Goal: Task Accomplishment & Management: Complete application form

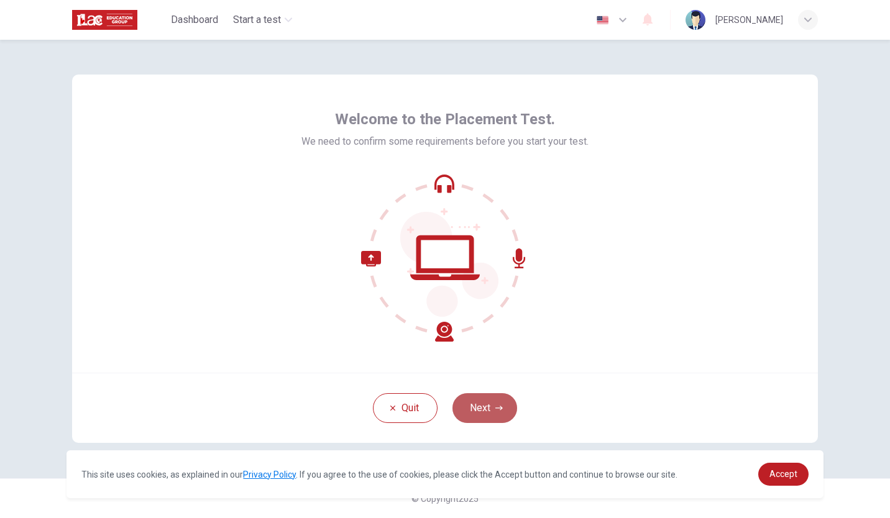
click at [485, 403] on button "Next" at bounding box center [484, 408] width 65 height 30
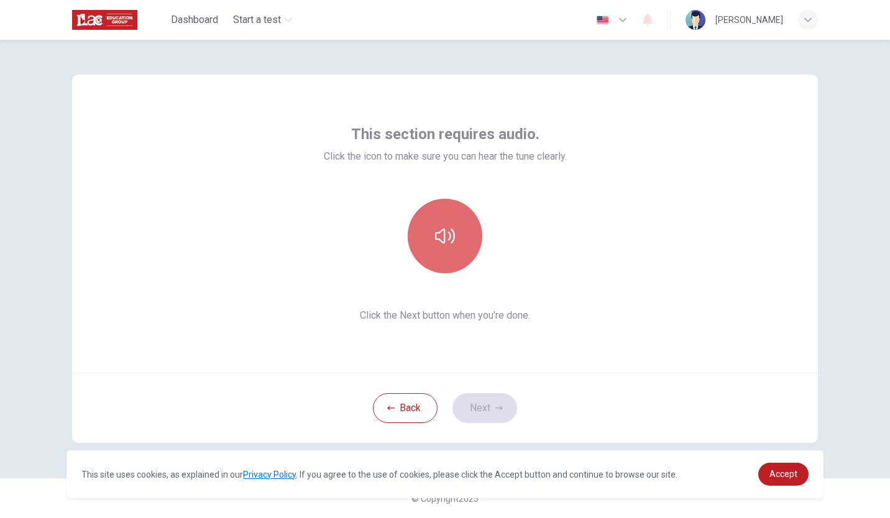
click at [455, 240] on button "button" at bounding box center [445, 236] width 75 height 75
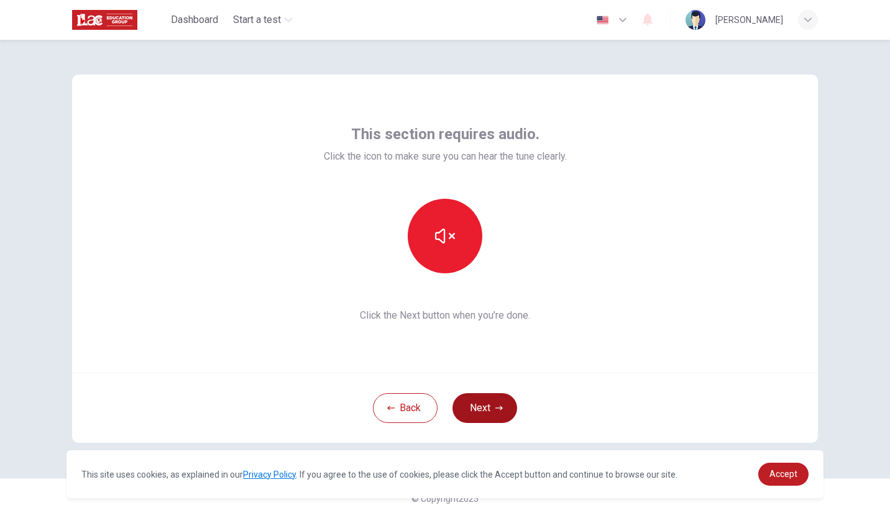
click at [486, 407] on button "Next" at bounding box center [484, 408] width 65 height 30
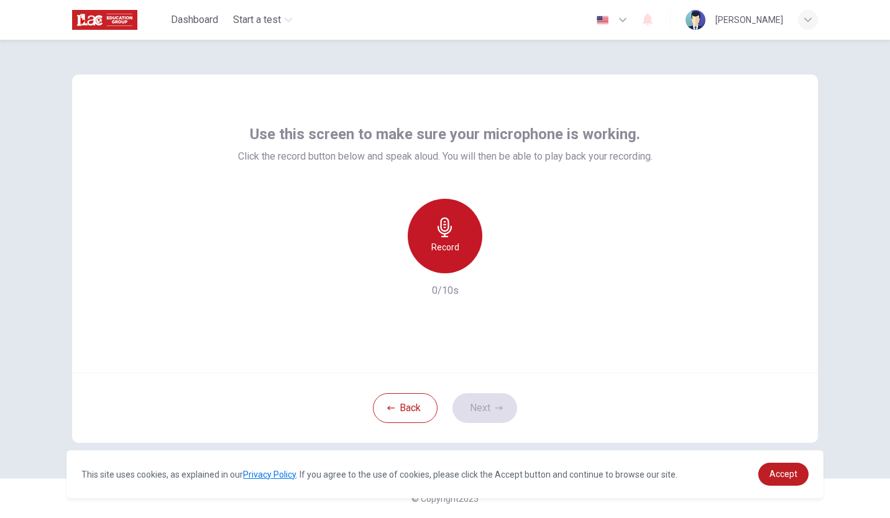
click at [465, 225] on div "Record" at bounding box center [445, 236] width 75 height 75
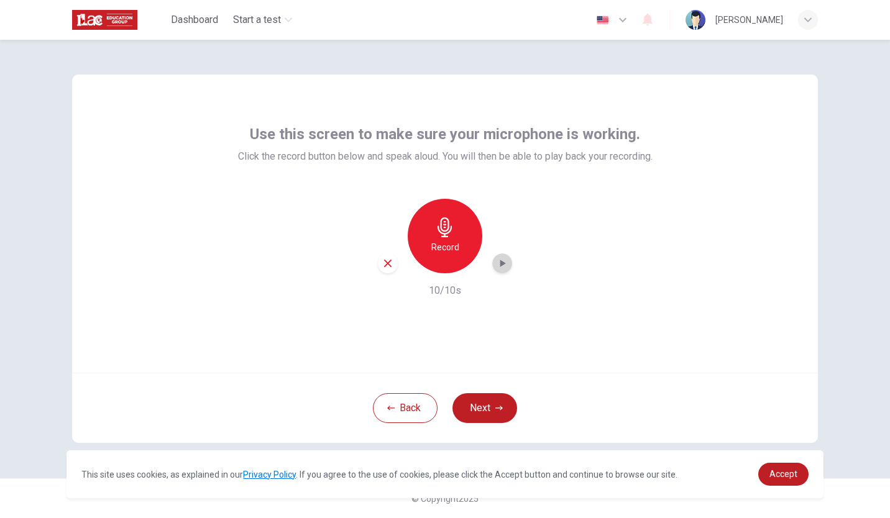
click at [500, 266] on icon "button" at bounding box center [503, 263] width 6 height 7
click at [480, 405] on button "Next" at bounding box center [484, 408] width 65 height 30
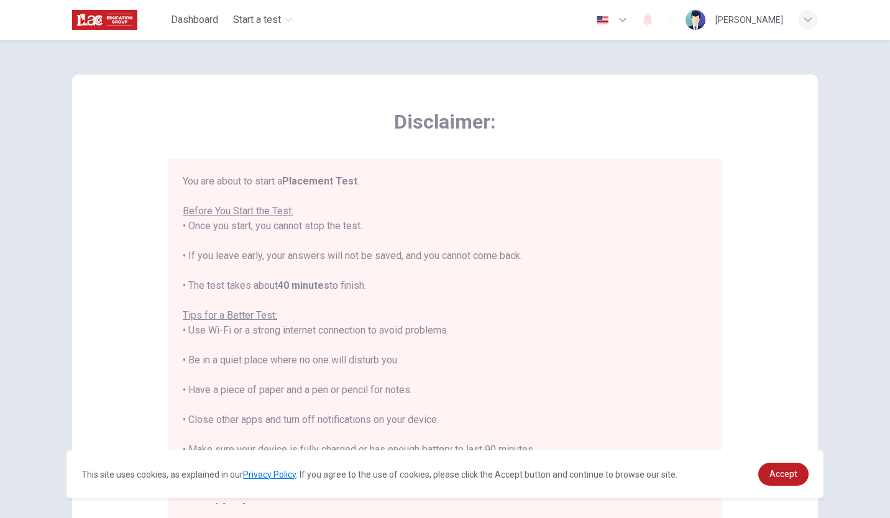
click at [698, 326] on div "You are about to start a Placement Test . Before You Start the Test: • Once you…" at bounding box center [447, 339] width 529 height 330
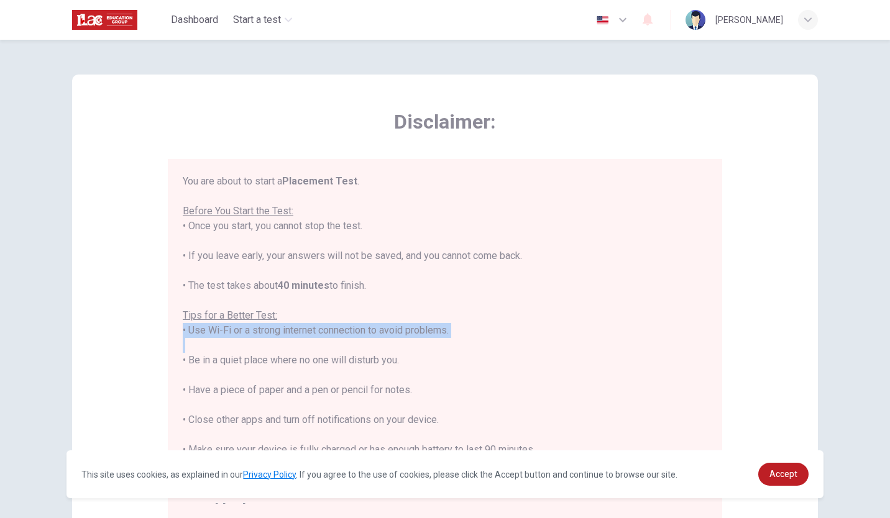
drag, startPoint x: 698, startPoint y: 326, endPoint x: 701, endPoint y: 352, distance: 25.6
click at [701, 352] on div "You are about to start a Placement Test . Before You Start the Test: • Once you…" at bounding box center [447, 339] width 529 height 330
drag, startPoint x: 712, startPoint y: 315, endPoint x: 712, endPoint y: 335, distance: 19.9
click at [712, 335] on div "You are about to start a Placement Test . Before You Start the Test: • Once you…" at bounding box center [445, 339] width 554 height 360
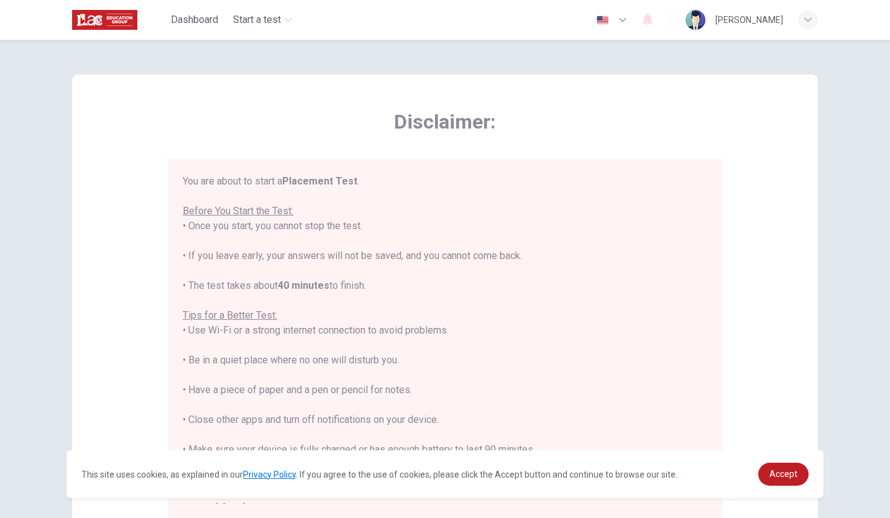
drag, startPoint x: 712, startPoint y: 335, endPoint x: 778, endPoint y: 385, distance: 82.9
click at [778, 385] on div "Disclaimer: You are about to start a Placement Test . Before You Start the Test…" at bounding box center [445, 311] width 746 height 472
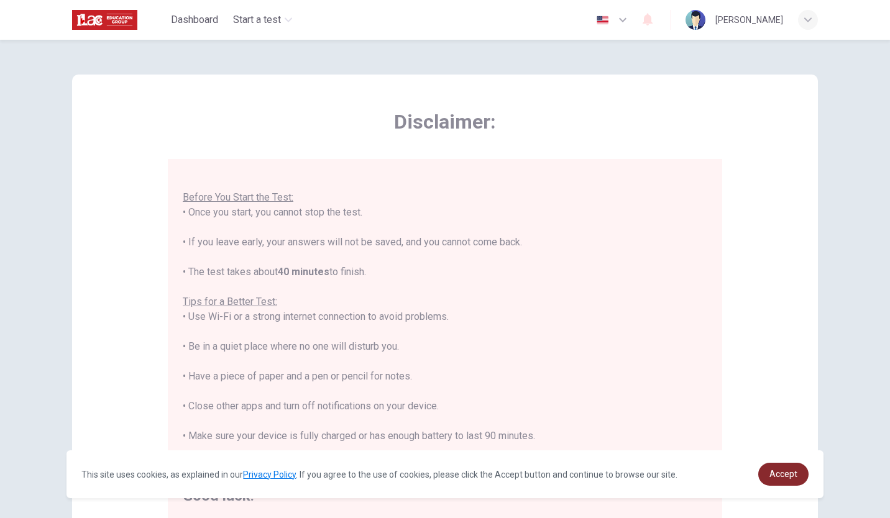
click at [783, 477] on span "Accept" at bounding box center [783, 474] width 28 height 10
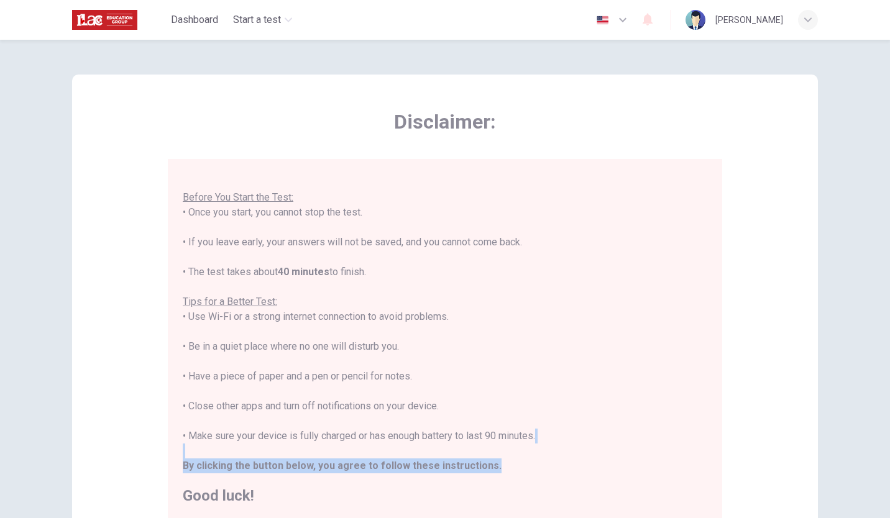
drag, startPoint x: 704, startPoint y: 454, endPoint x: 707, endPoint y: 472, distance: 18.3
click at [707, 472] on div "You are about to start a Placement Test . Before You Start the Test: • Once you…" at bounding box center [447, 339] width 529 height 330
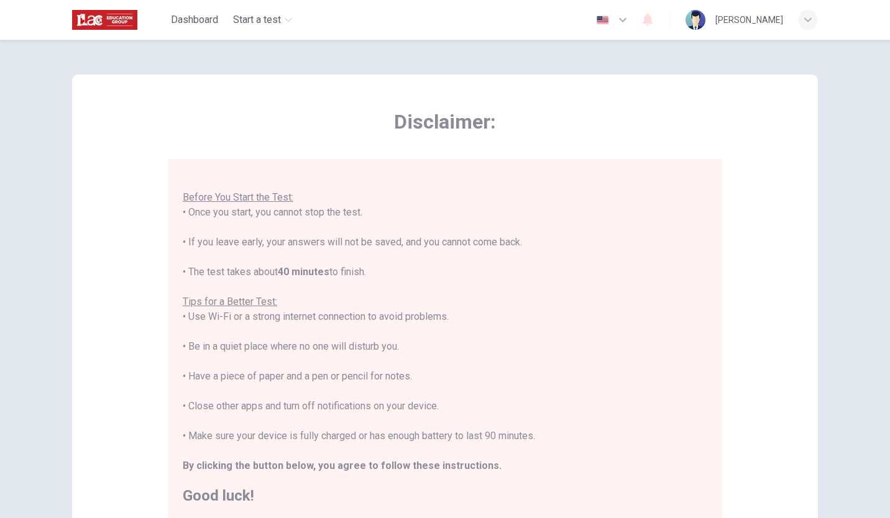
drag, startPoint x: 707, startPoint y: 472, endPoint x: 780, endPoint y: 325, distance: 164.0
click at [780, 325] on div "Disclaimer: You are about to start a Placement Test . Before You Start the Test…" at bounding box center [445, 311] width 746 height 472
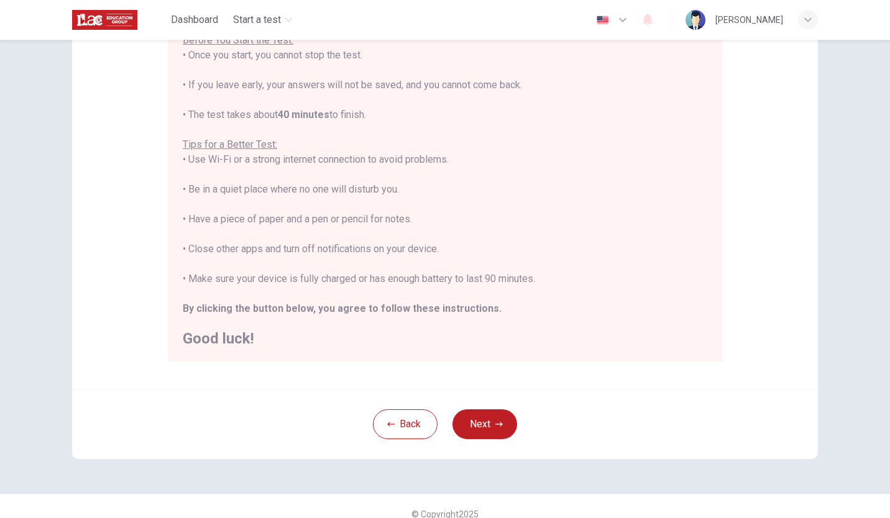
scroll to position [168, 0]
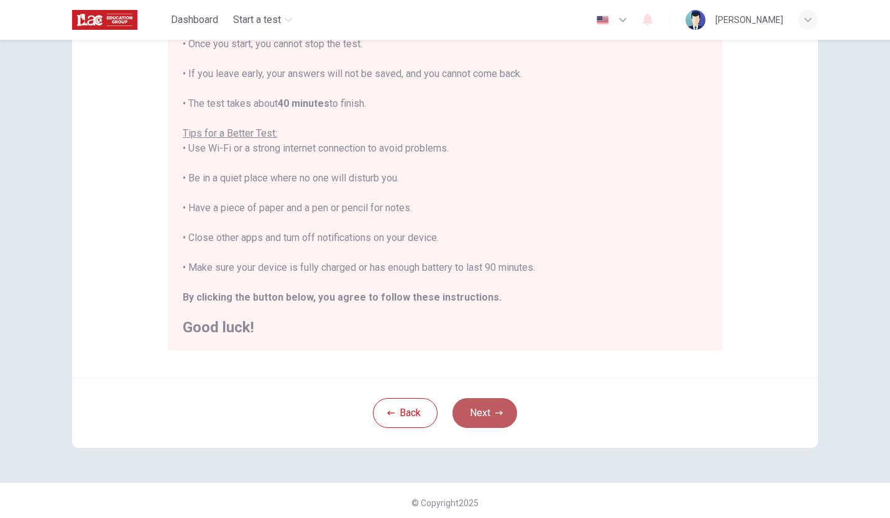
click at [490, 408] on button "Next" at bounding box center [484, 413] width 65 height 30
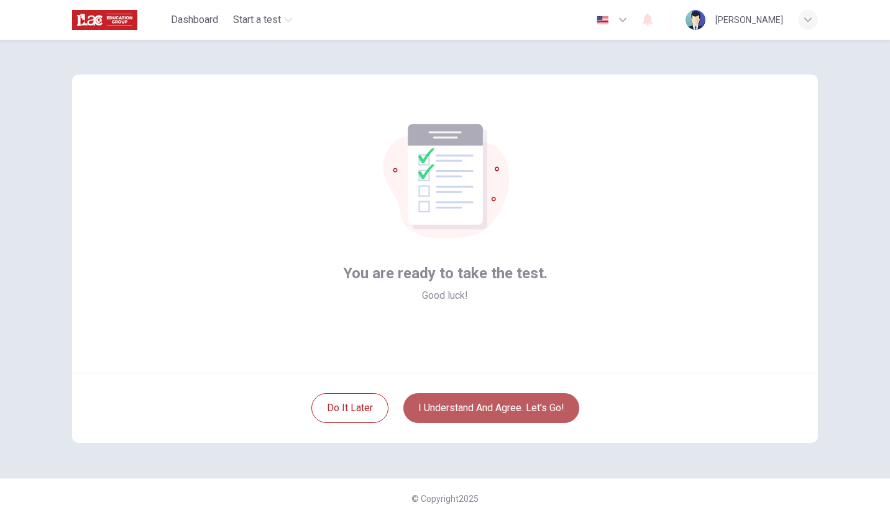
click at [490, 408] on button "I understand and agree. Let’s go!" at bounding box center [491, 408] width 176 height 30
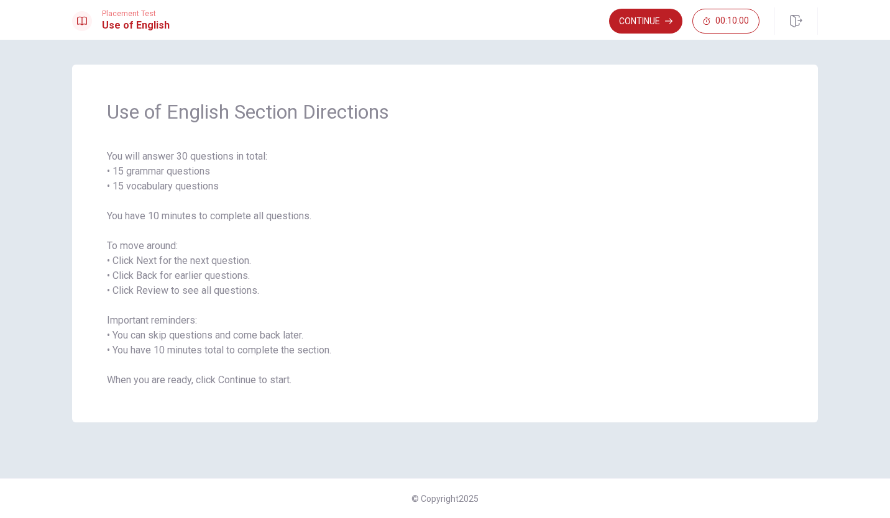
click at [554, 313] on span "You will answer 30 questions in total: • 15 grammar questions • 15 vocabulary q…" at bounding box center [445, 268] width 676 height 239
click at [665, 14] on button "Continue" at bounding box center [645, 21] width 73 height 25
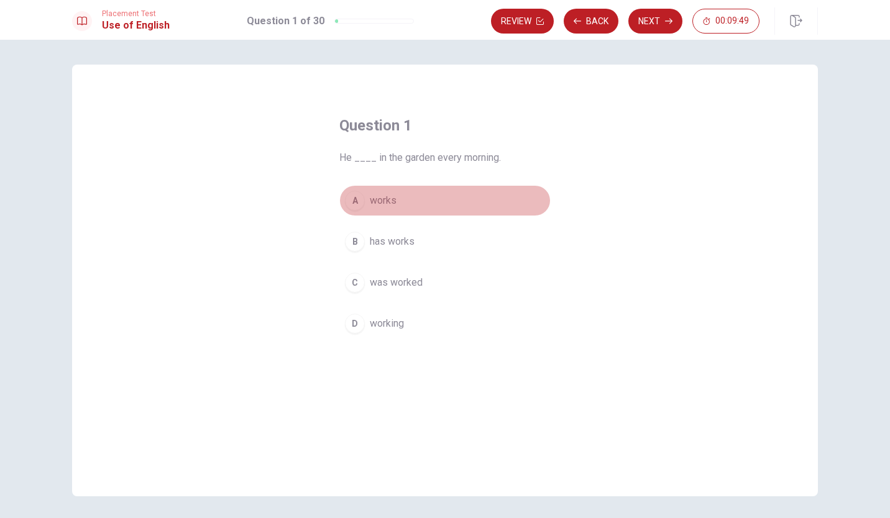
click at [354, 198] on div "A" at bounding box center [355, 201] width 20 height 20
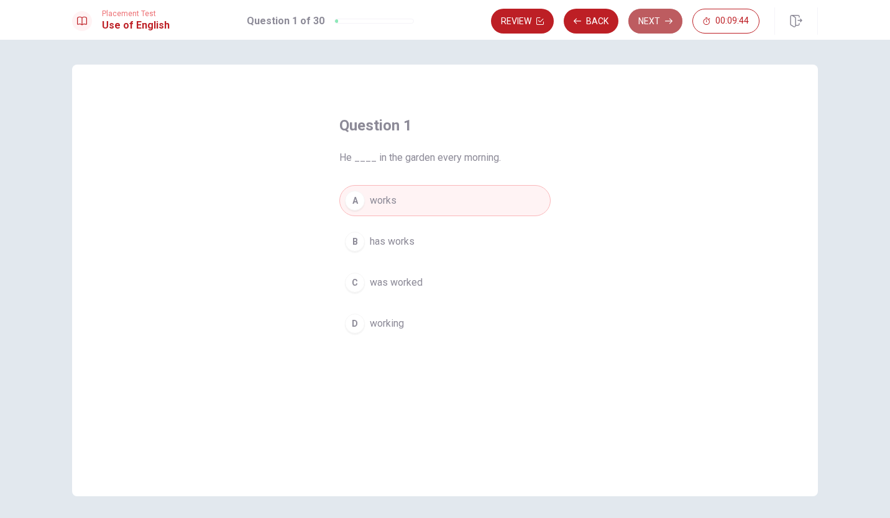
click at [648, 15] on button "Next" at bounding box center [655, 21] width 54 height 25
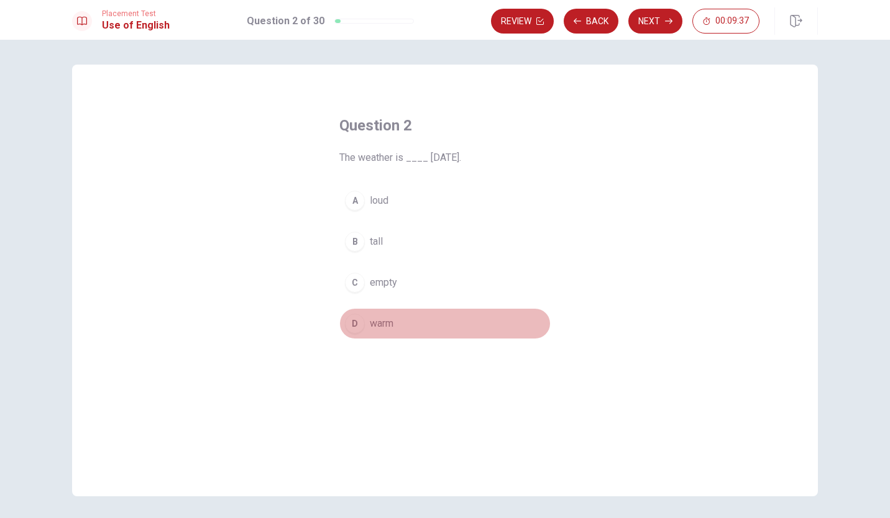
click at [375, 316] on span "warm" at bounding box center [382, 323] width 24 height 15
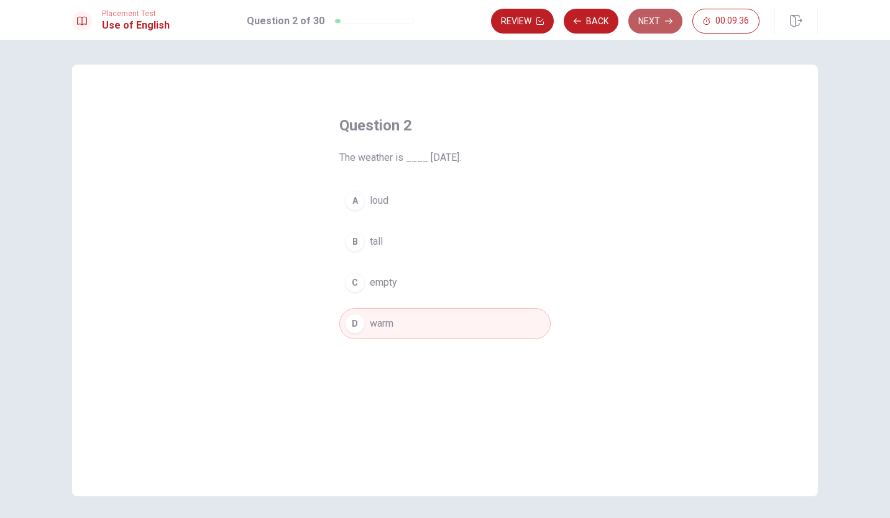
click at [656, 14] on button "Next" at bounding box center [655, 21] width 54 height 25
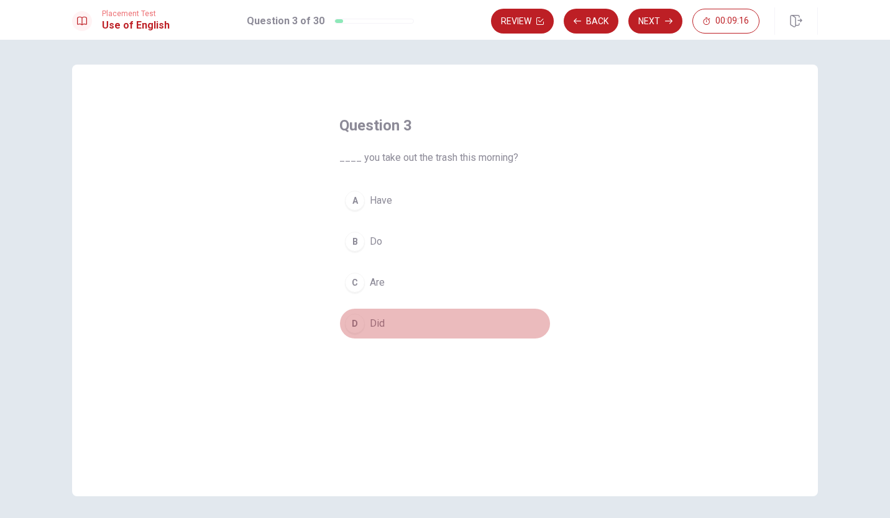
click at [370, 323] on span "Did" at bounding box center [377, 323] width 15 height 15
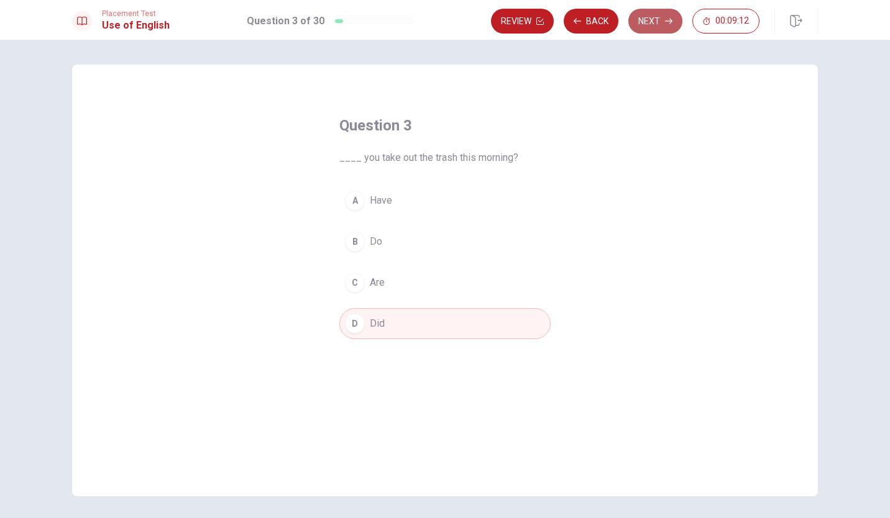
click at [648, 15] on button "Next" at bounding box center [655, 21] width 54 height 25
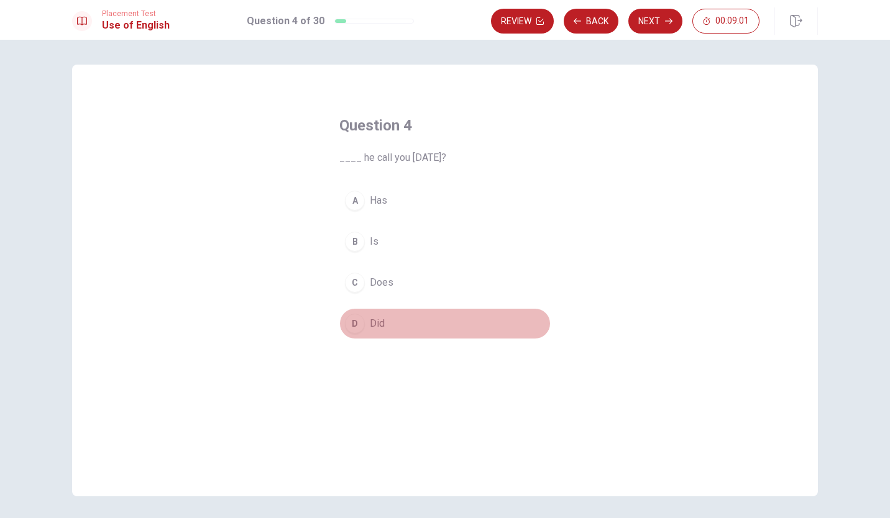
click at [363, 323] on button "D Did" at bounding box center [444, 323] width 211 height 31
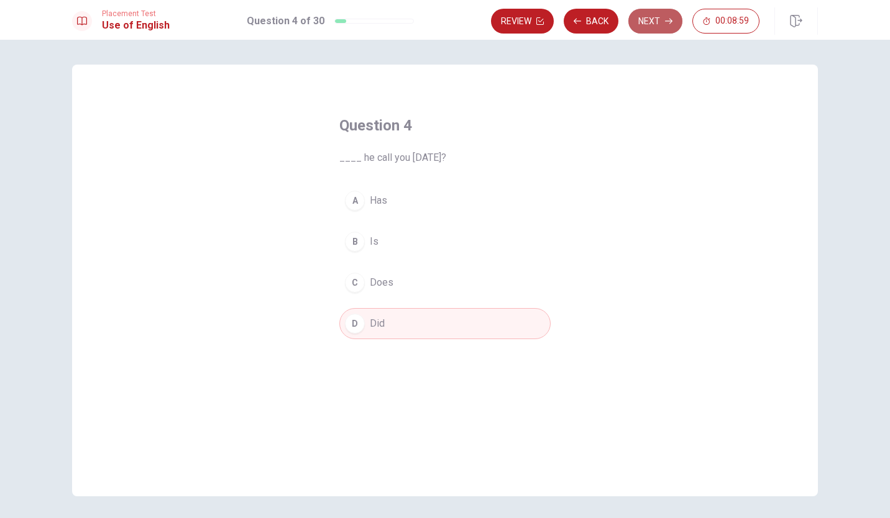
click at [660, 9] on button "Next" at bounding box center [655, 21] width 54 height 25
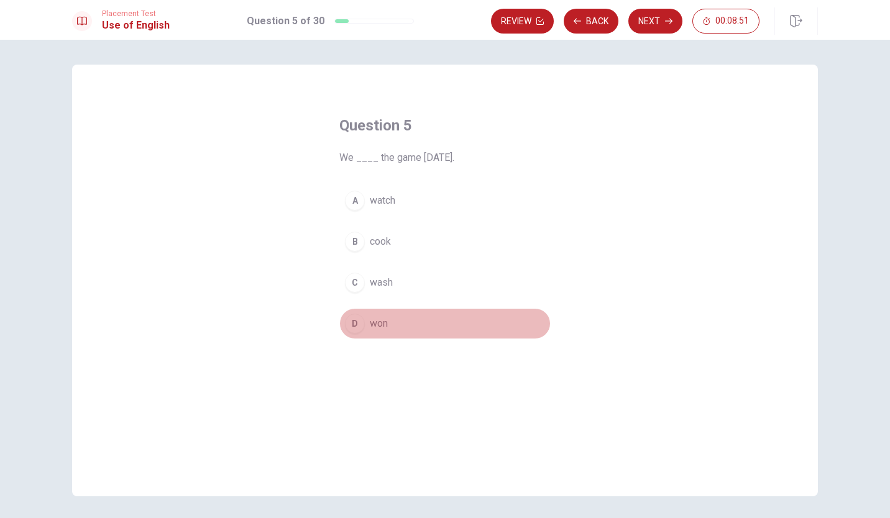
click at [375, 318] on span "won" at bounding box center [379, 323] width 18 height 15
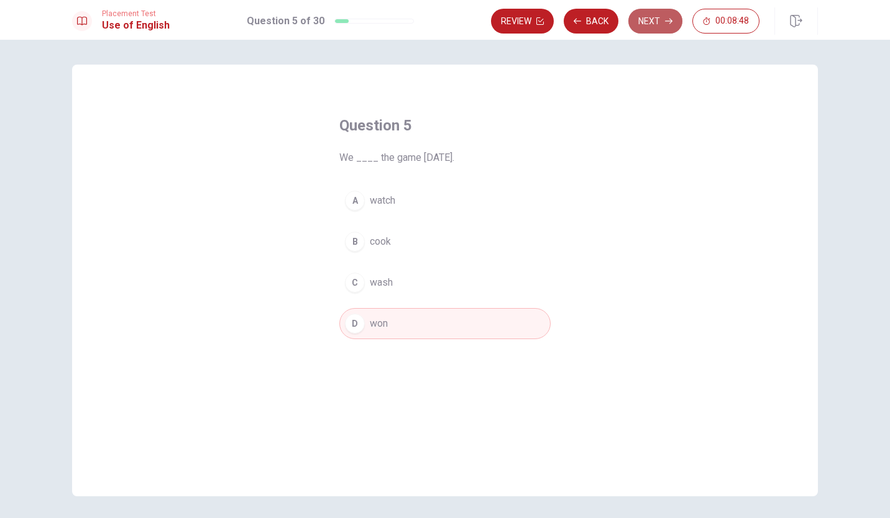
click at [641, 22] on button "Next" at bounding box center [655, 21] width 54 height 25
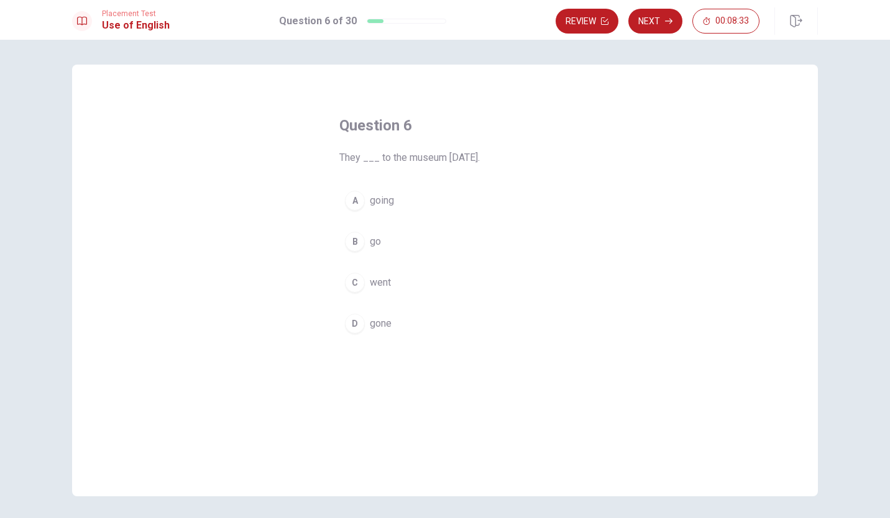
click at [350, 278] on div "C" at bounding box center [355, 283] width 20 height 20
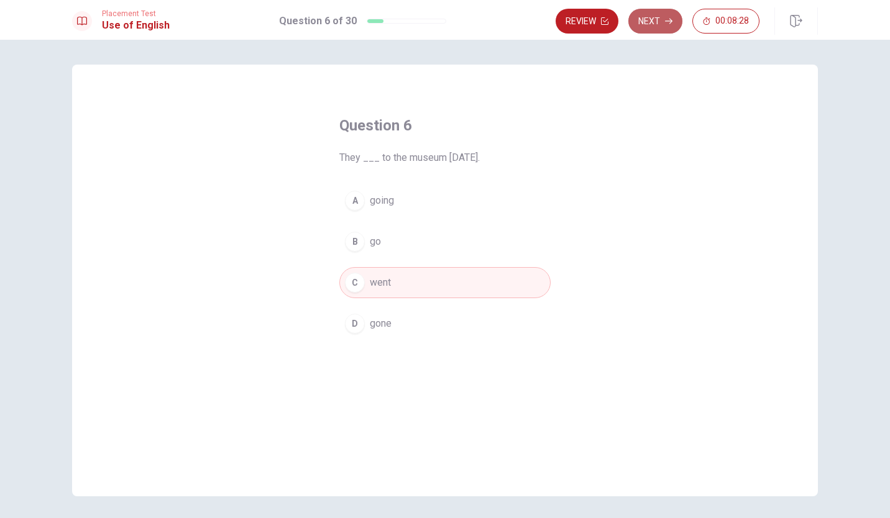
click at [661, 25] on button "Next" at bounding box center [655, 21] width 54 height 25
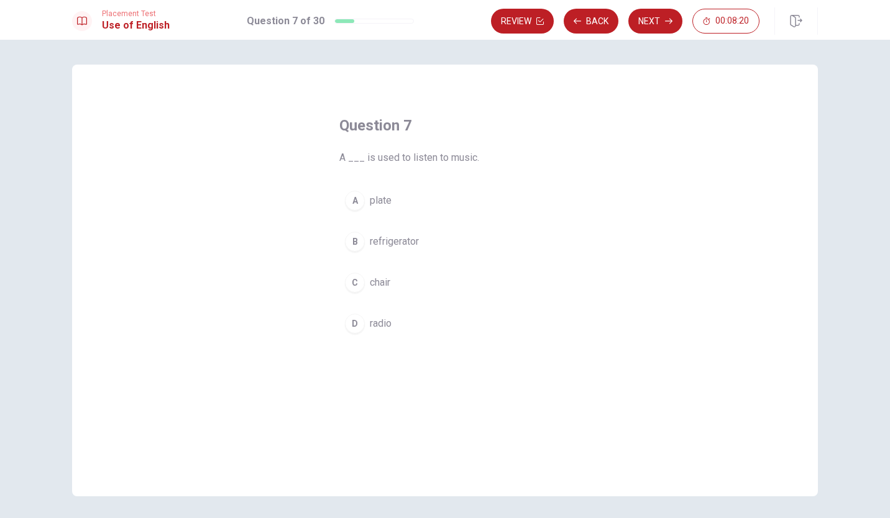
click at [354, 316] on div "D" at bounding box center [355, 324] width 20 height 20
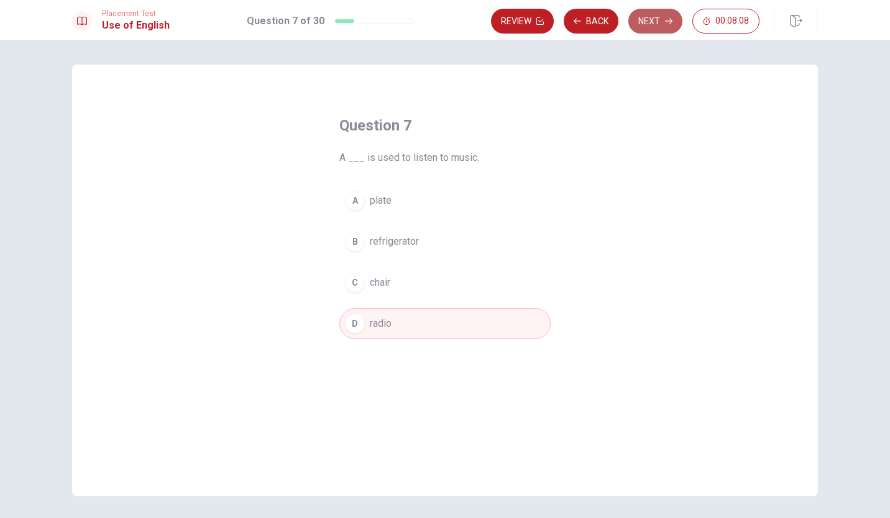
click at [654, 21] on button "Next" at bounding box center [655, 21] width 54 height 25
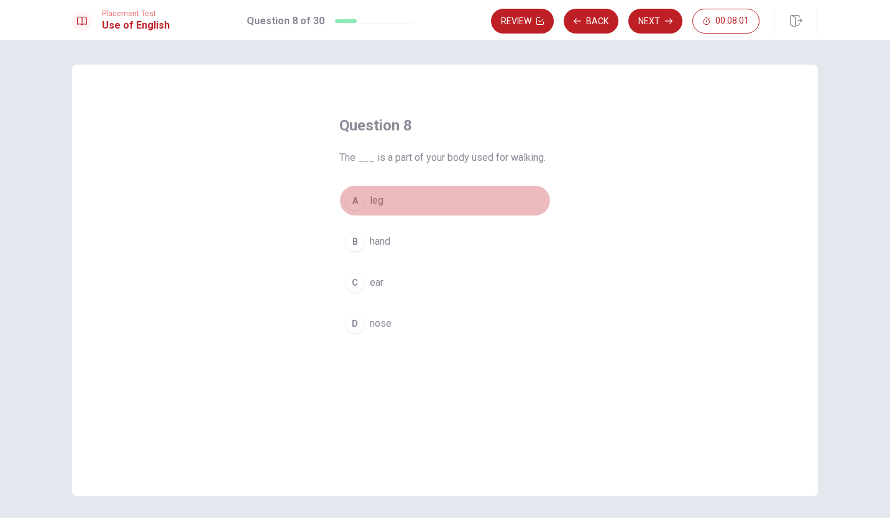
click at [352, 197] on div "A" at bounding box center [355, 201] width 20 height 20
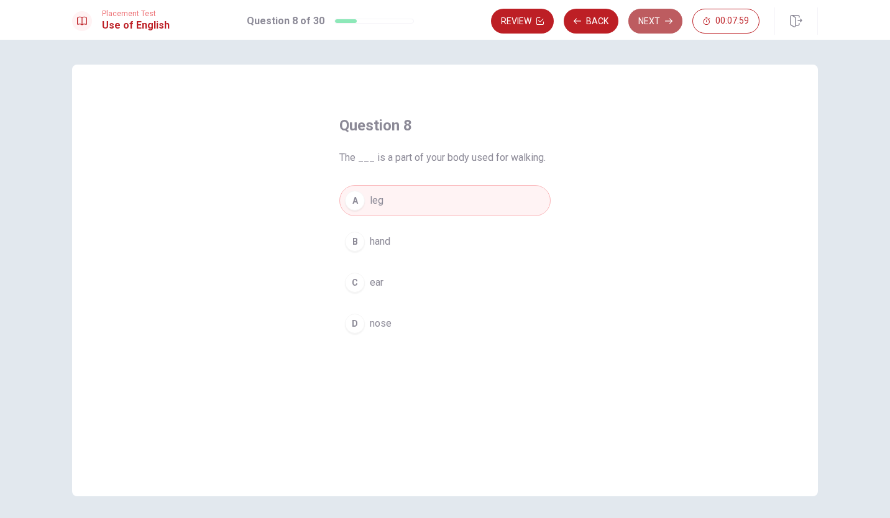
click at [651, 17] on button "Next" at bounding box center [655, 21] width 54 height 25
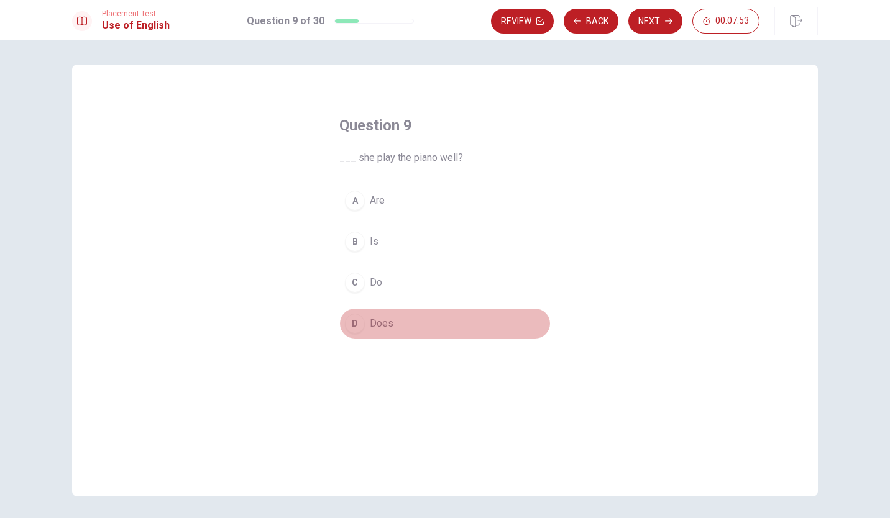
click at [354, 312] on button "D Does" at bounding box center [444, 323] width 211 height 31
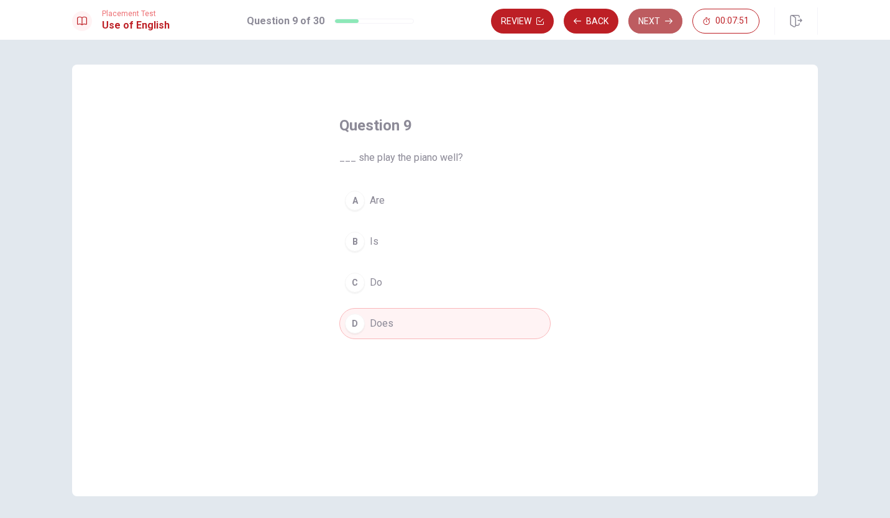
click at [655, 16] on button "Next" at bounding box center [655, 21] width 54 height 25
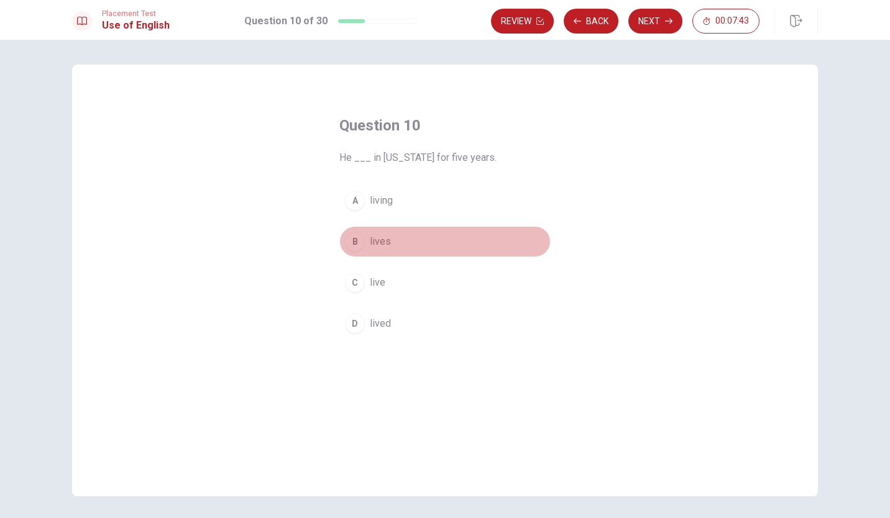
click at [352, 236] on div "B" at bounding box center [355, 242] width 20 height 20
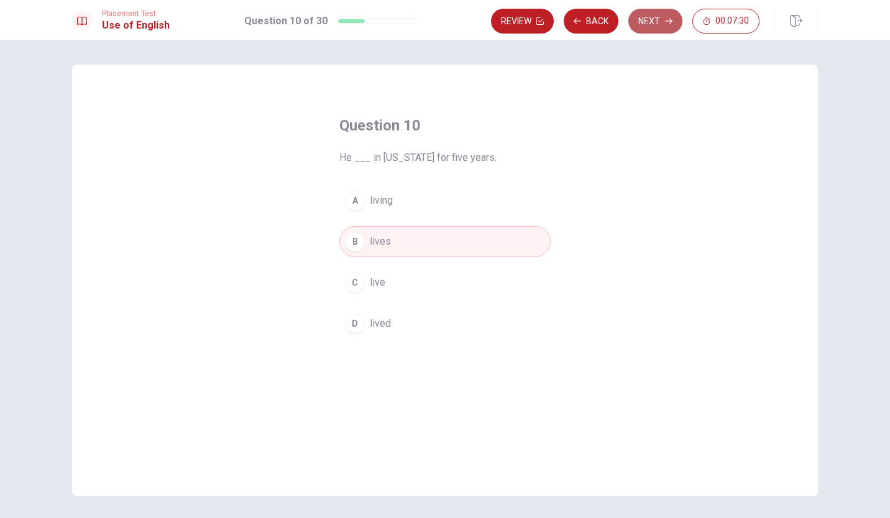
click at [648, 24] on button "Next" at bounding box center [655, 21] width 54 height 25
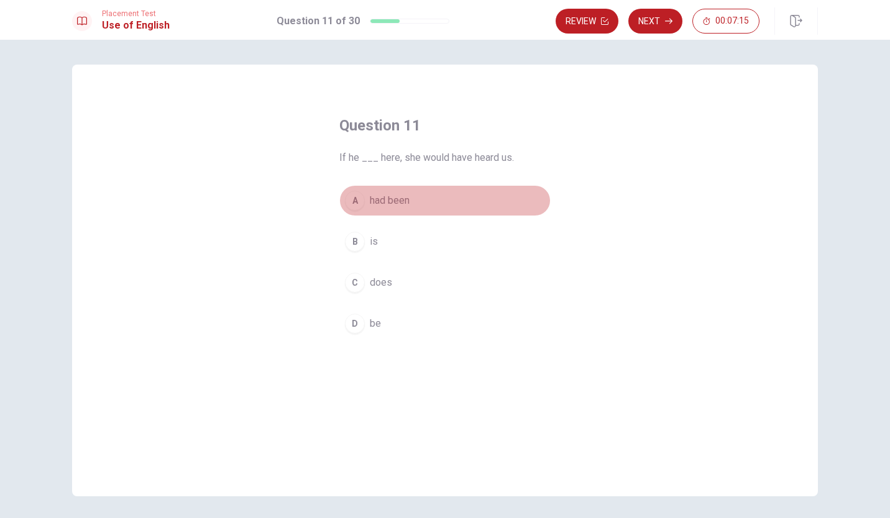
click at [354, 195] on div "A" at bounding box center [355, 201] width 20 height 20
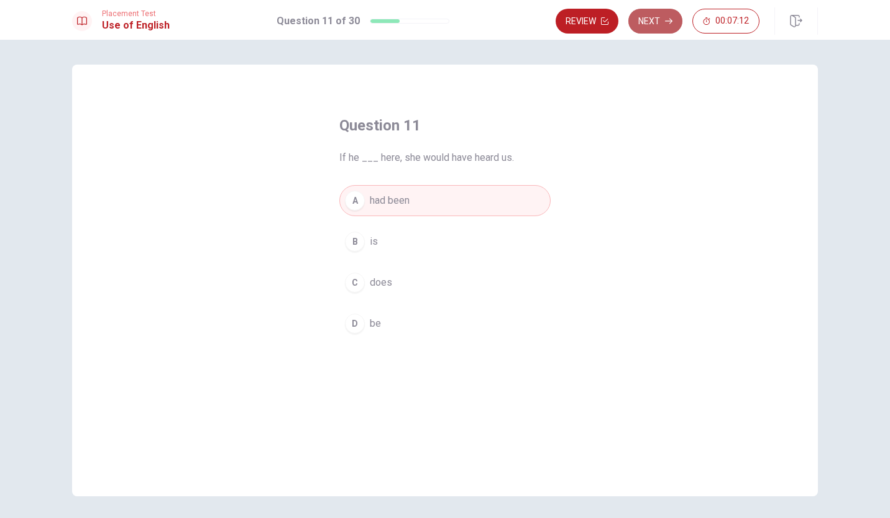
click at [659, 15] on button "Next" at bounding box center [655, 21] width 54 height 25
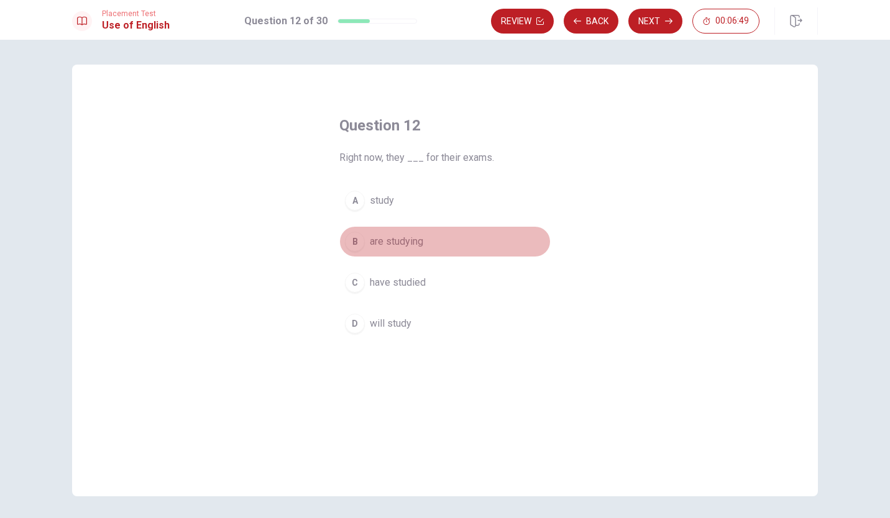
click at [355, 241] on div "B" at bounding box center [355, 242] width 20 height 20
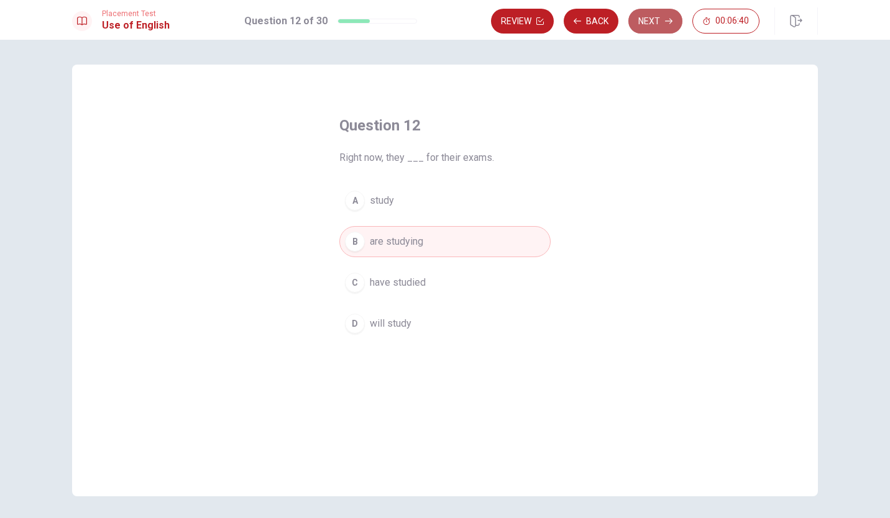
click at [662, 26] on button "Next" at bounding box center [655, 21] width 54 height 25
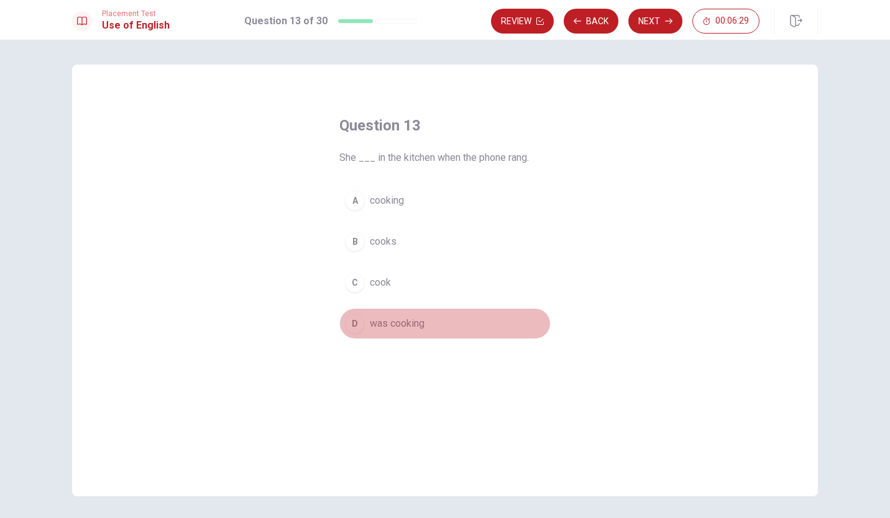
click at [354, 319] on div "D" at bounding box center [355, 324] width 20 height 20
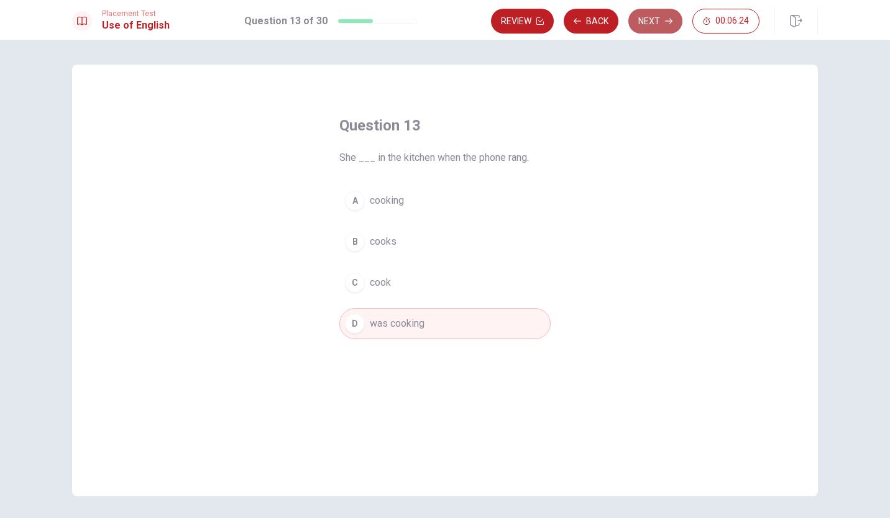
click at [653, 18] on button "Next" at bounding box center [655, 21] width 54 height 25
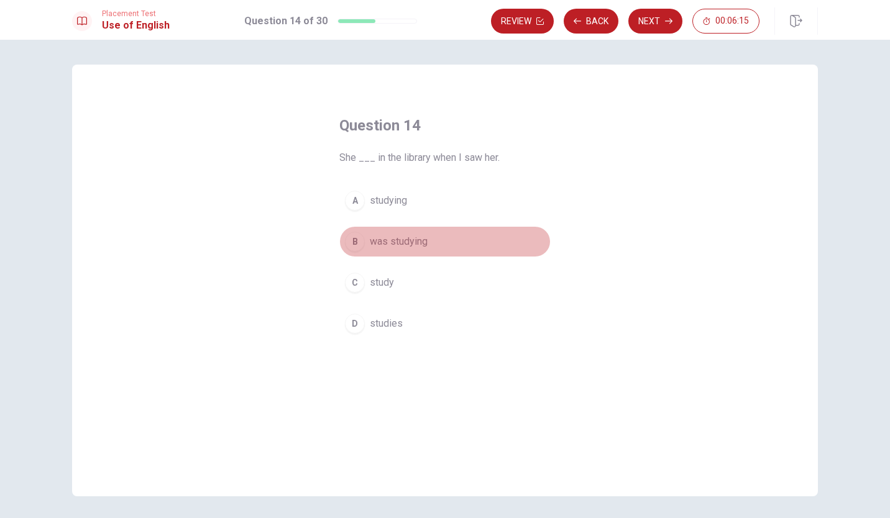
click at [354, 236] on div "B" at bounding box center [355, 242] width 20 height 20
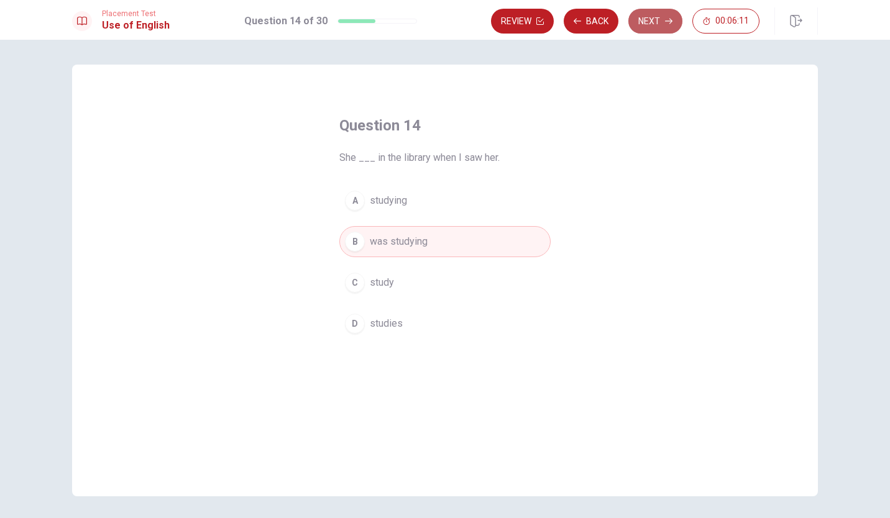
click at [651, 24] on button "Next" at bounding box center [655, 21] width 54 height 25
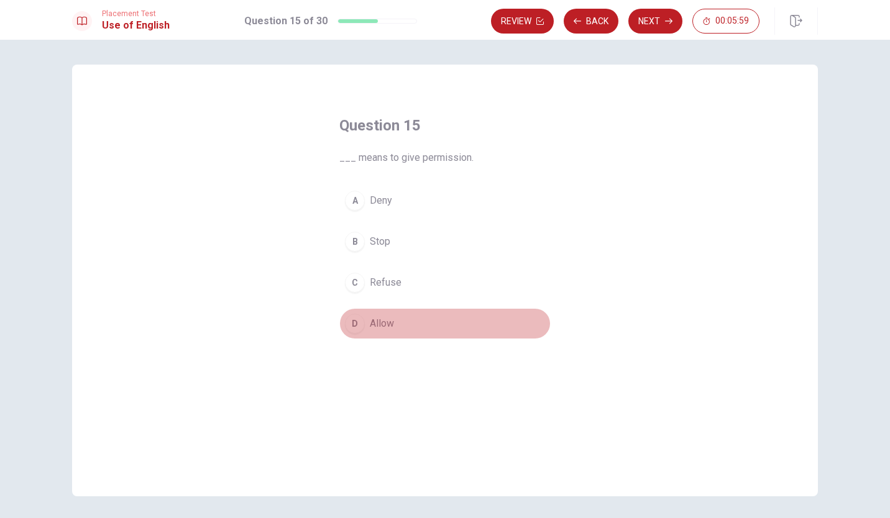
click at [354, 321] on div "D" at bounding box center [355, 324] width 20 height 20
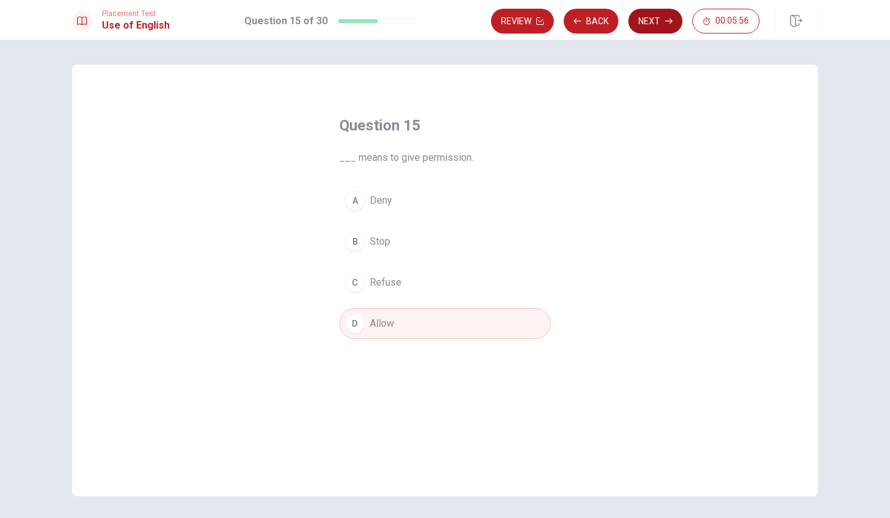
click at [659, 15] on button "Next" at bounding box center [655, 21] width 54 height 25
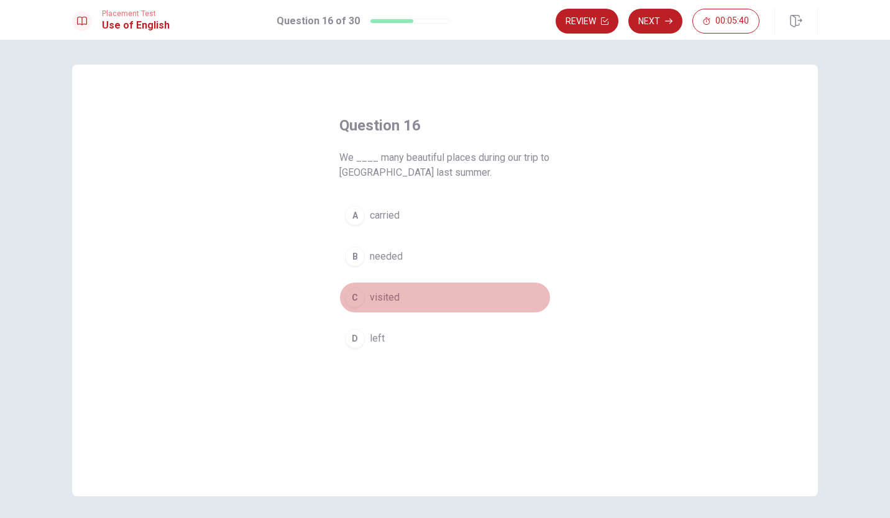
click at [353, 296] on div "C" at bounding box center [355, 298] width 20 height 20
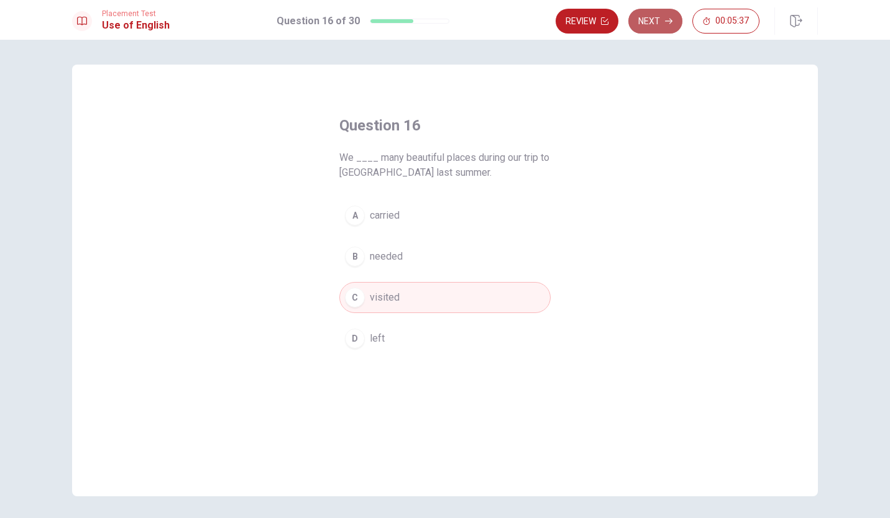
click at [658, 24] on button "Next" at bounding box center [655, 21] width 54 height 25
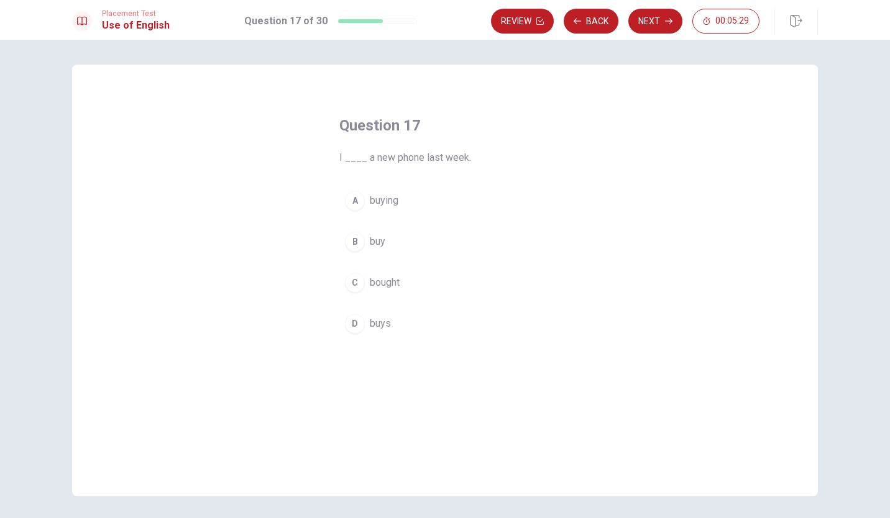
click at [351, 280] on div "C" at bounding box center [355, 283] width 20 height 20
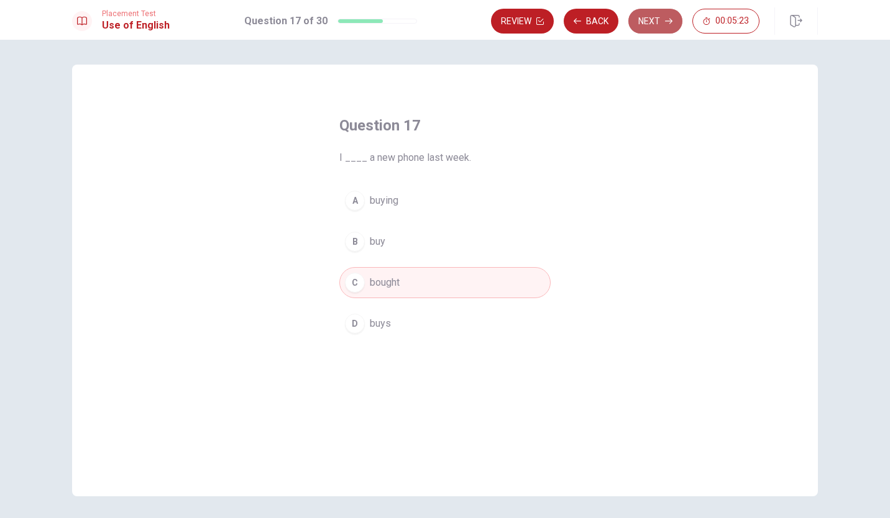
click at [652, 22] on button "Next" at bounding box center [655, 21] width 54 height 25
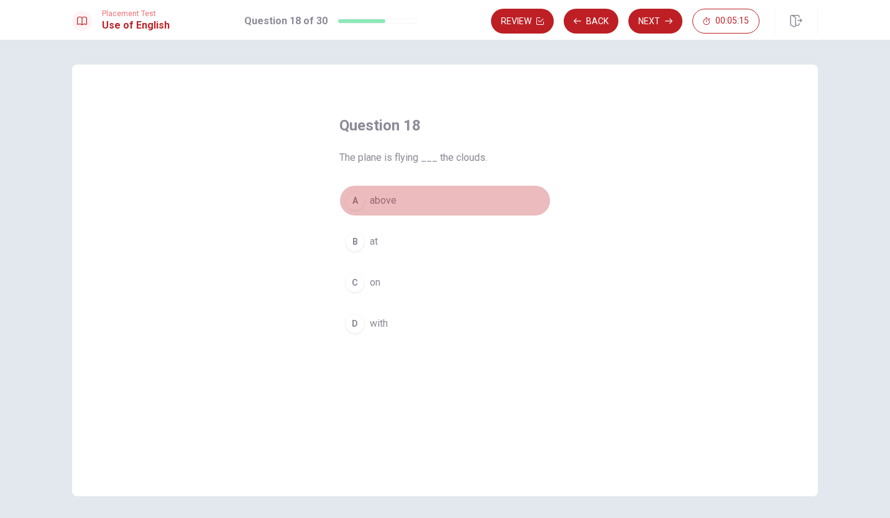
click at [353, 198] on div "A" at bounding box center [355, 201] width 20 height 20
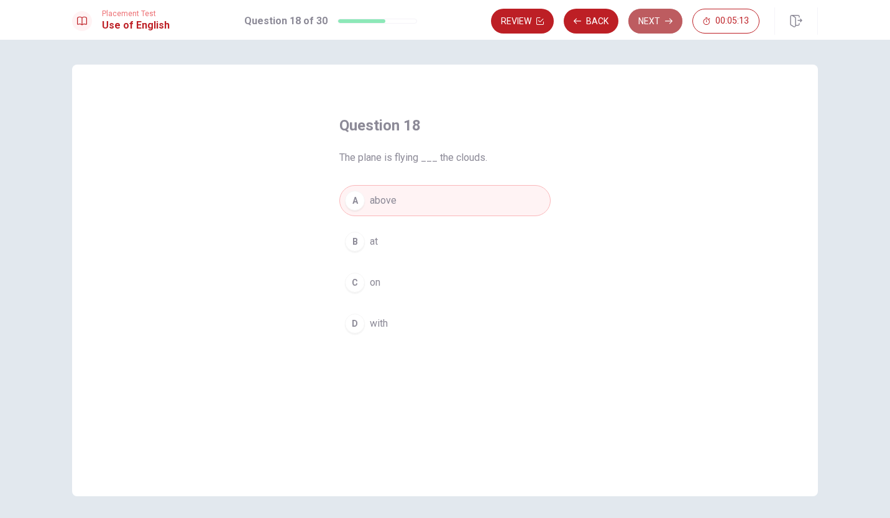
click at [656, 21] on button "Next" at bounding box center [655, 21] width 54 height 25
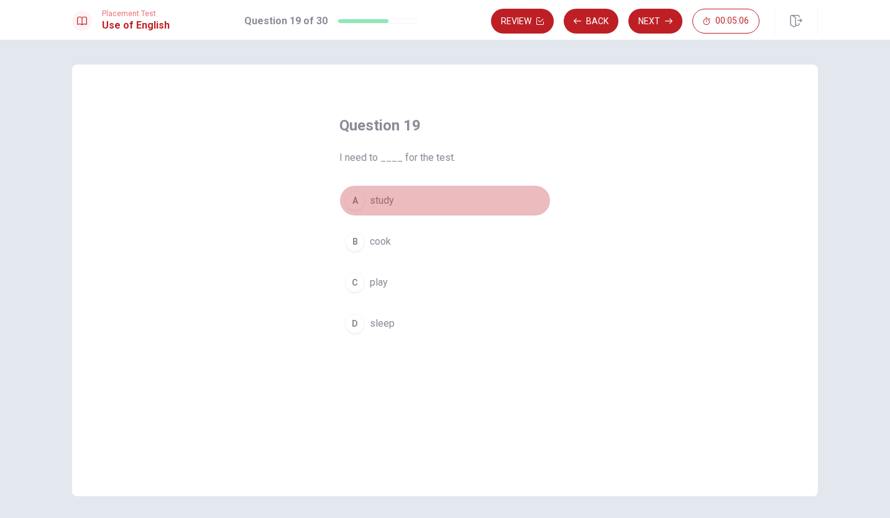
click at [352, 196] on div "A" at bounding box center [355, 201] width 20 height 20
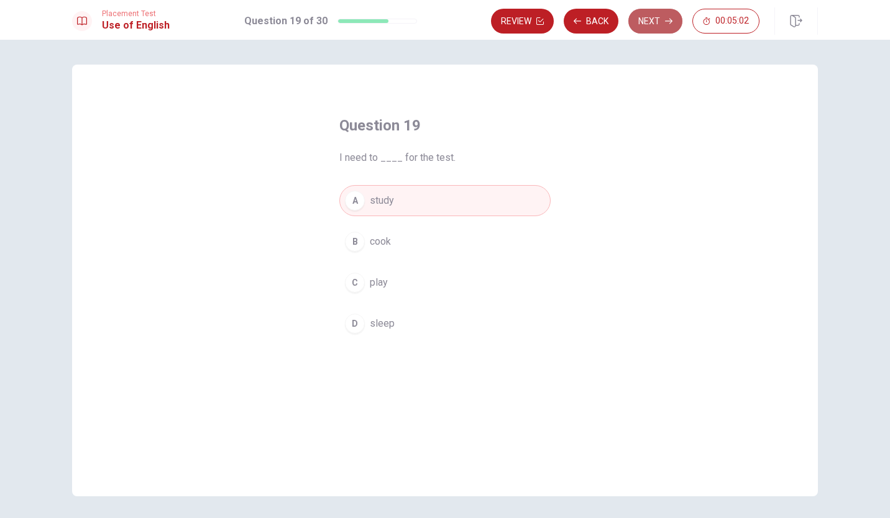
click at [648, 19] on button "Next" at bounding box center [655, 21] width 54 height 25
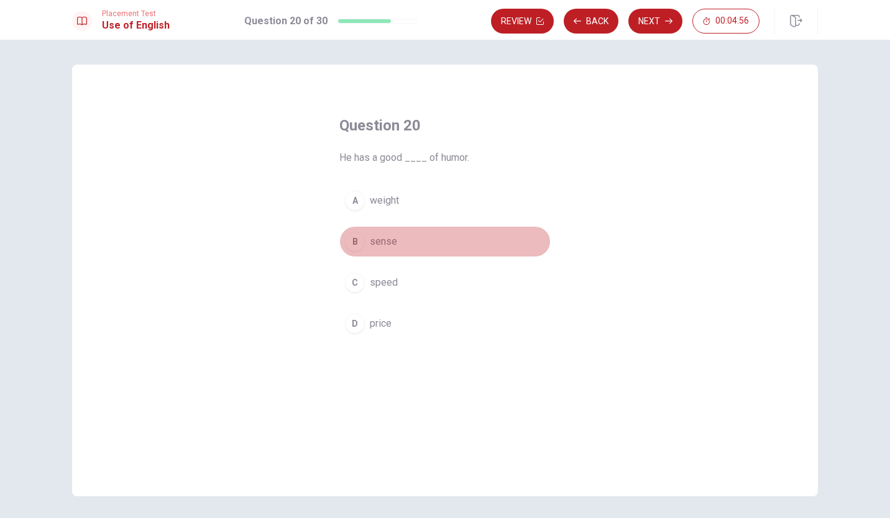
click at [355, 237] on div "B" at bounding box center [355, 242] width 20 height 20
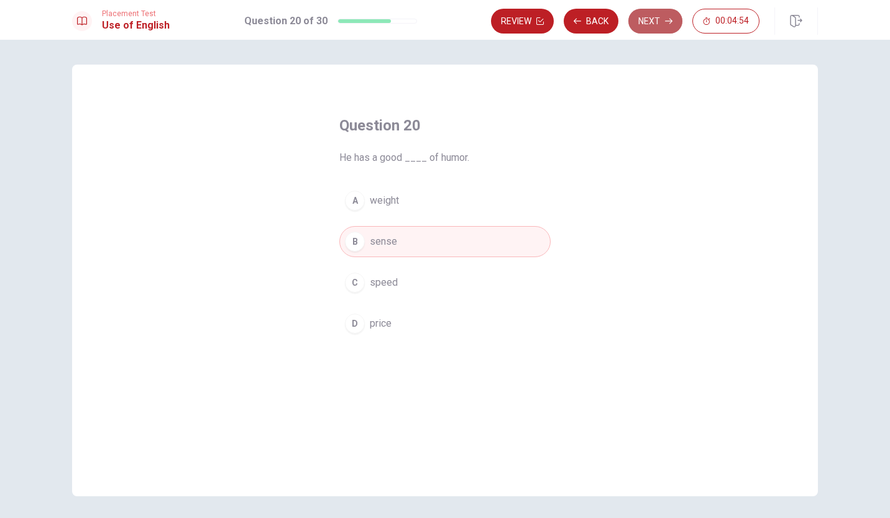
click at [644, 25] on button "Next" at bounding box center [655, 21] width 54 height 25
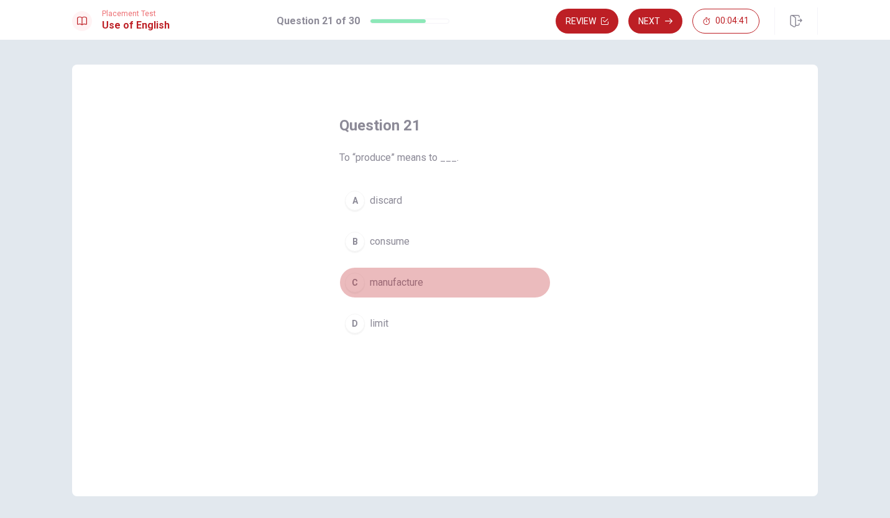
click at [355, 279] on div "C" at bounding box center [355, 283] width 20 height 20
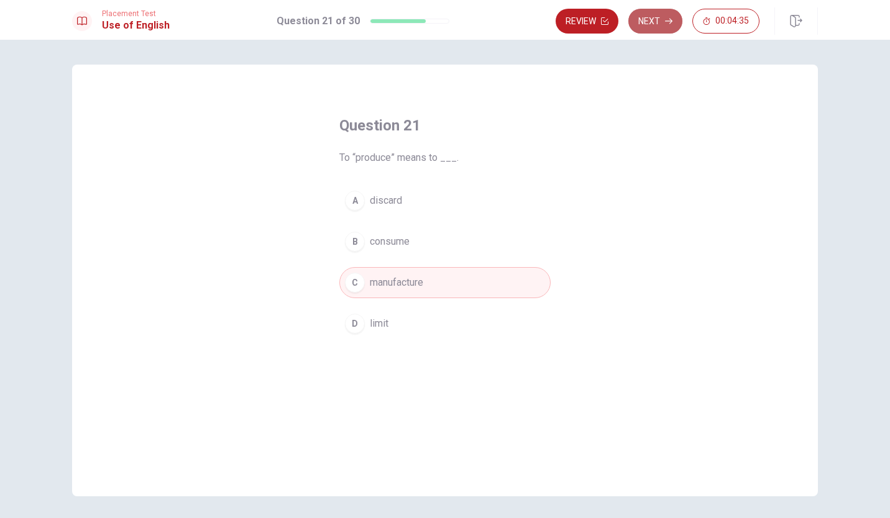
click at [652, 16] on button "Next" at bounding box center [655, 21] width 54 height 25
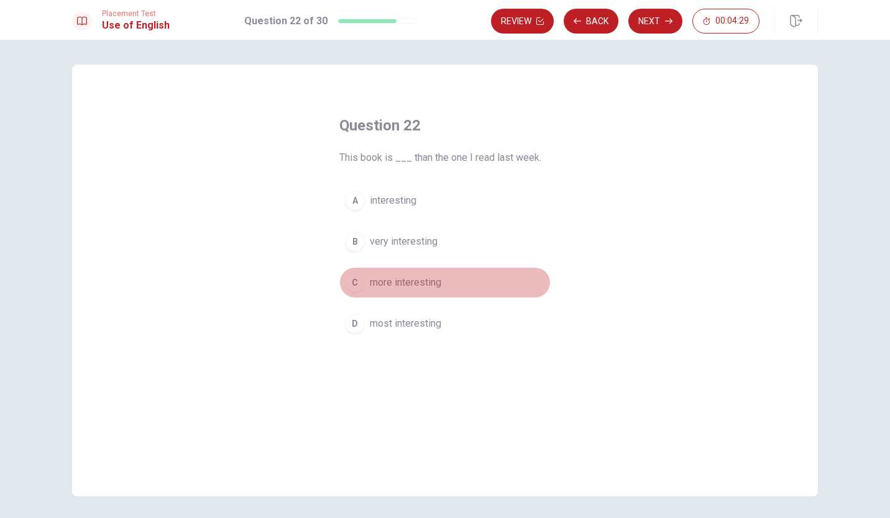
click at [354, 278] on div "C" at bounding box center [355, 283] width 20 height 20
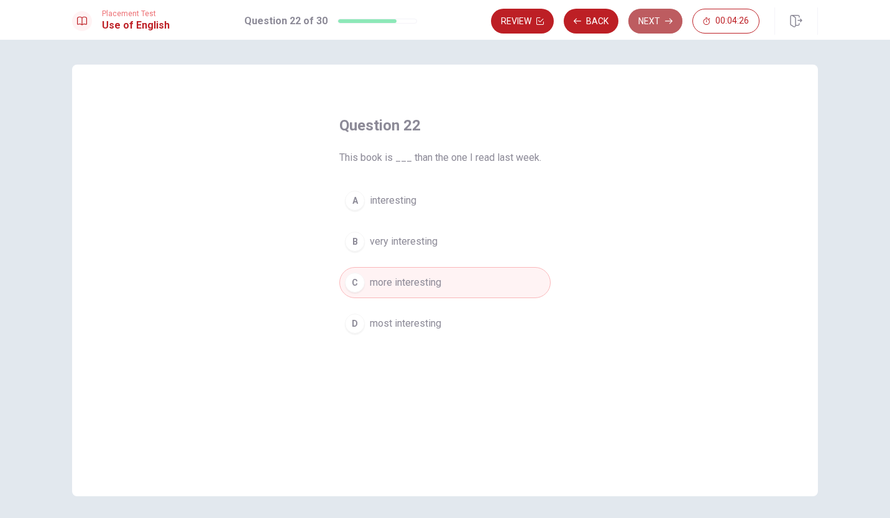
click at [654, 24] on button "Next" at bounding box center [655, 21] width 54 height 25
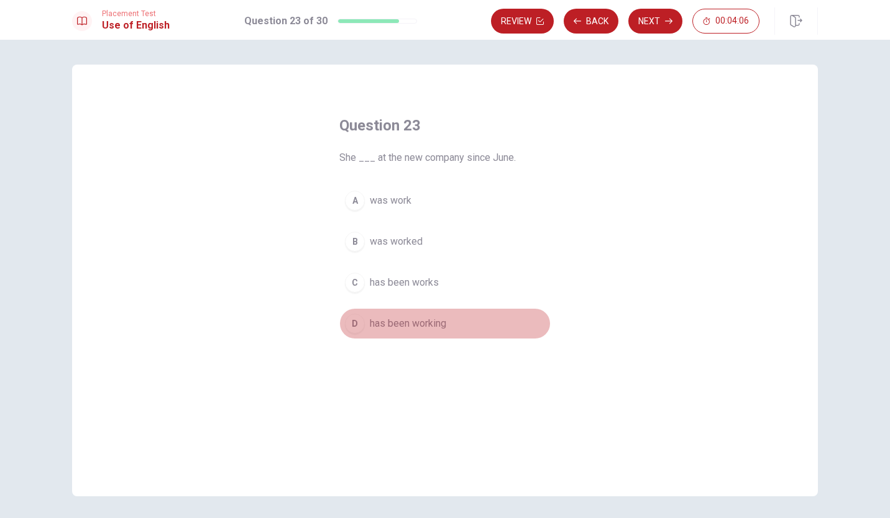
click at [353, 321] on div "D" at bounding box center [355, 324] width 20 height 20
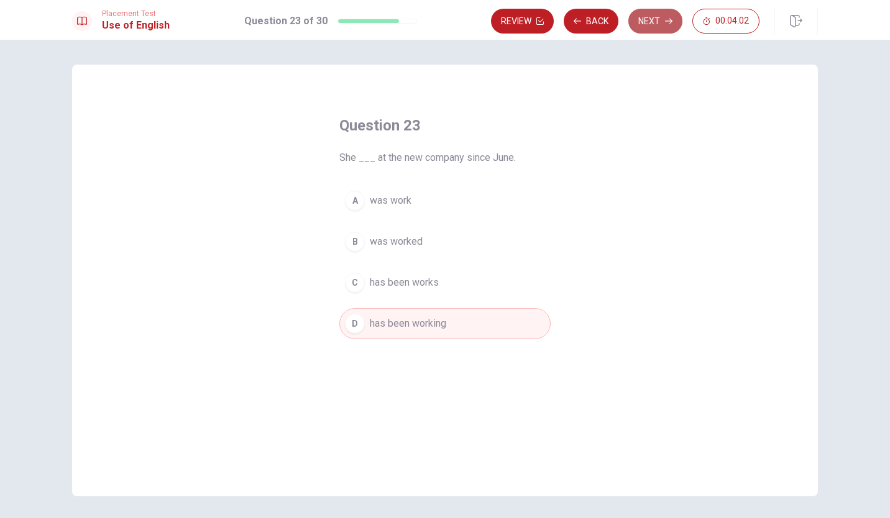
click at [661, 16] on button "Next" at bounding box center [655, 21] width 54 height 25
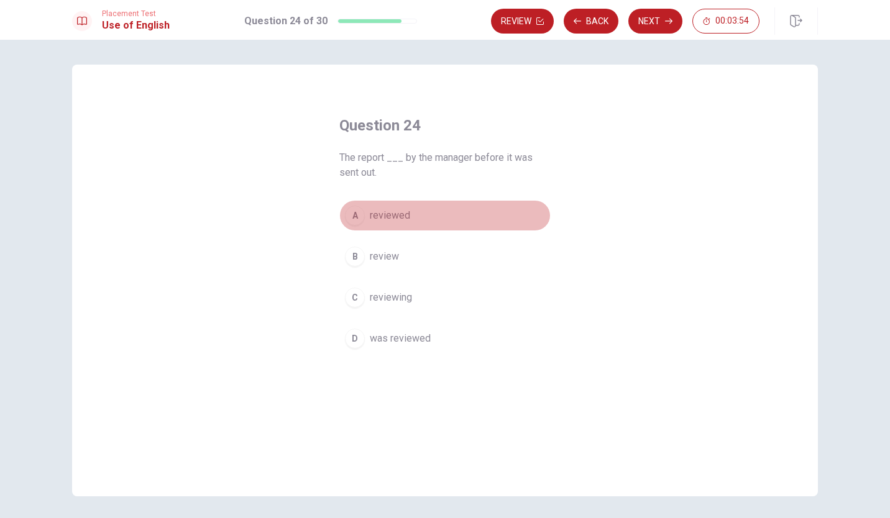
click at [350, 214] on div "A" at bounding box center [355, 216] width 20 height 20
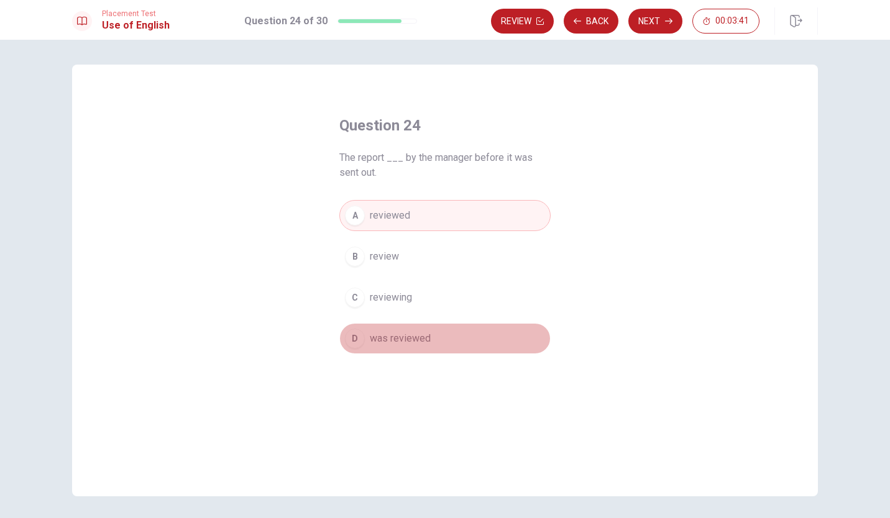
click at [357, 334] on div "D" at bounding box center [355, 339] width 20 height 20
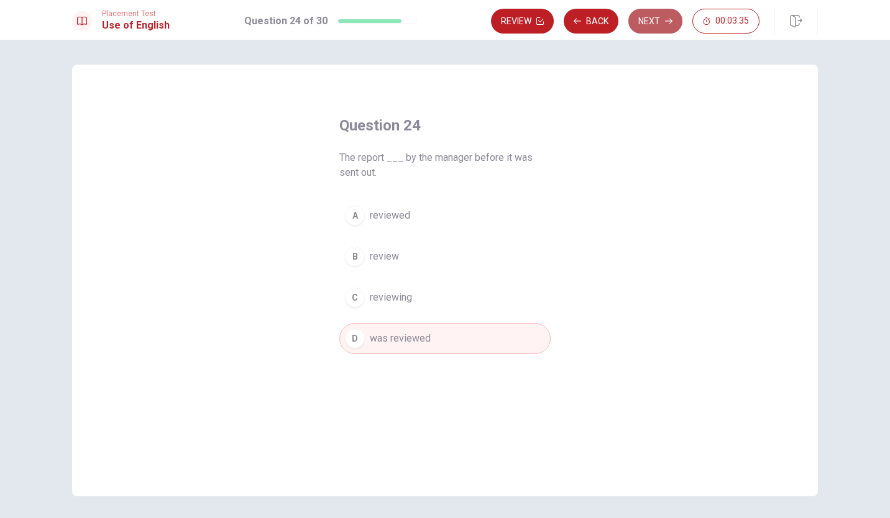
click at [661, 12] on button "Next" at bounding box center [655, 21] width 54 height 25
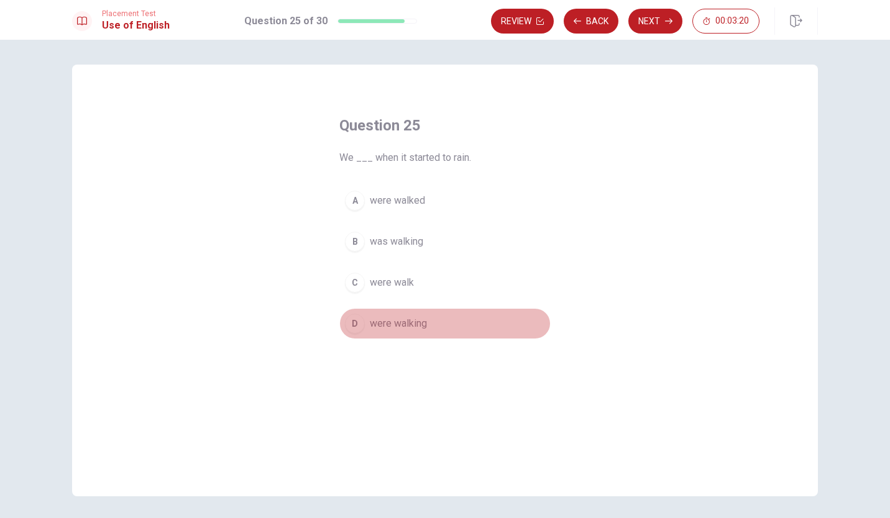
click at [349, 318] on div "D" at bounding box center [355, 324] width 20 height 20
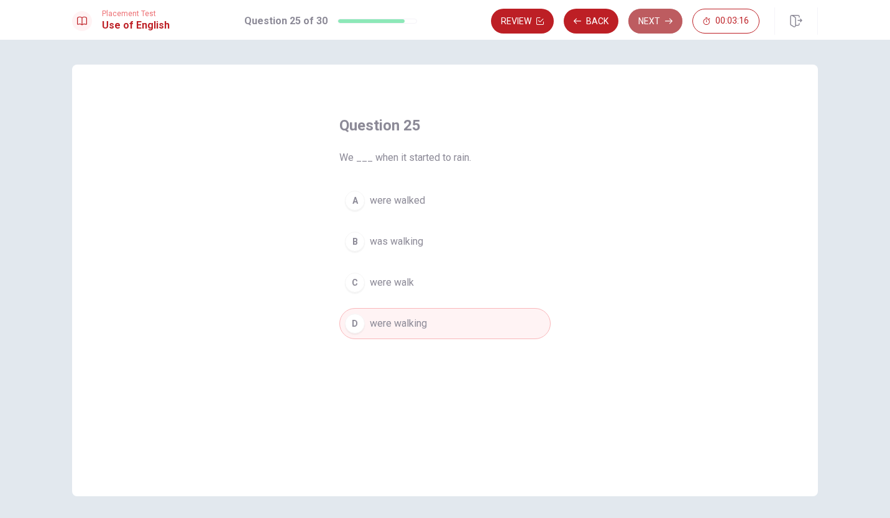
click at [657, 13] on button "Next" at bounding box center [655, 21] width 54 height 25
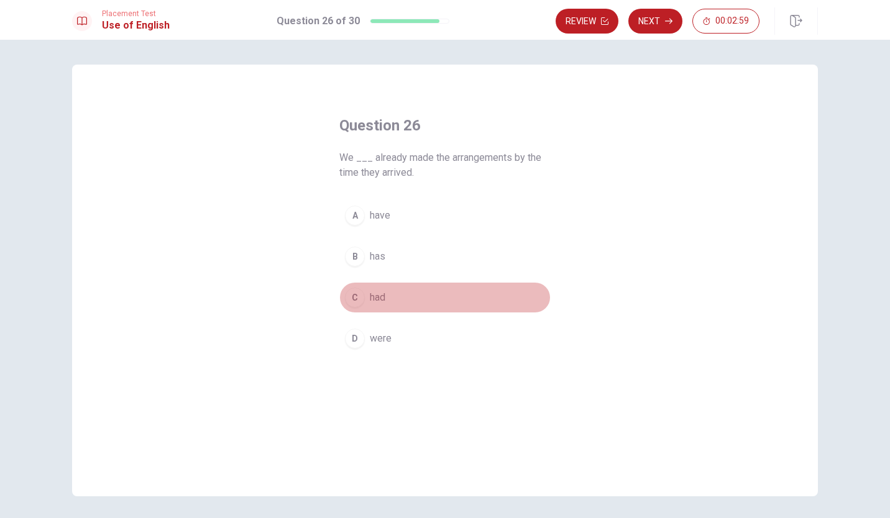
click at [349, 291] on div "C" at bounding box center [355, 298] width 20 height 20
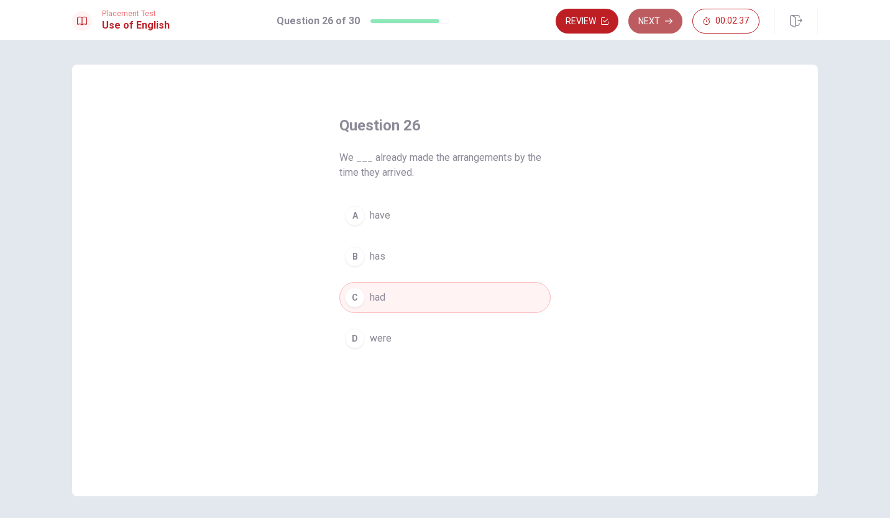
click at [657, 21] on button "Next" at bounding box center [655, 21] width 54 height 25
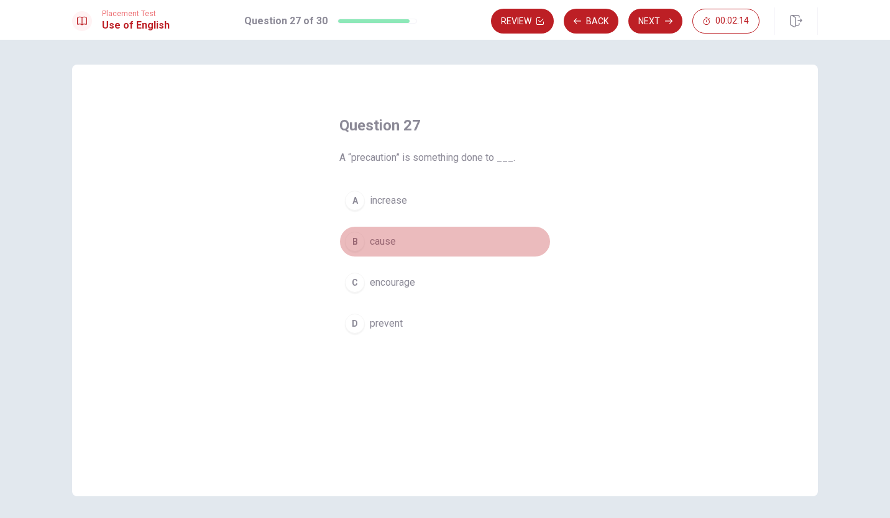
click at [354, 242] on div "B" at bounding box center [355, 242] width 20 height 20
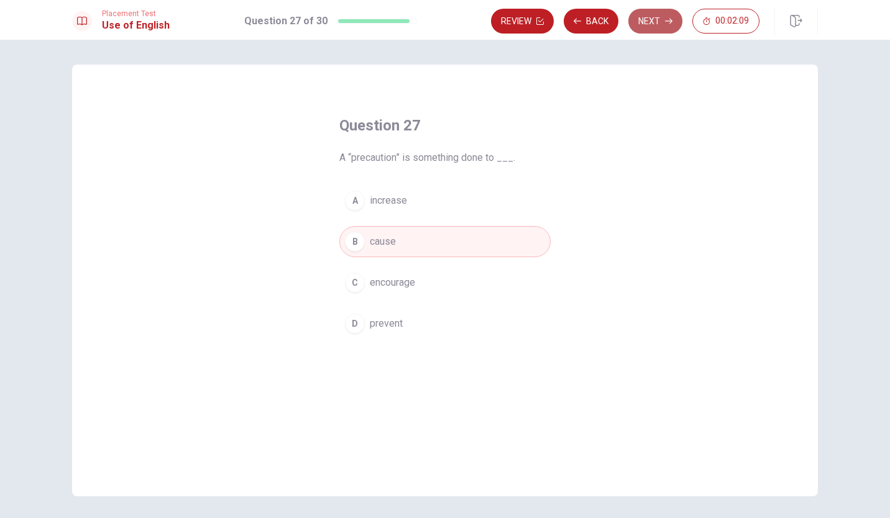
click at [664, 23] on button "Next" at bounding box center [655, 21] width 54 height 25
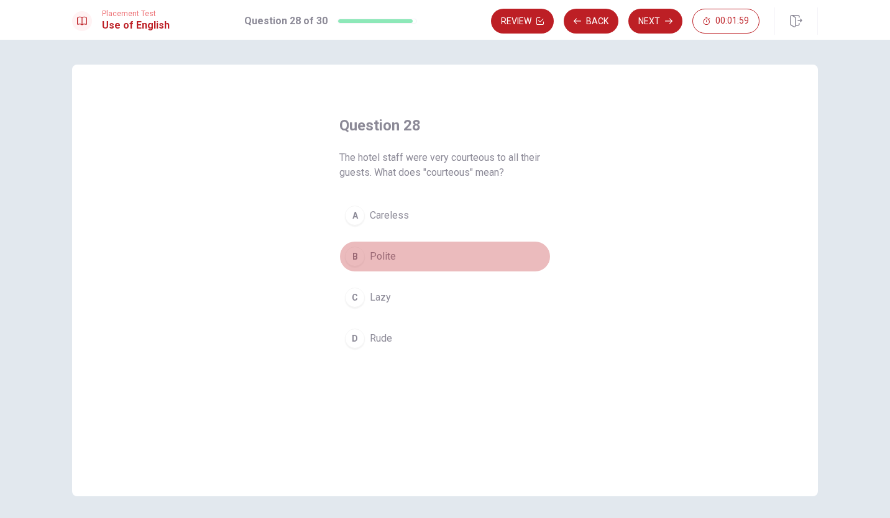
click at [351, 252] on div "B" at bounding box center [355, 257] width 20 height 20
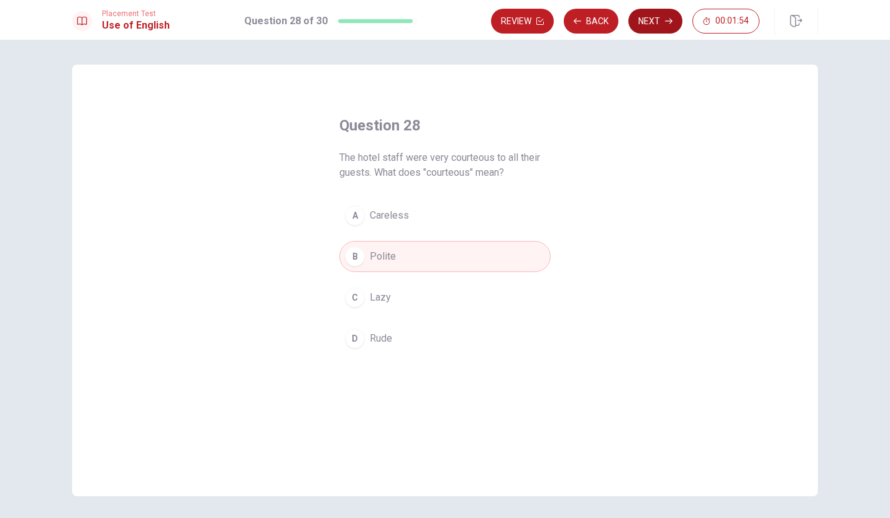
click at [662, 15] on button "Next" at bounding box center [655, 21] width 54 height 25
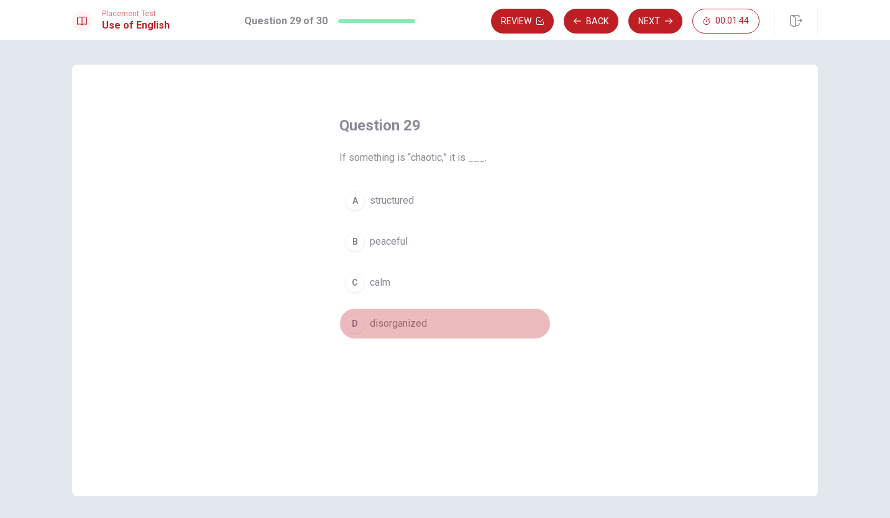
click at [352, 326] on div "D" at bounding box center [355, 324] width 20 height 20
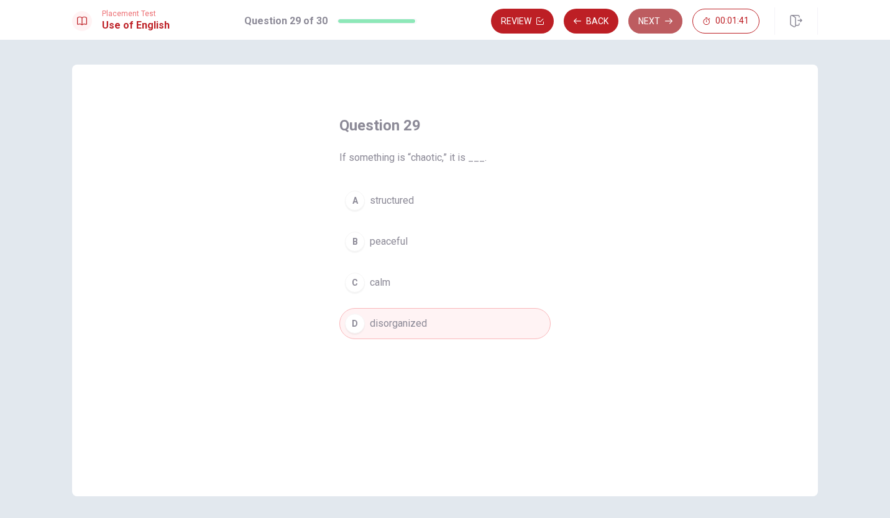
click at [657, 21] on button "Next" at bounding box center [655, 21] width 54 height 25
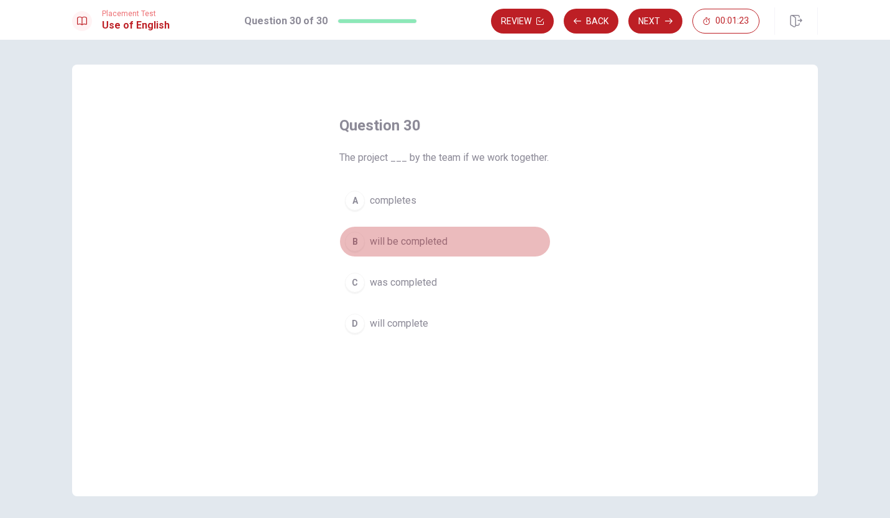
click at [352, 232] on div "B" at bounding box center [355, 242] width 20 height 20
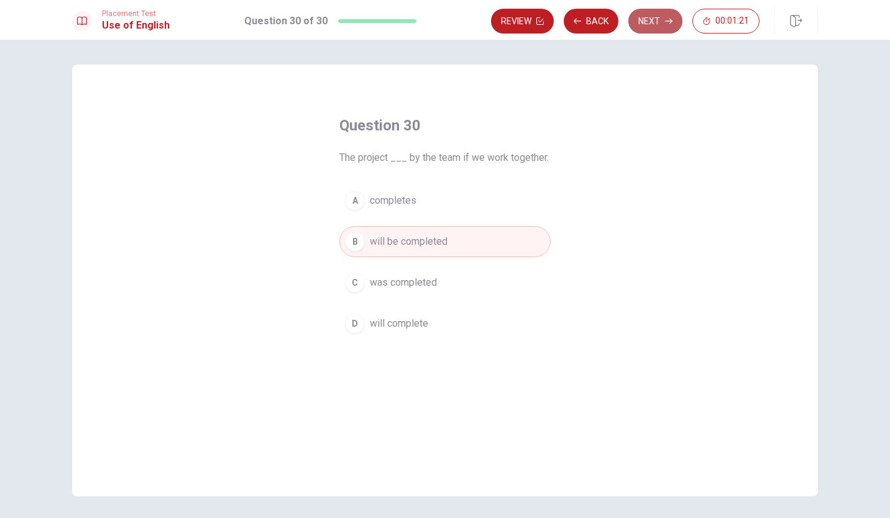
click at [670, 19] on icon "button" at bounding box center [668, 22] width 7 height 6
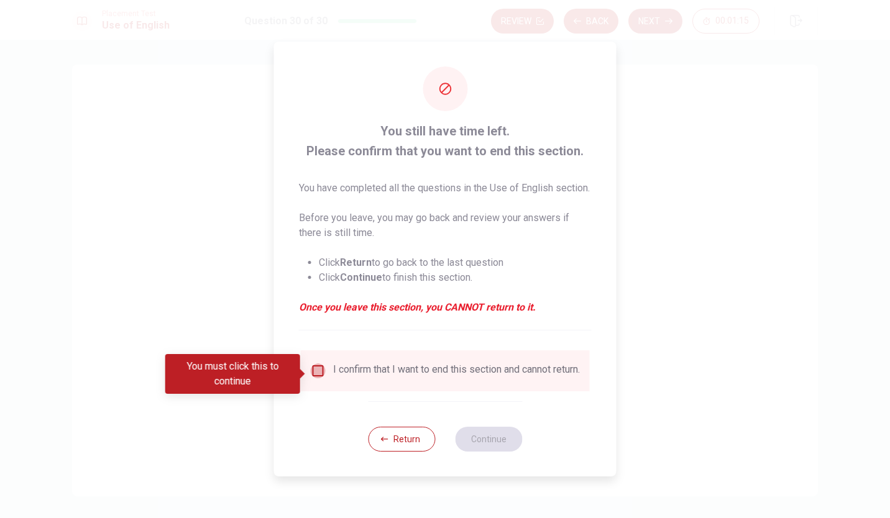
click at [318, 369] on input "You must click this to continue" at bounding box center [318, 371] width 15 height 15
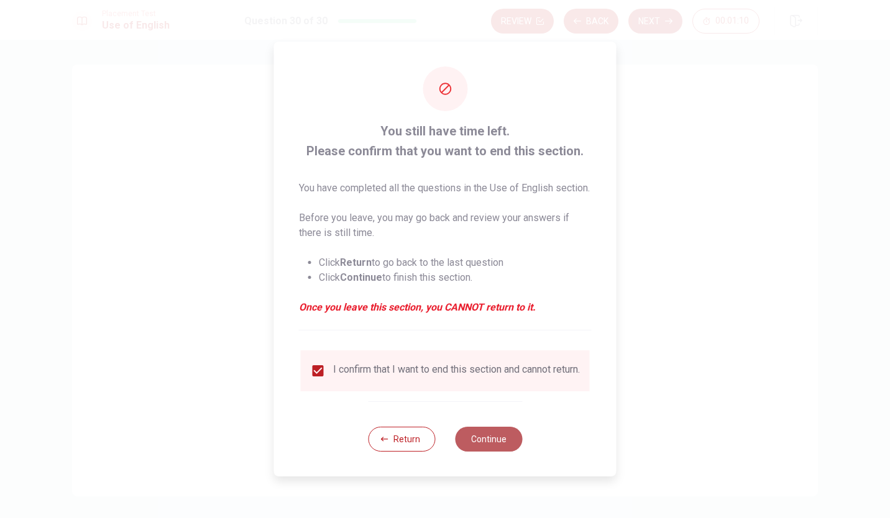
click at [492, 446] on button "Continue" at bounding box center [488, 439] width 67 height 25
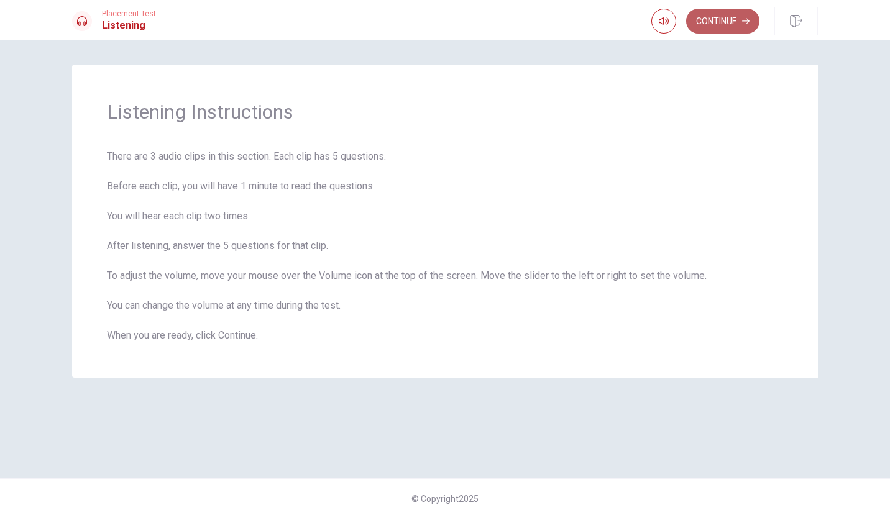
click at [719, 9] on button "Continue" at bounding box center [722, 21] width 73 height 25
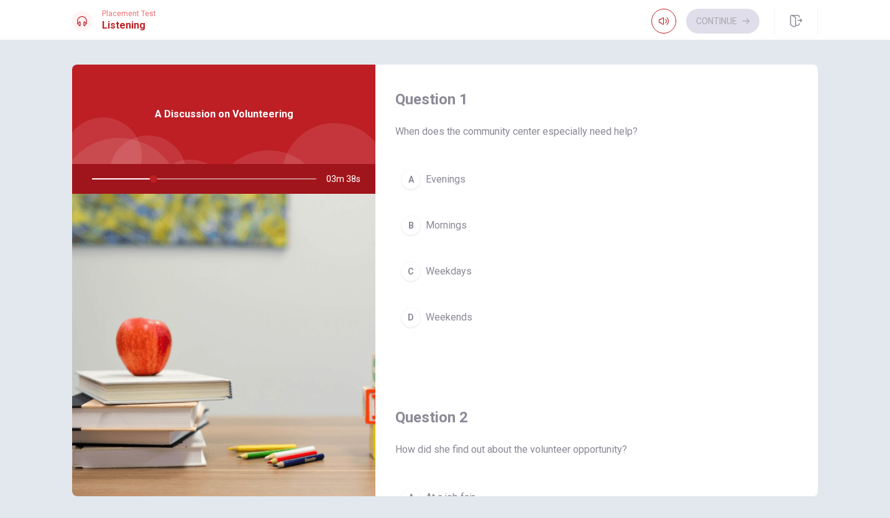
click at [802, 123] on div "Question 1 When does the community center especially need help? A Evenings B Mo…" at bounding box center [596, 224] width 442 height 318
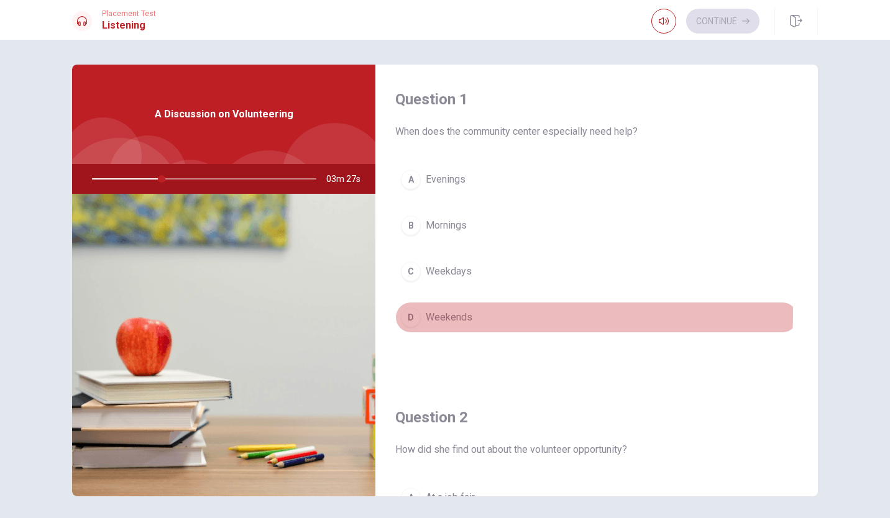
click at [441, 312] on span "Weekends" at bounding box center [449, 317] width 47 height 15
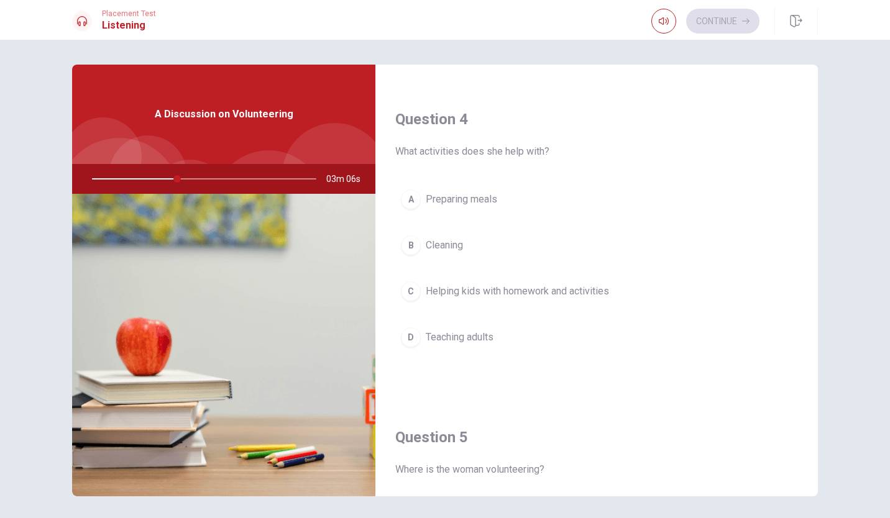
scroll to position [938, 0]
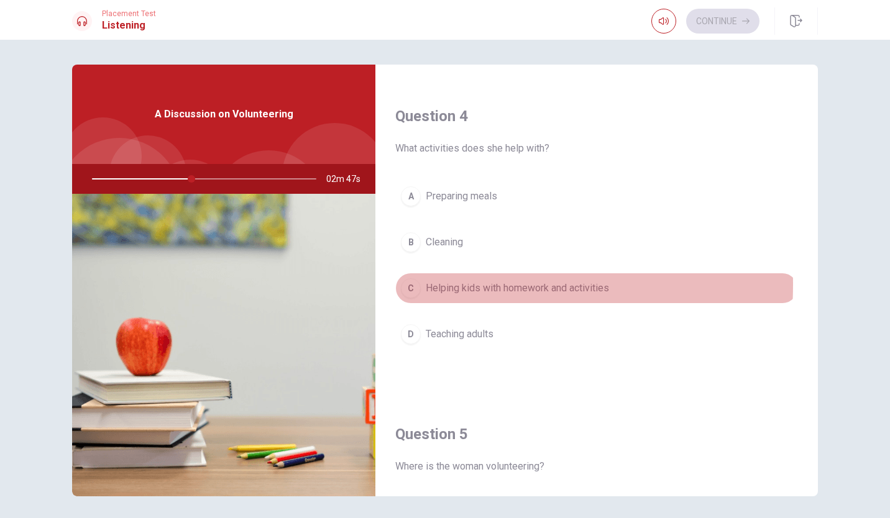
click at [410, 278] on div "C" at bounding box center [411, 288] width 20 height 20
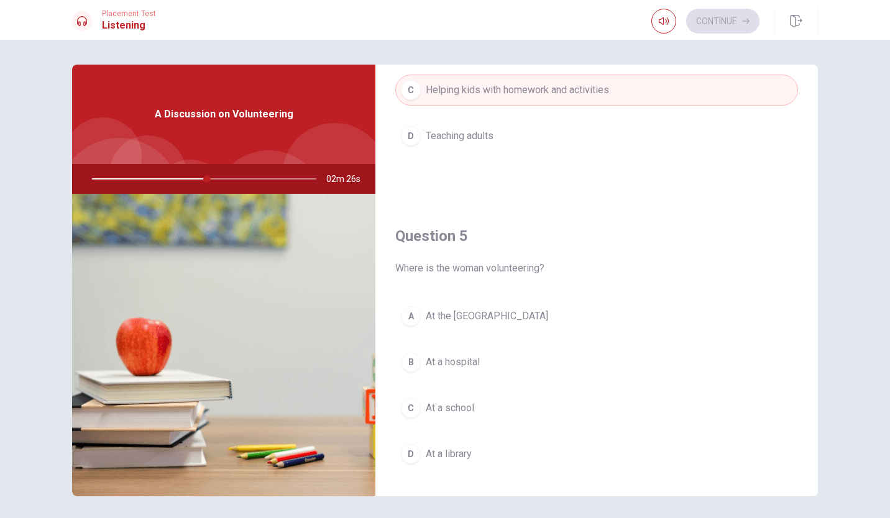
scroll to position [1150, 0]
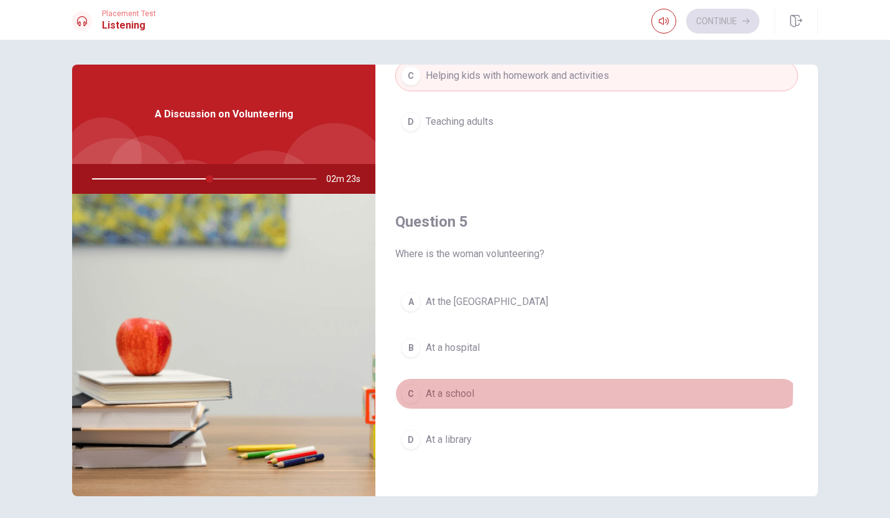
click at [436, 387] on span "At a school" at bounding box center [450, 394] width 48 height 15
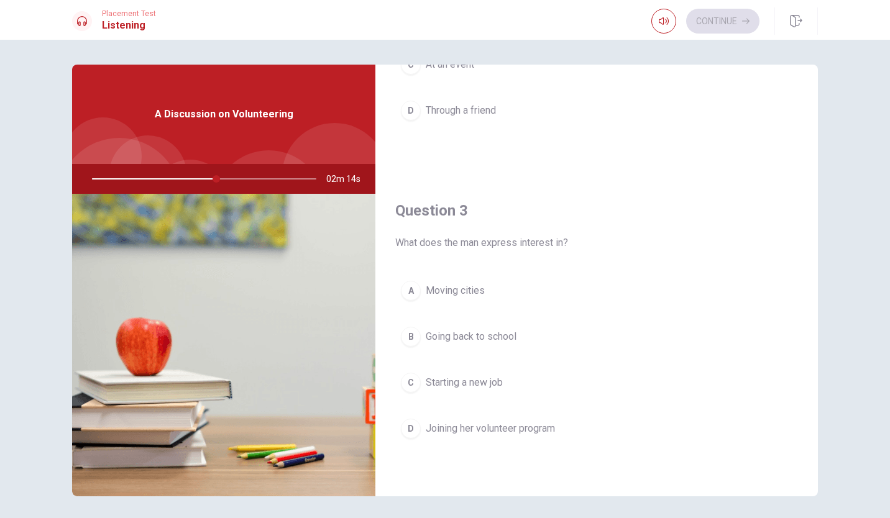
scroll to position [516, 0]
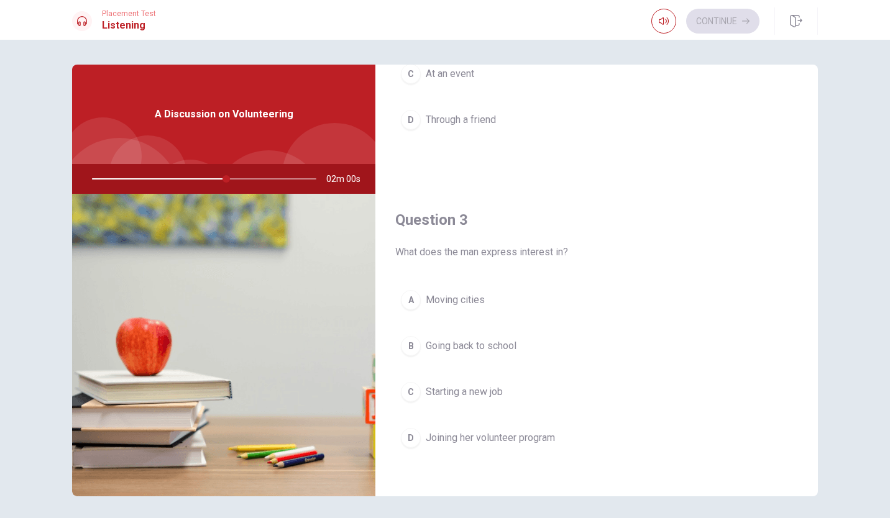
click at [454, 431] on span "Joining her volunteer program" at bounding box center [490, 438] width 129 height 15
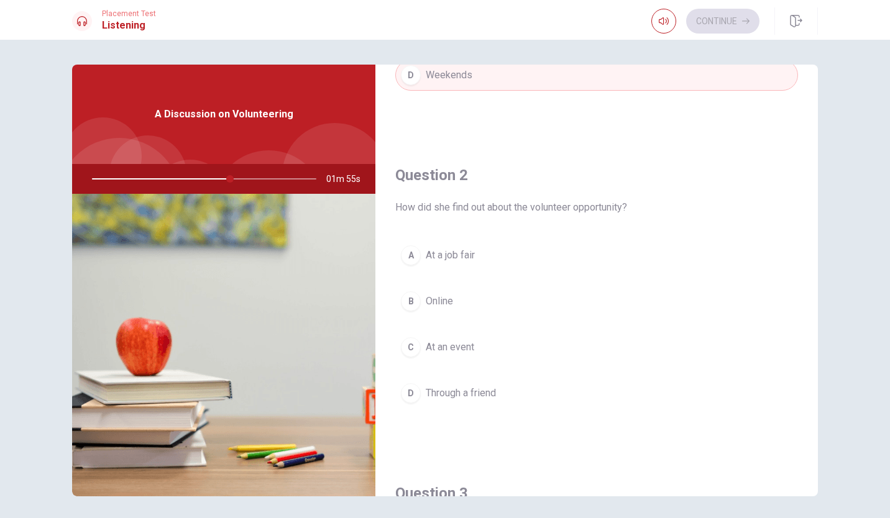
scroll to position [247, 0]
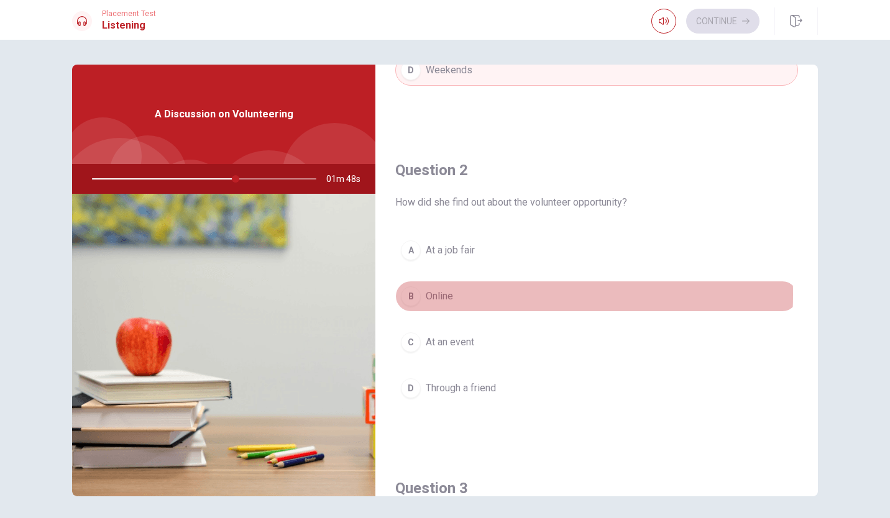
click at [442, 292] on span "Online" at bounding box center [439, 296] width 27 height 15
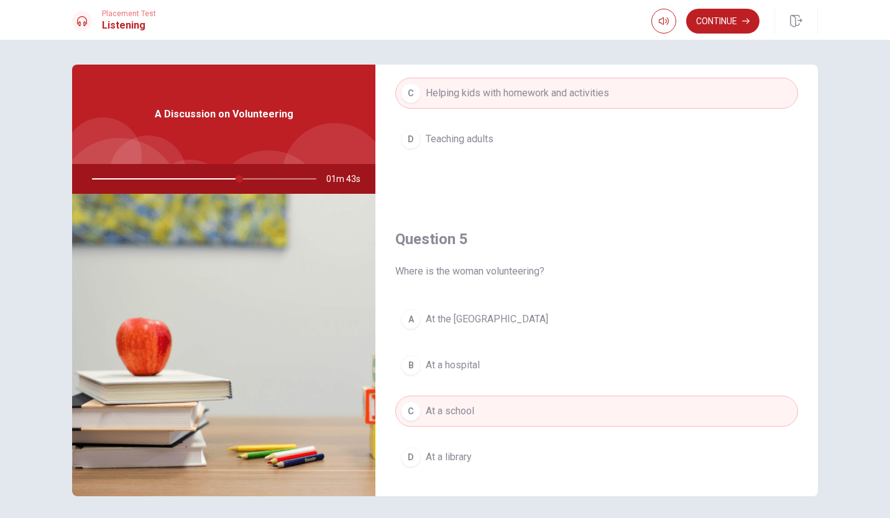
scroll to position [1150, 0]
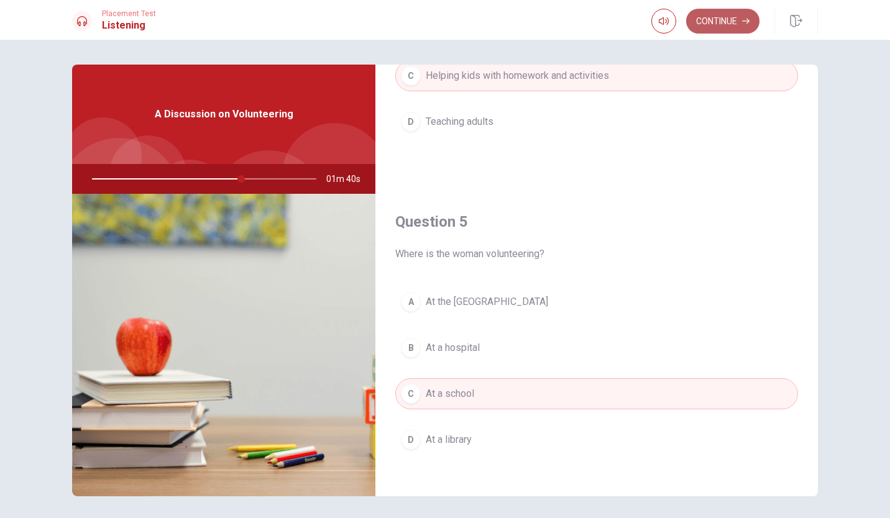
click at [702, 9] on button "Continue" at bounding box center [722, 21] width 73 height 25
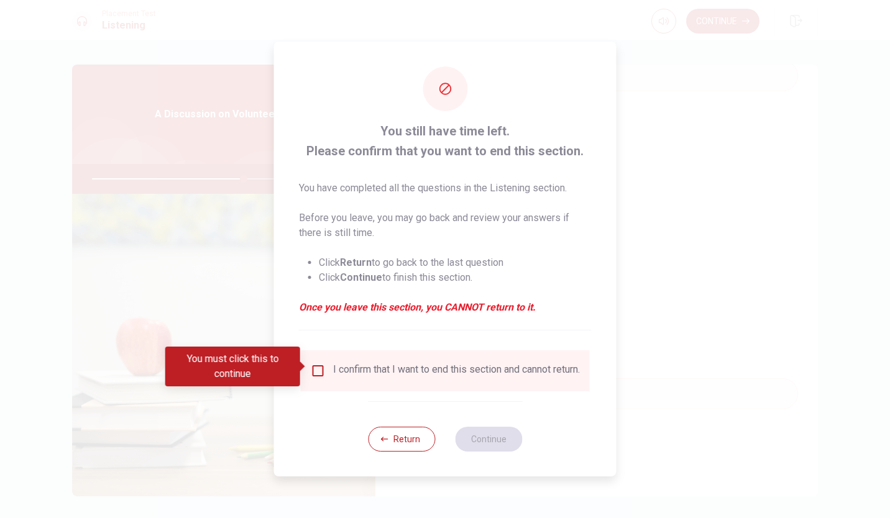
click at [421, 375] on div "I confirm that I want to end this section and cannot return." at bounding box center [456, 371] width 247 height 15
click at [323, 366] on input "You must click this to continue" at bounding box center [318, 371] width 15 height 15
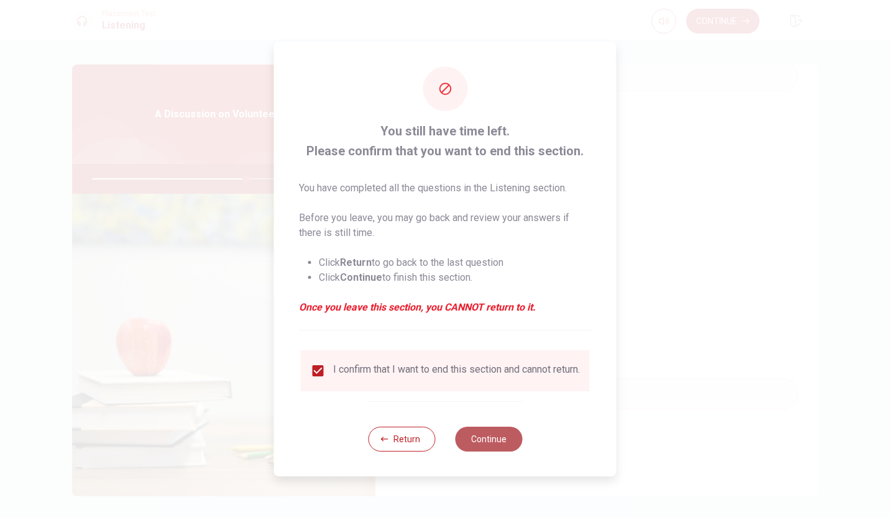
click at [506, 444] on button "Continue" at bounding box center [488, 439] width 67 height 25
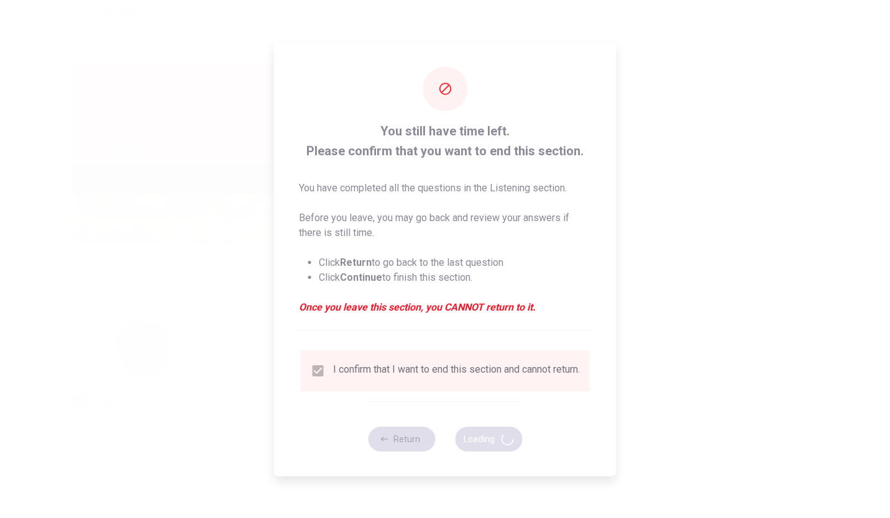
type input "69"
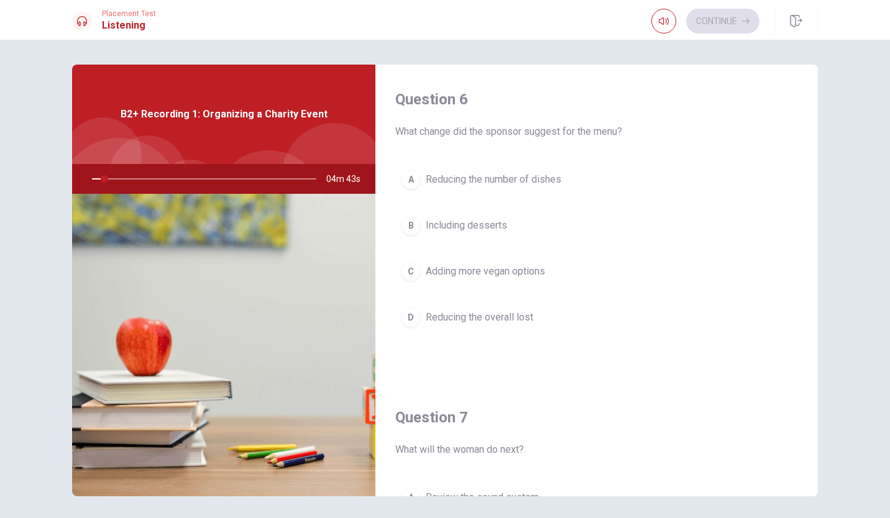
drag, startPoint x: 807, startPoint y: 145, endPoint x: 808, endPoint y: 176, distance: 31.1
click at [808, 176] on div "Question 6 What change did the sponsor suggest for the menu? A Reducing the num…" at bounding box center [596, 281] width 442 height 432
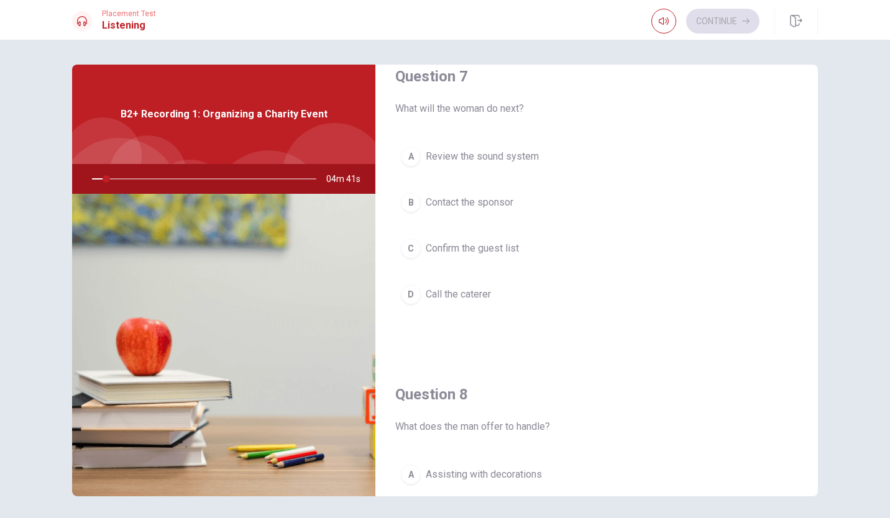
scroll to position [342, 0]
drag, startPoint x: 807, startPoint y: 265, endPoint x: 810, endPoint y: 285, distance: 20.7
click at [810, 285] on div "Question 6 What change did the sponsor suggest for the menu? A Reducing the num…" at bounding box center [596, 281] width 442 height 432
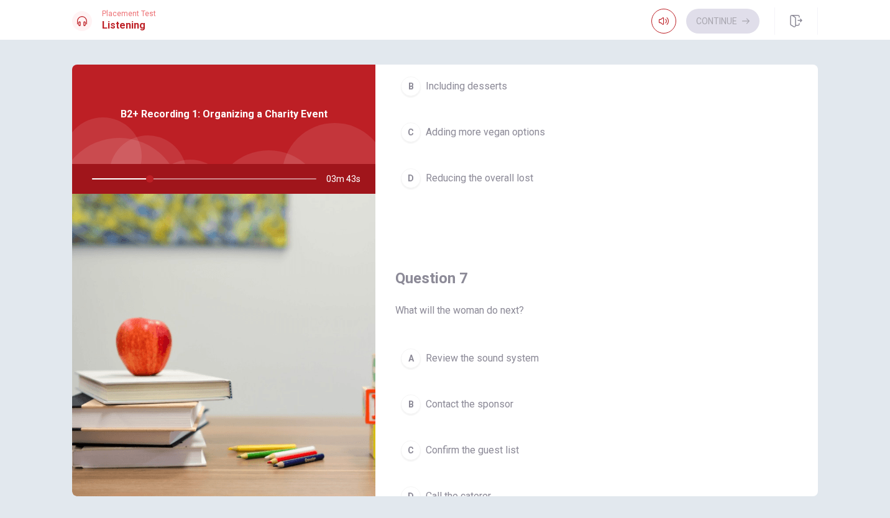
scroll to position [0, 0]
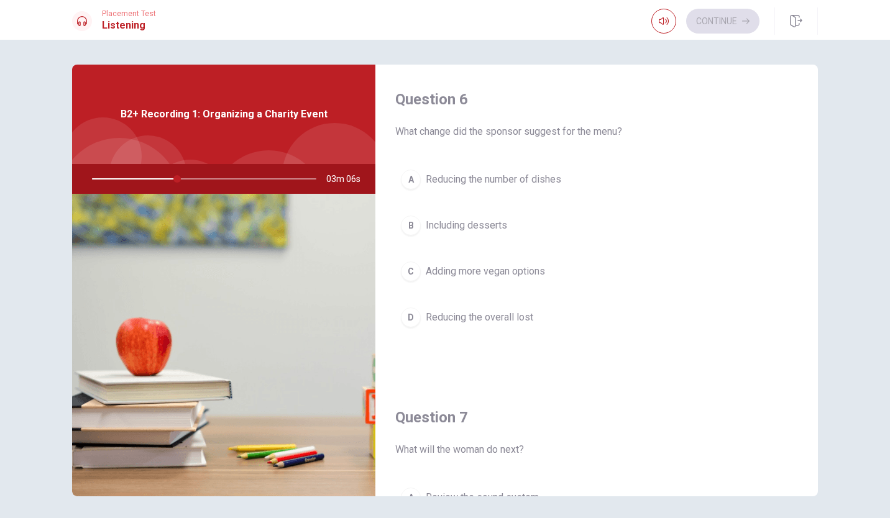
drag, startPoint x: 808, startPoint y: 124, endPoint x: 808, endPoint y: 150, distance: 26.1
click at [808, 150] on div "Question 6 What change did the sponsor suggest for the menu? A Reducing the num…" at bounding box center [596, 224] width 442 height 318
drag, startPoint x: 808, startPoint y: 150, endPoint x: 808, endPoint y: 173, distance: 23.0
click at [808, 173] on div "Question 6 What change did the sponsor suggest for the menu? A Reducing the num…" at bounding box center [596, 224] width 442 height 318
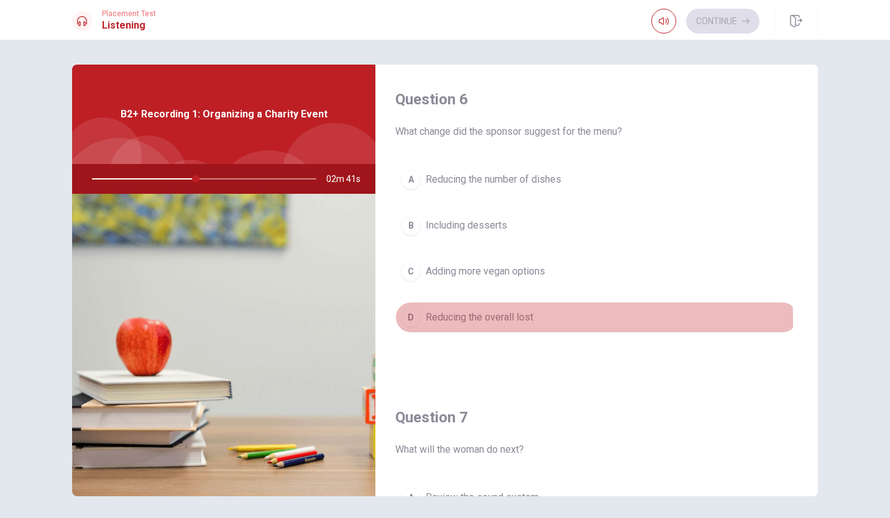
click at [403, 319] on div "D" at bounding box center [411, 318] width 20 height 20
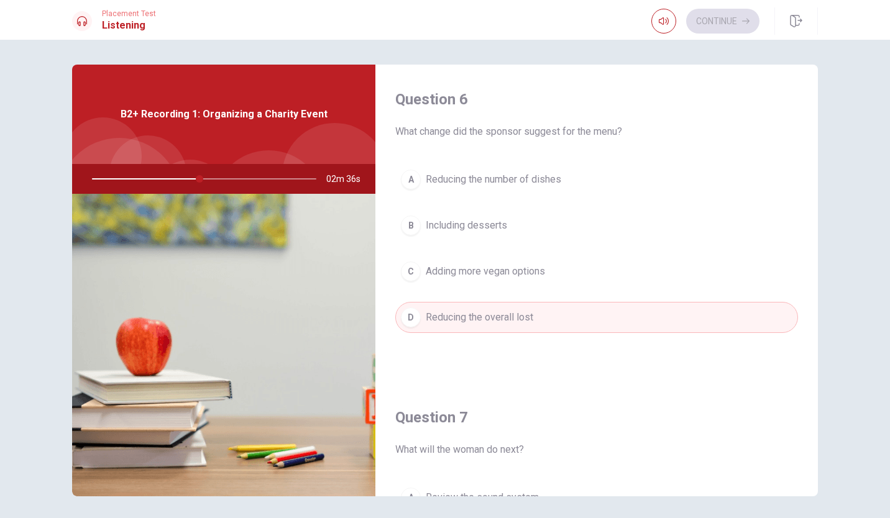
drag, startPoint x: 807, startPoint y: 150, endPoint x: 805, endPoint y: 184, distance: 33.6
click at [805, 185] on div "Question 6 What change did the sponsor suggest for the menu? A Reducing the num…" at bounding box center [596, 224] width 442 height 318
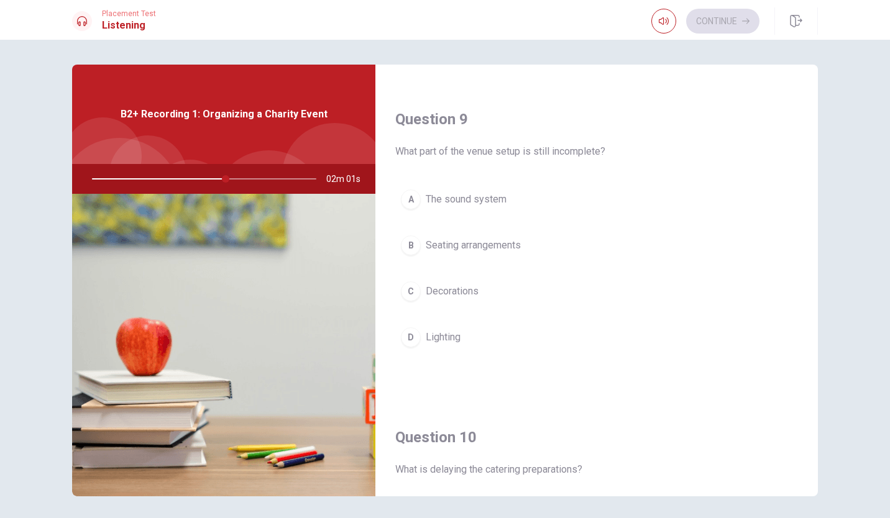
scroll to position [936, 0]
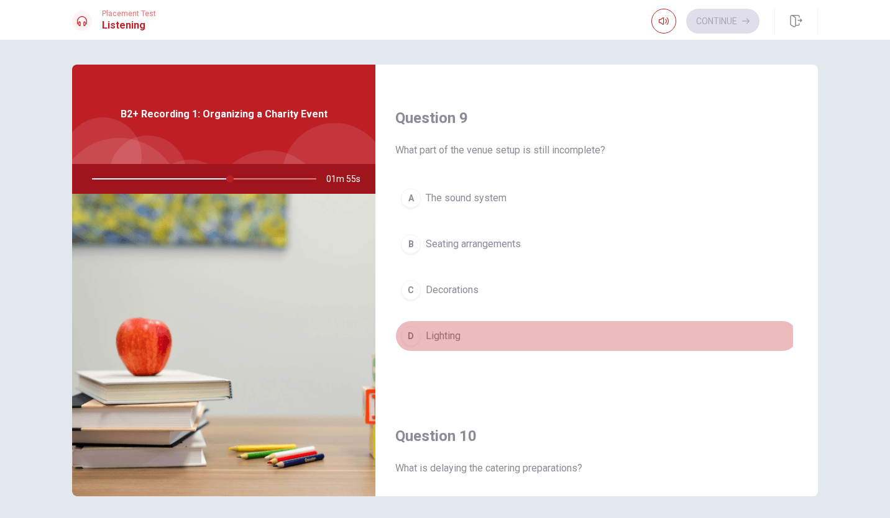
click at [406, 330] on div "D" at bounding box center [411, 336] width 20 height 20
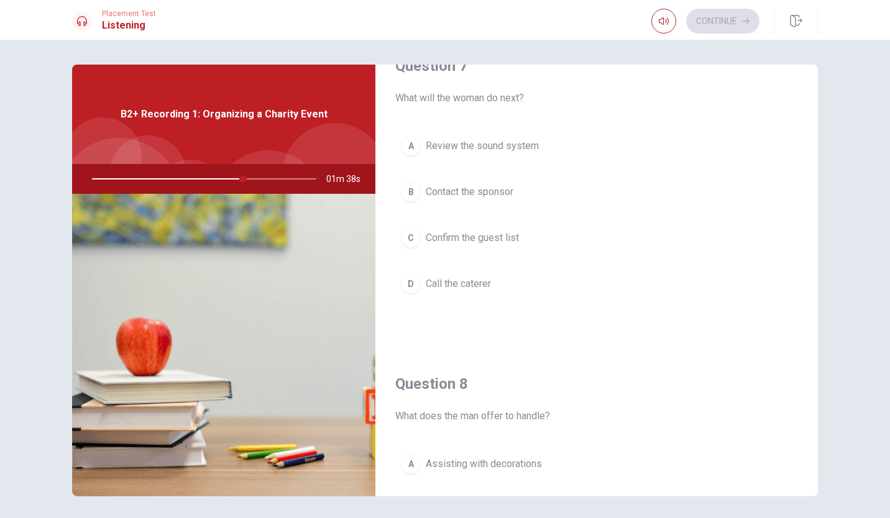
scroll to position [355, 0]
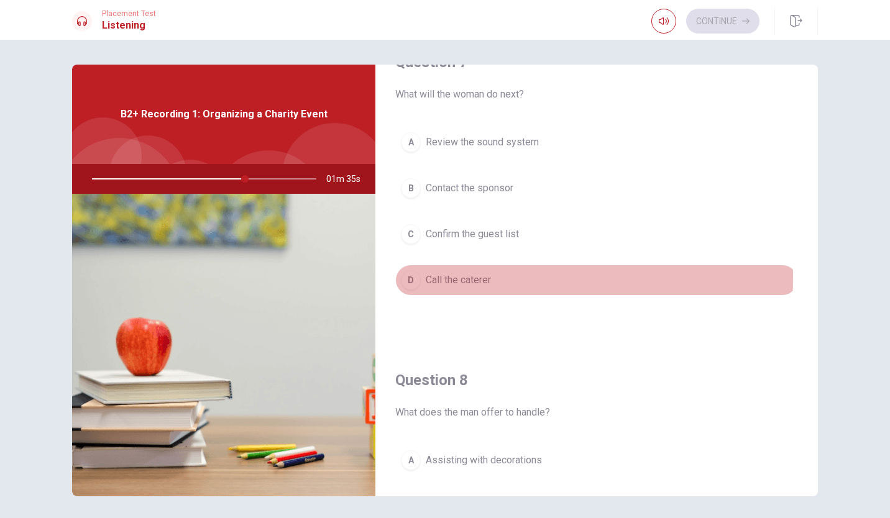
click at [403, 275] on div "D" at bounding box center [411, 280] width 20 height 20
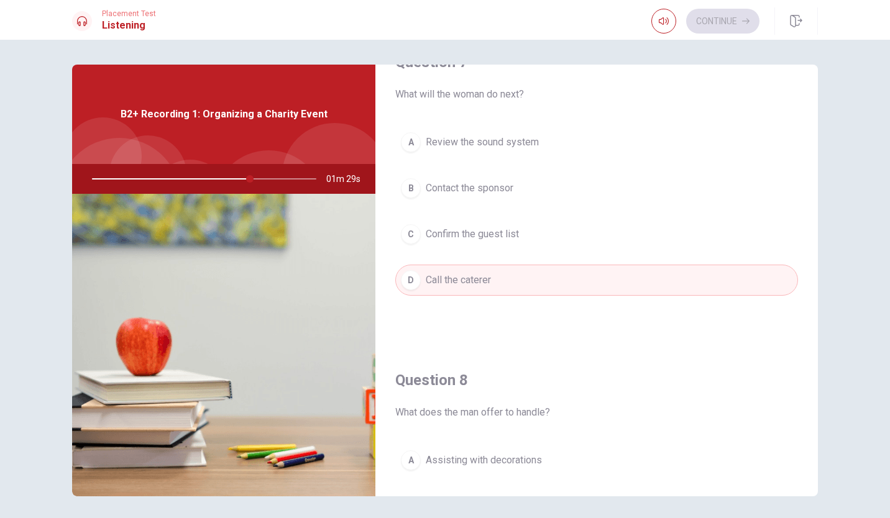
drag, startPoint x: 806, startPoint y: 242, endPoint x: 805, endPoint y: 260, distance: 17.4
click at [805, 260] on div "Question 7 What will the woman do next? A Review the sound system B Contact the…" at bounding box center [596, 186] width 442 height 318
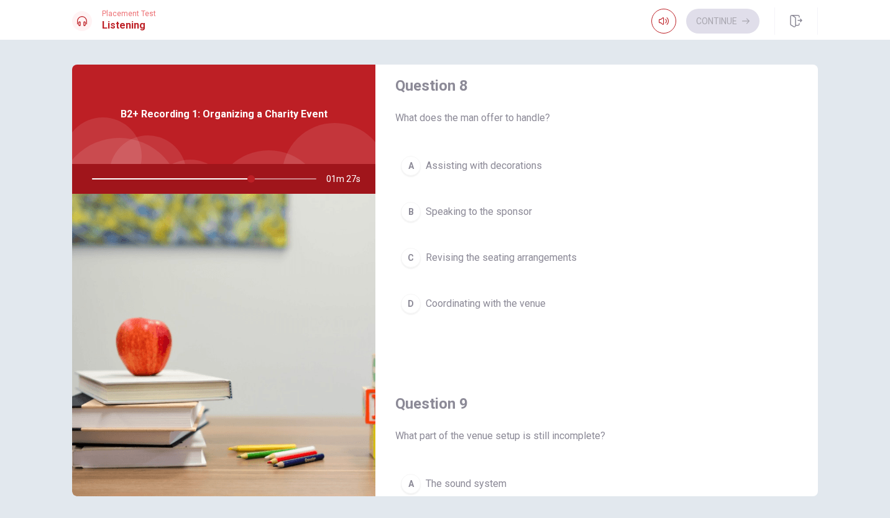
scroll to position [660, 0]
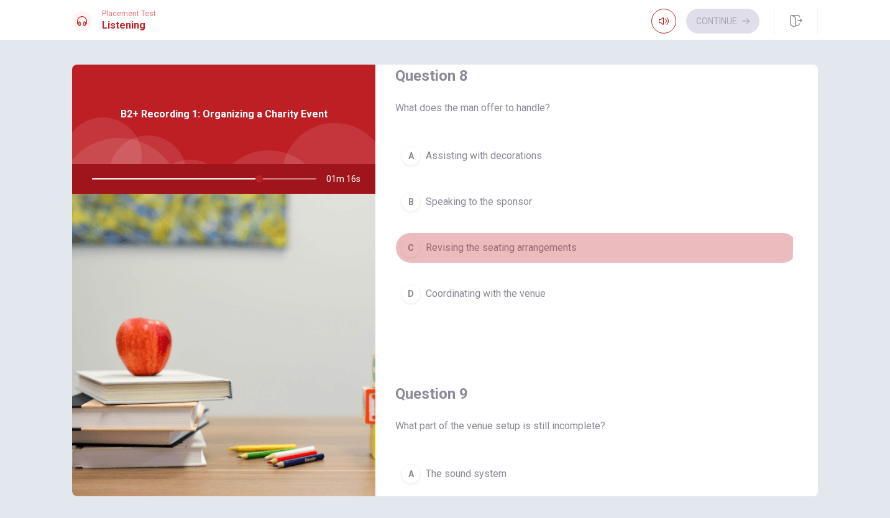
click at [411, 239] on div "C" at bounding box center [411, 248] width 20 height 20
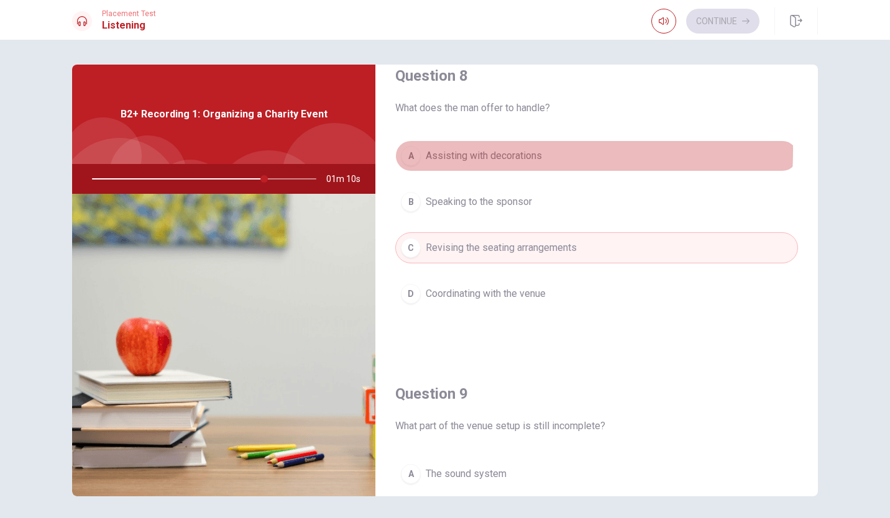
click at [470, 149] on span "Assisting with decorations" at bounding box center [484, 156] width 116 height 15
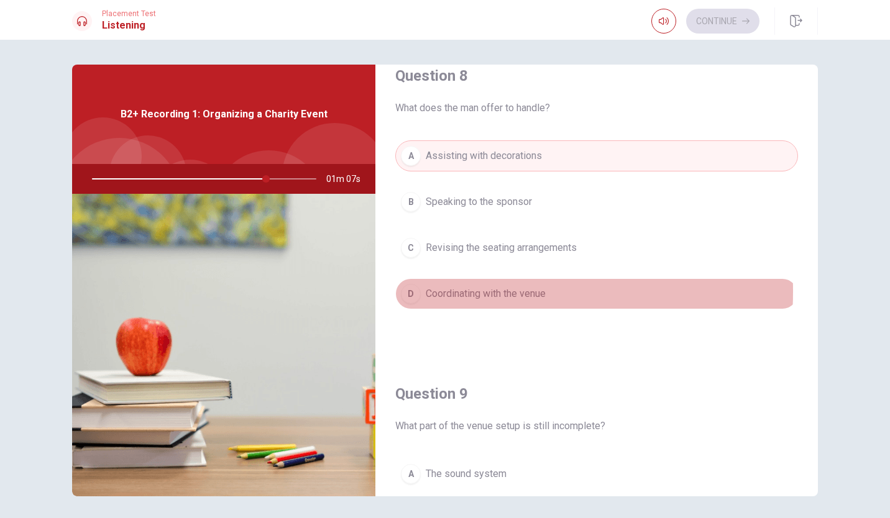
click at [442, 286] on span "Coordinating with the venue" at bounding box center [486, 293] width 120 height 15
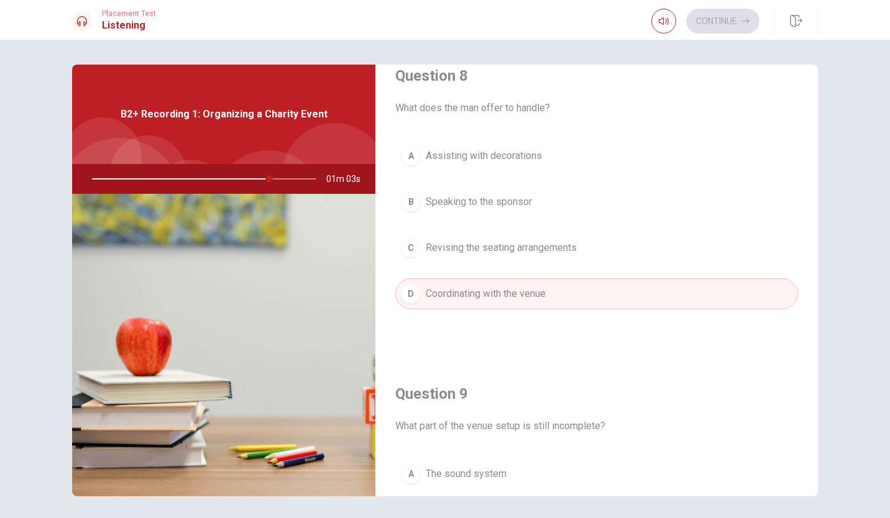
drag, startPoint x: 816, startPoint y: 290, endPoint x: 816, endPoint y: 299, distance: 8.7
click at [816, 299] on div "Question 6 What change did the sponsor suggest for the menu? A Reducing the num…" at bounding box center [444, 281] width 785 height 432
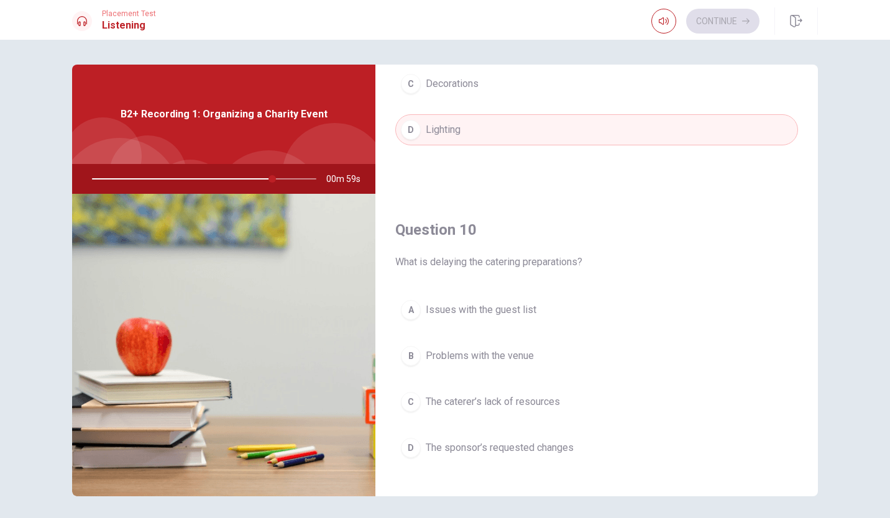
scroll to position [1150, 0]
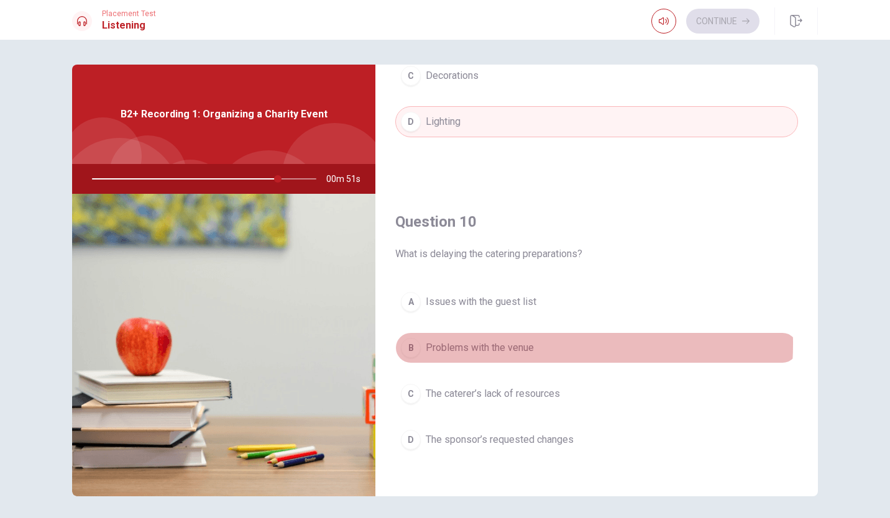
click at [475, 341] on span "Problems with the venue" at bounding box center [480, 348] width 108 height 15
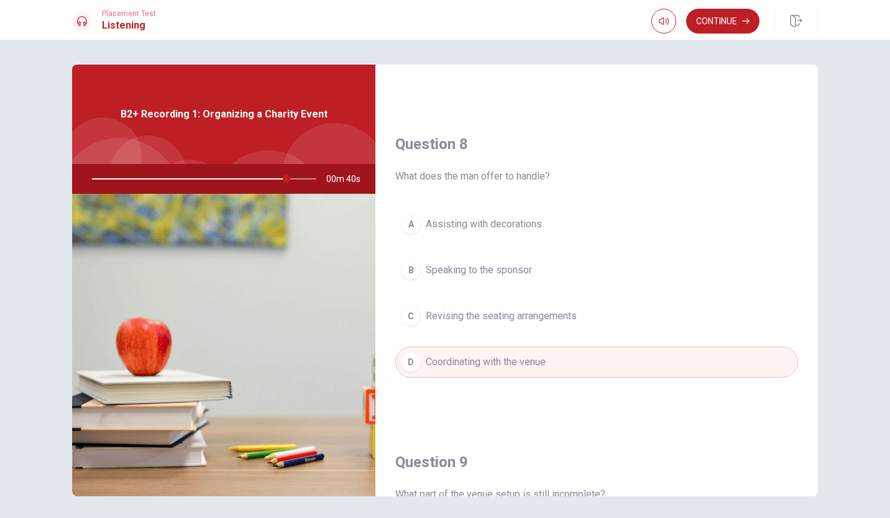
scroll to position [600, 0]
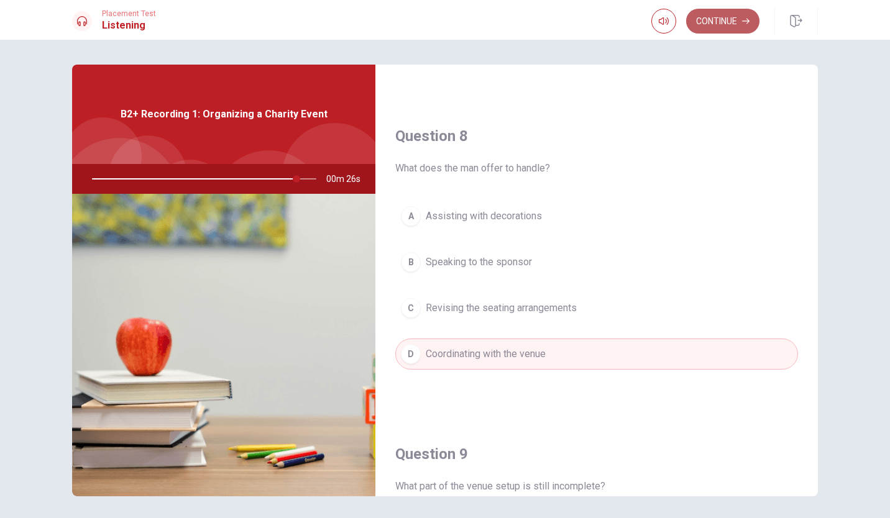
click at [703, 22] on button "Continue" at bounding box center [722, 21] width 73 height 25
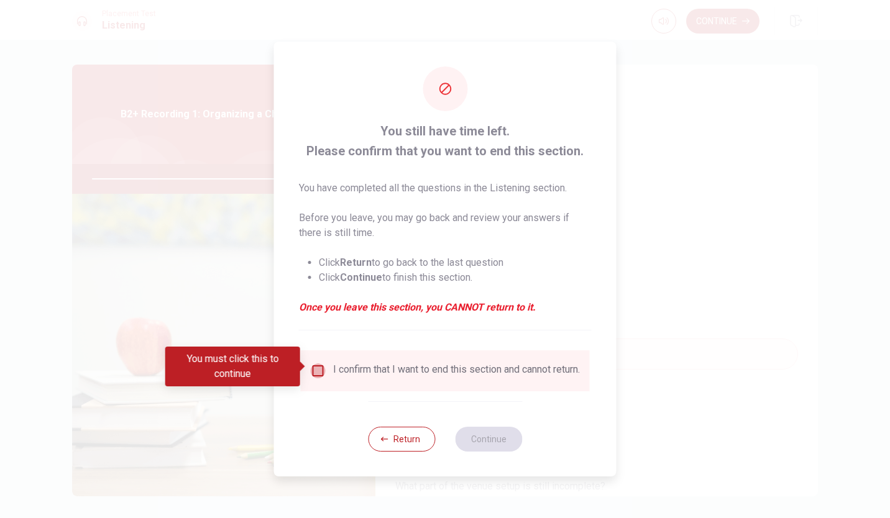
click at [316, 364] on input "You must click this to continue" at bounding box center [318, 371] width 15 height 15
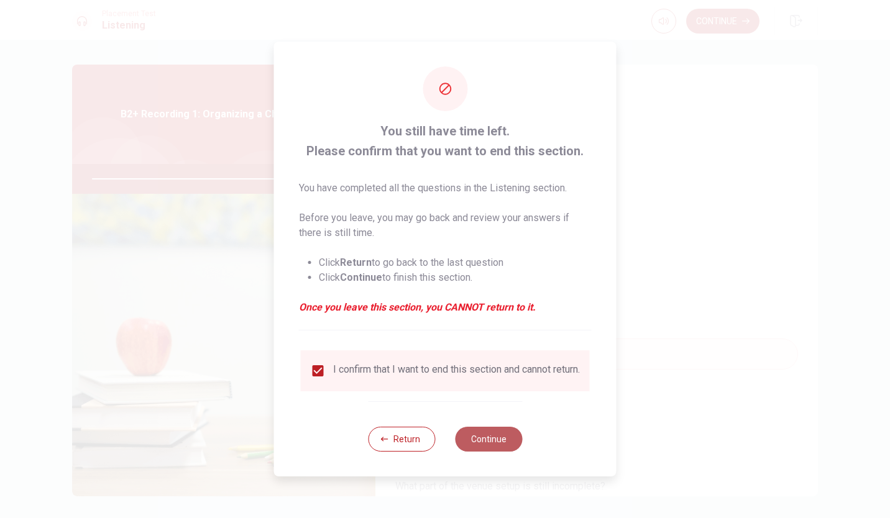
click at [488, 441] on button "Continue" at bounding box center [488, 439] width 67 height 25
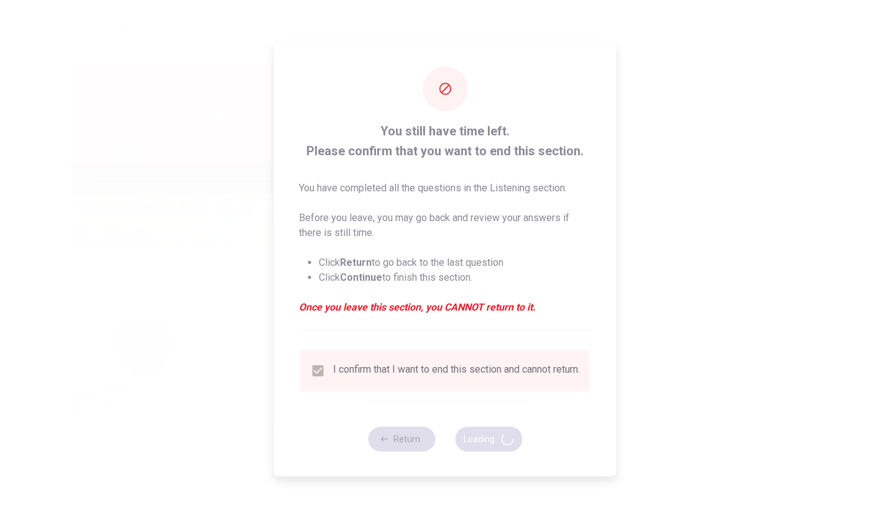
type input "94"
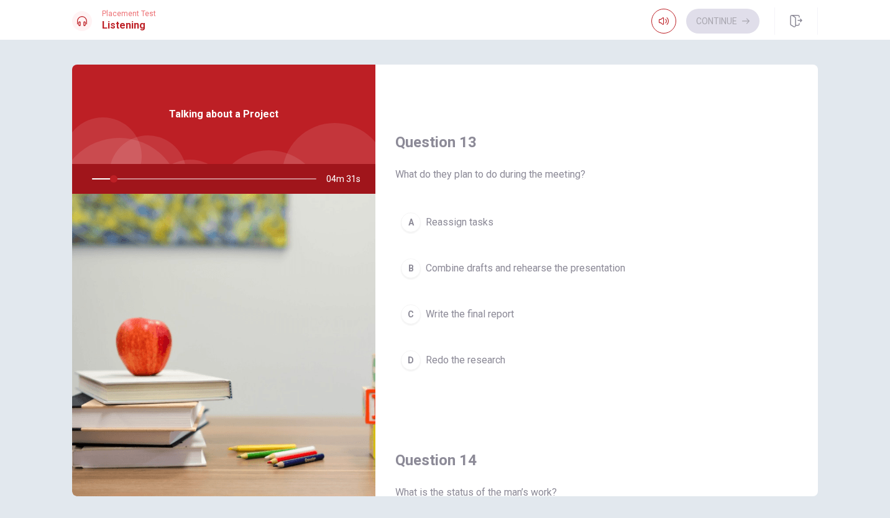
scroll to position [598, 0]
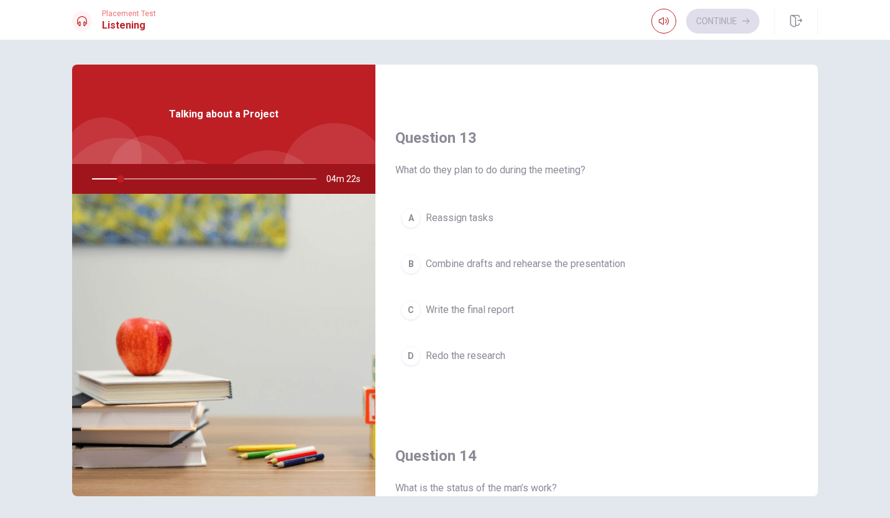
drag, startPoint x: 797, startPoint y: 308, endPoint x: 796, endPoint y: 329, distance: 21.2
click at [796, 329] on div "Question 13 What do they plan to do during the meeting? A Reassign tasks B Comb…" at bounding box center [596, 262] width 442 height 318
drag, startPoint x: 803, startPoint y: 291, endPoint x: 799, endPoint y: 311, distance: 19.7
click at [799, 311] on div "Question 13 What do they plan to do during the meeting? A Reassign tasks B Comb…" at bounding box center [596, 262] width 442 height 318
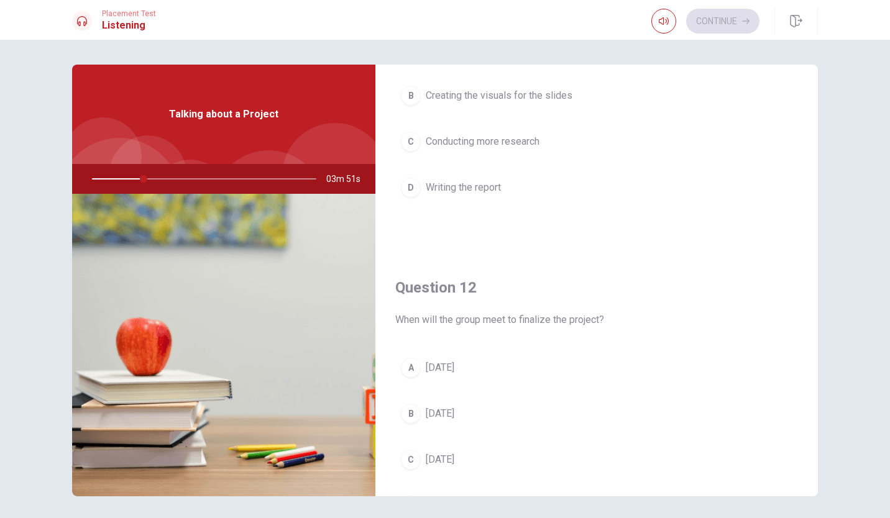
scroll to position [0, 0]
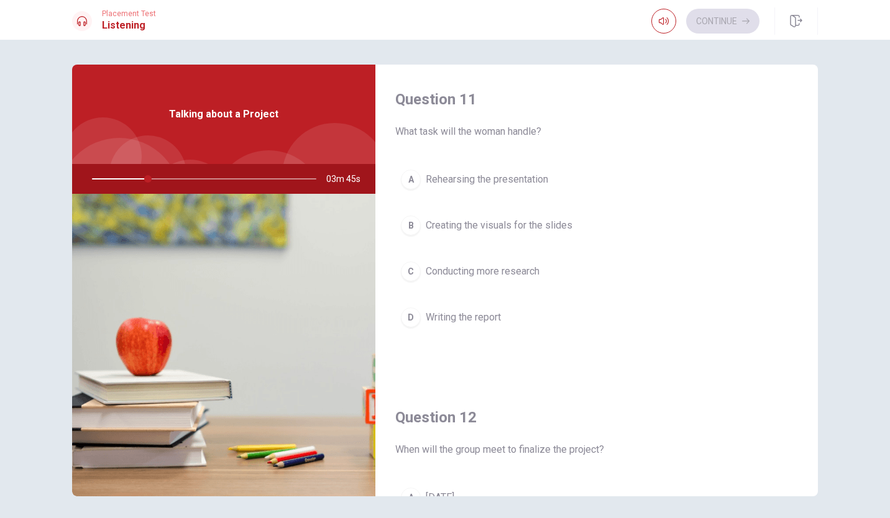
click at [808, 109] on div "Question 11 What task will the woman handle? A Rehearsing the presentation B Cr…" at bounding box center [596, 224] width 442 height 318
drag, startPoint x: 808, startPoint y: 109, endPoint x: 808, endPoint y: 126, distance: 16.8
click at [808, 126] on div "Question 11 What task will the woman handle? A Rehearsing the presentation B Cr…" at bounding box center [596, 224] width 442 height 318
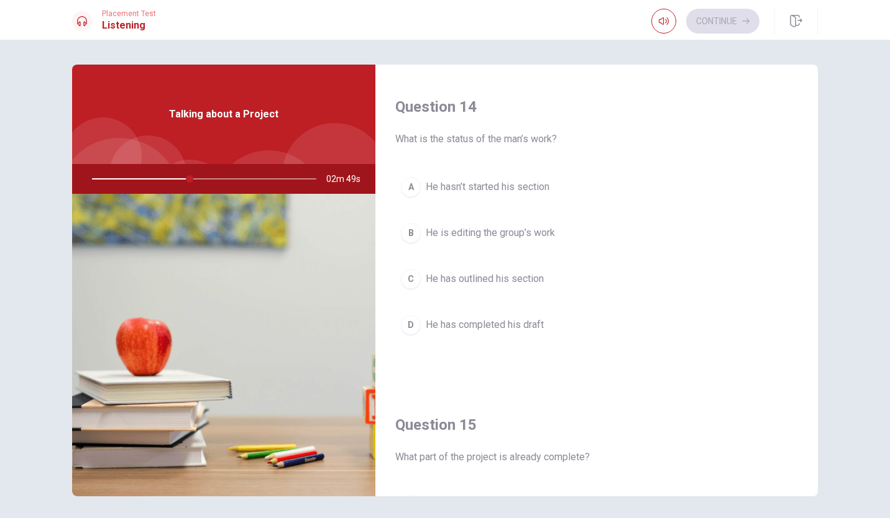
scroll to position [951, 0]
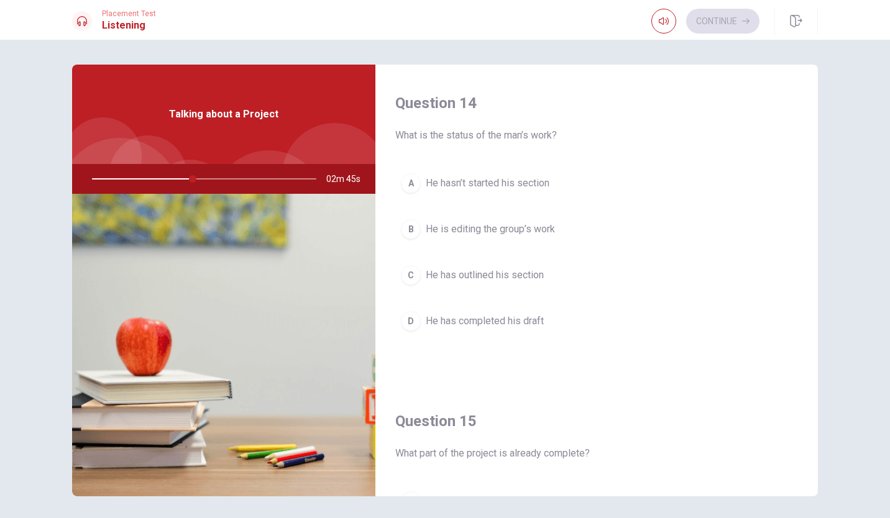
drag, startPoint x: 802, startPoint y: 391, endPoint x: 803, endPoint y: 399, distance: 7.7
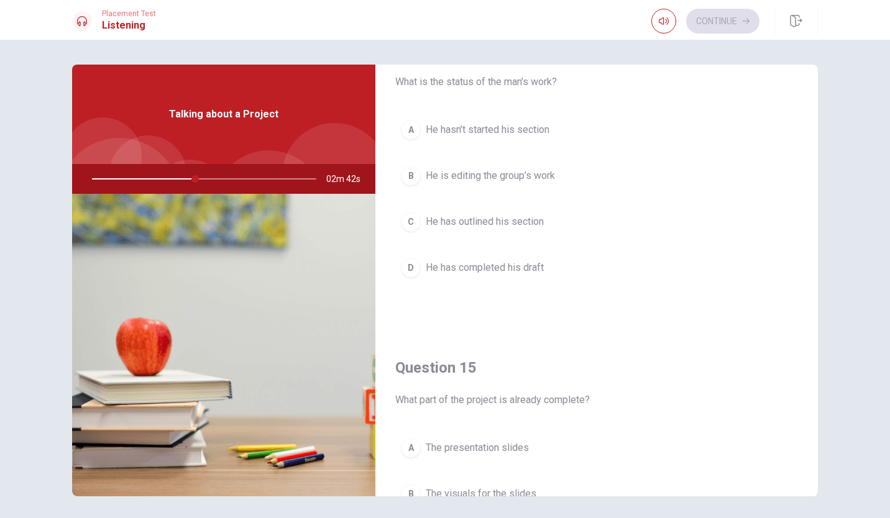
scroll to position [1009, 0]
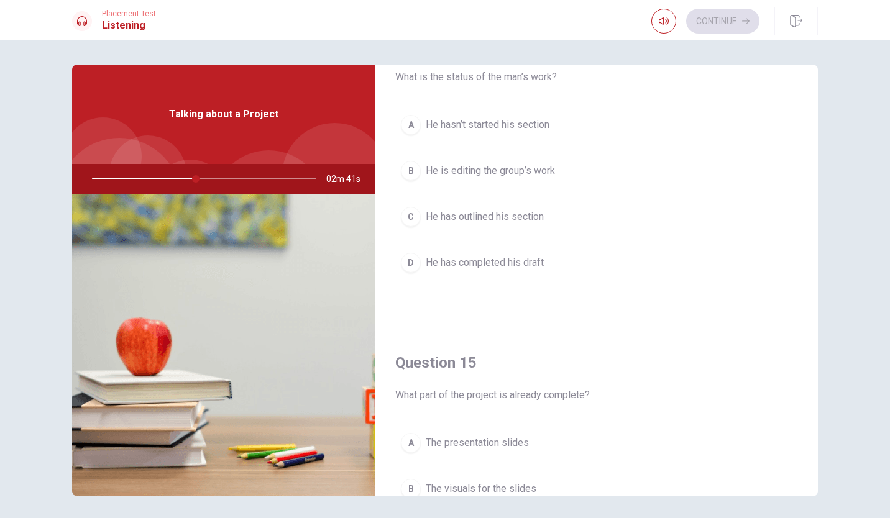
drag, startPoint x: 807, startPoint y: 419, endPoint x: 808, endPoint y: 398, distance: 20.5
click at [808, 398] on div "Question 11 What task will the woman handle? A Rehearsing the presentation B Cr…" at bounding box center [596, 281] width 442 height 432
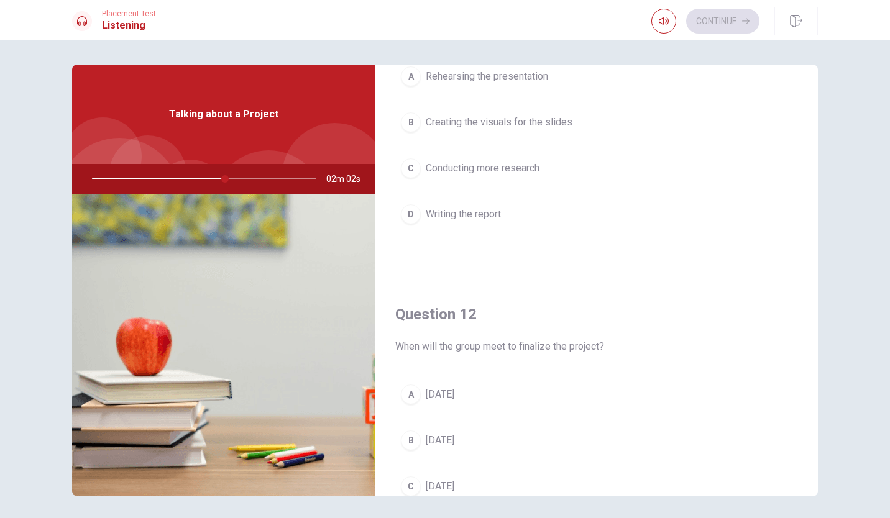
scroll to position [0, 0]
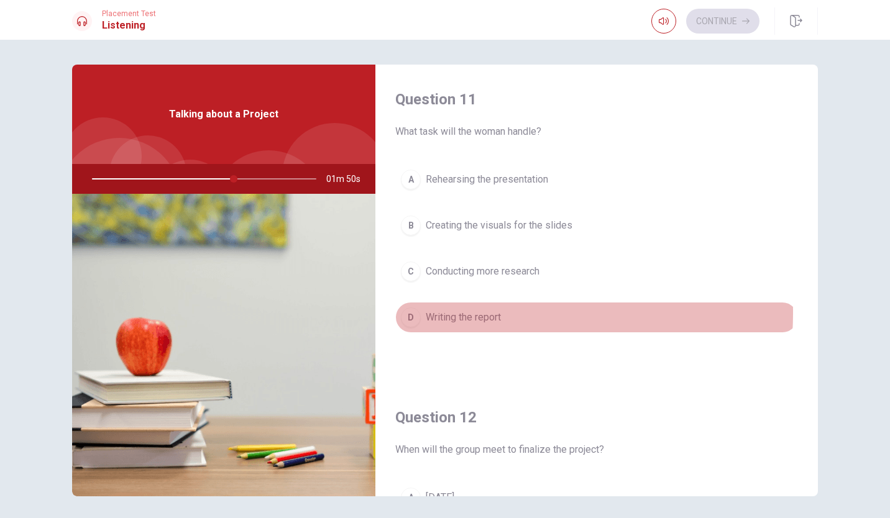
click at [411, 311] on div "D" at bounding box center [411, 318] width 20 height 20
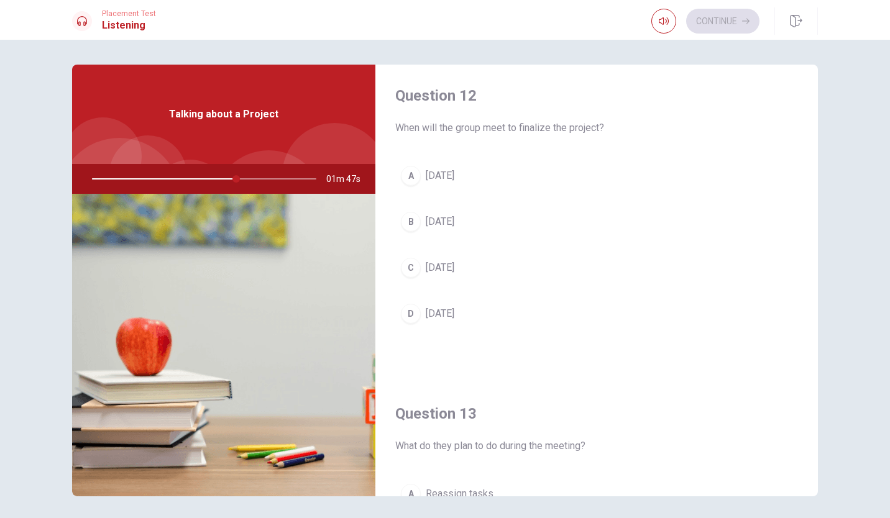
scroll to position [325, 0]
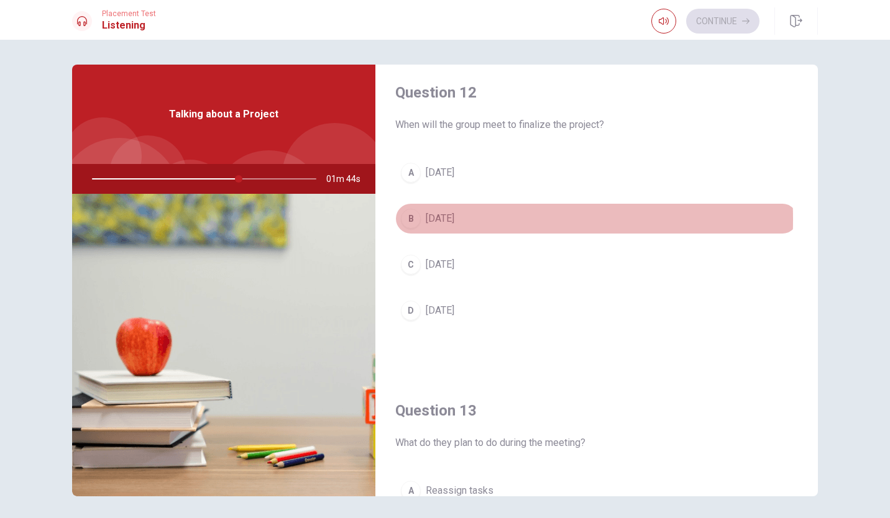
click at [405, 217] on div "B" at bounding box center [411, 219] width 20 height 20
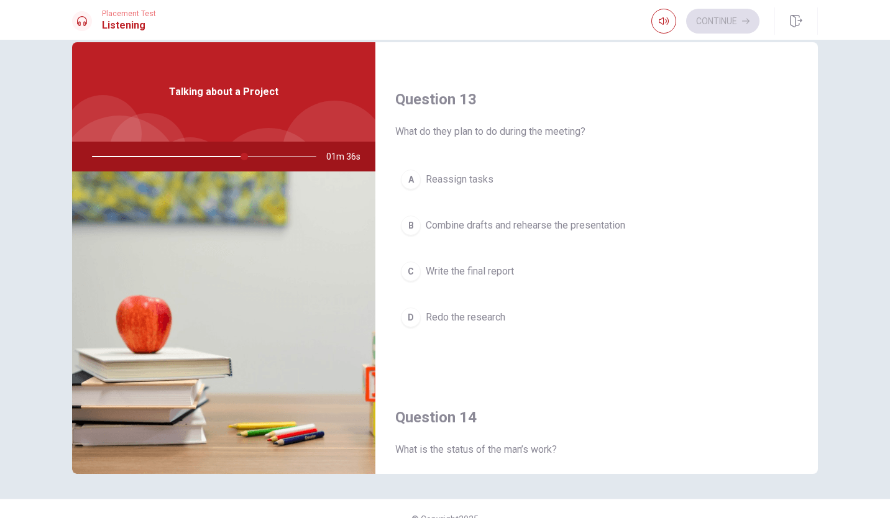
scroll to position [43, 0]
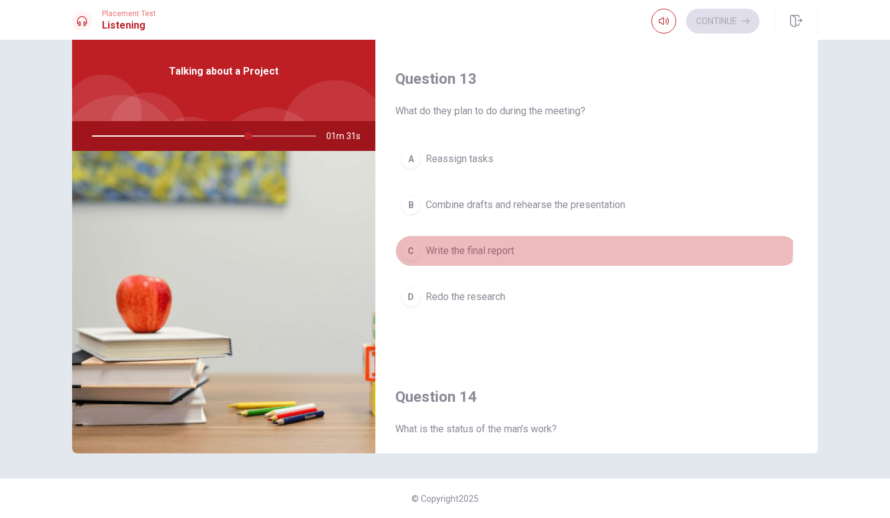
click at [395, 240] on button "C Write the final report" at bounding box center [596, 251] width 403 height 31
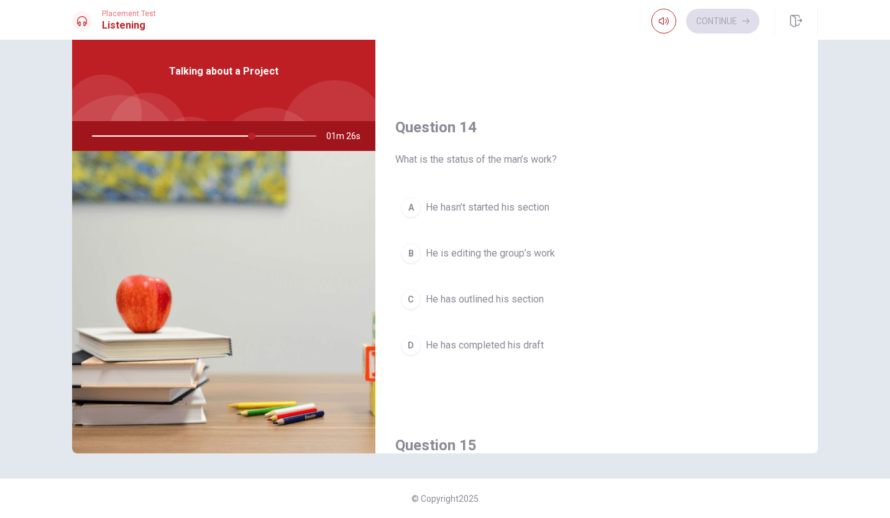
scroll to position [890, 0]
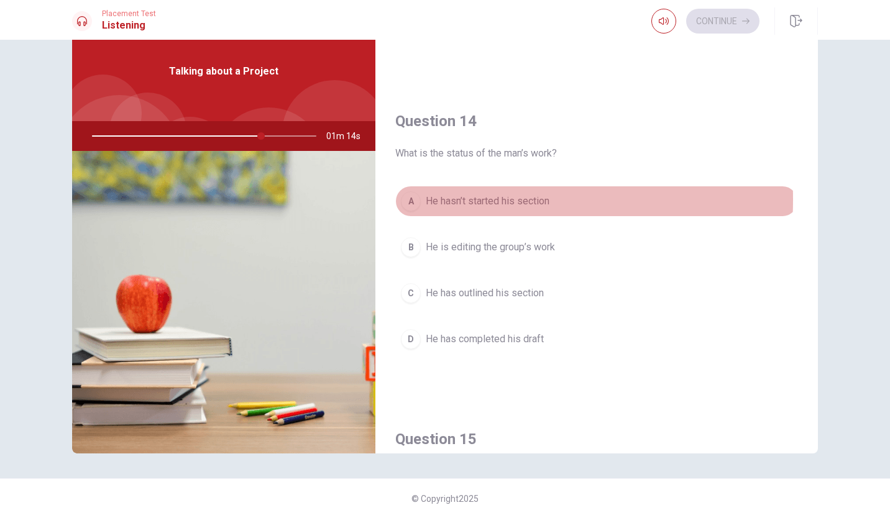
click at [406, 194] on div "A" at bounding box center [411, 201] width 20 height 20
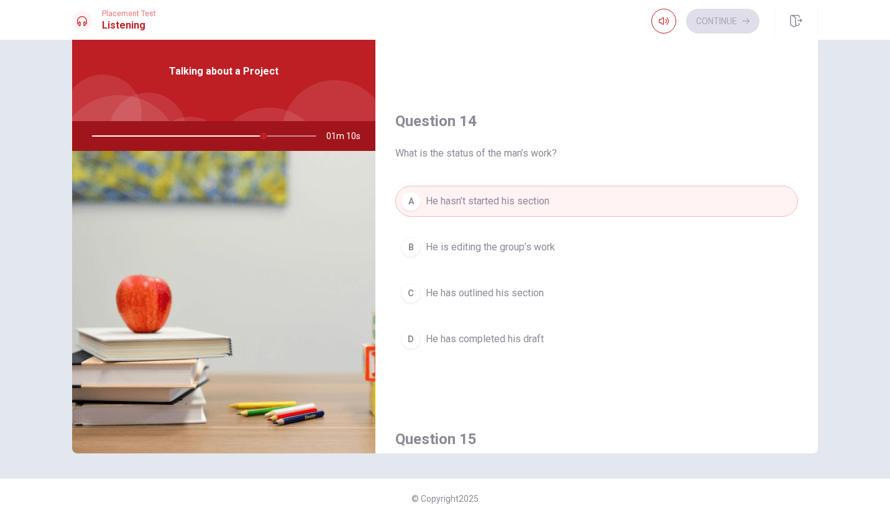
drag, startPoint x: 805, startPoint y: 301, endPoint x: 797, endPoint y: 332, distance: 31.5
click at [797, 333] on div "Question 14 What is the status of the man’s work? A He hasn’t started his secti…" at bounding box center [596, 245] width 442 height 318
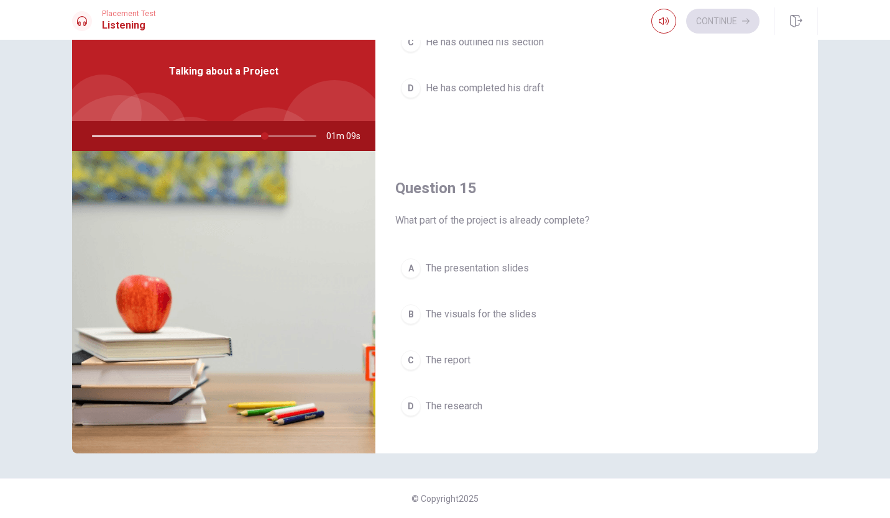
scroll to position [1150, 0]
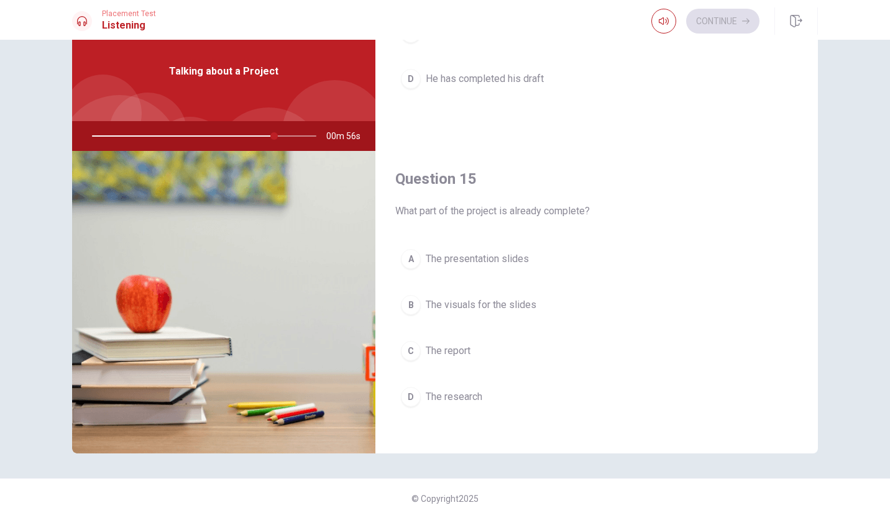
click at [403, 396] on div "D" at bounding box center [411, 397] width 20 height 20
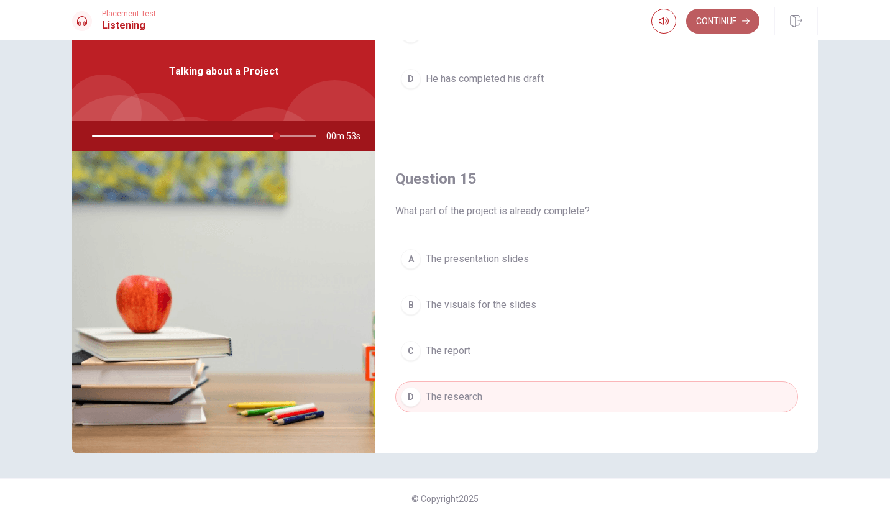
click at [736, 23] on button "Continue" at bounding box center [722, 21] width 73 height 25
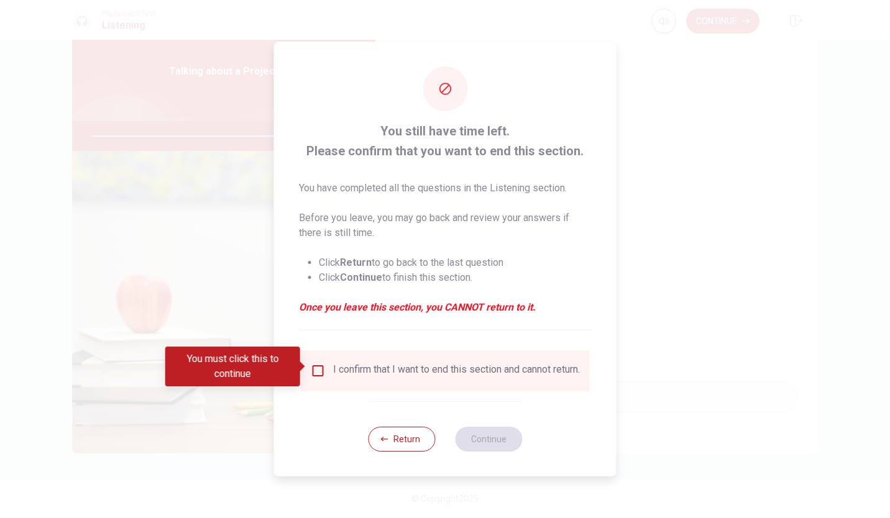
click at [405, 376] on div "I confirm that I want to end this section and cannot return." at bounding box center [456, 371] width 247 height 15
click at [319, 365] on input "You must click this to continue" at bounding box center [318, 371] width 15 height 15
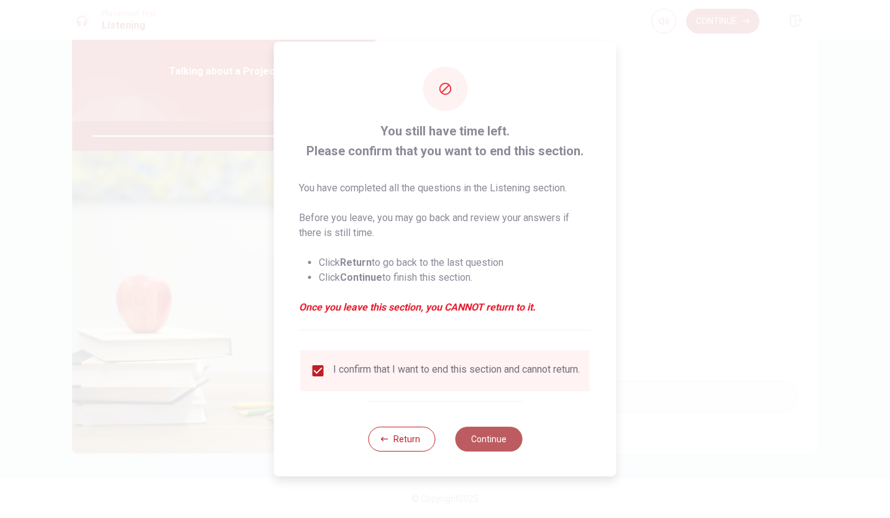
click at [505, 447] on button "Continue" at bounding box center [488, 439] width 67 height 25
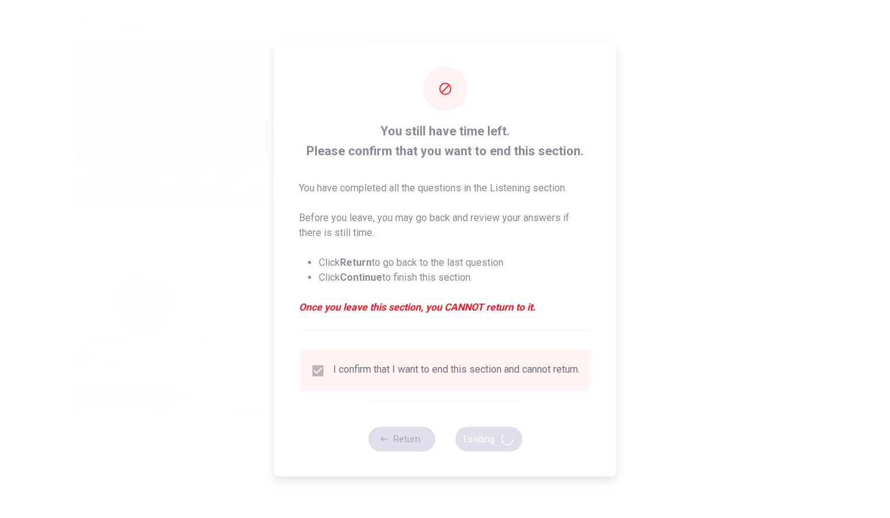
type input "85"
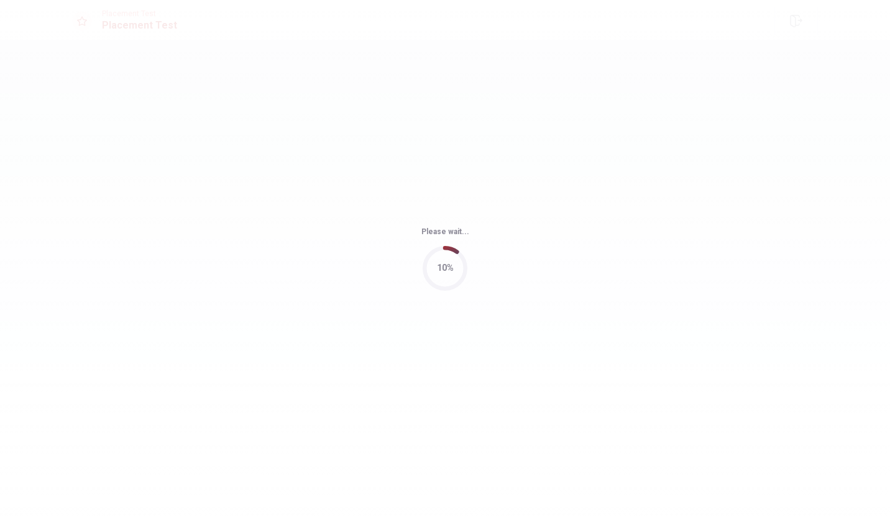
scroll to position [0, 0]
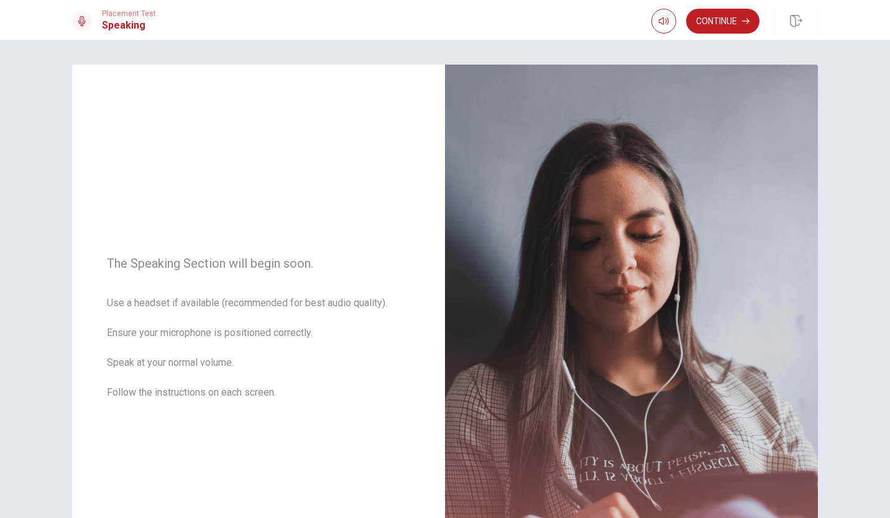
drag, startPoint x: 881, startPoint y: 301, endPoint x: 889, endPoint y: 332, distance: 32.7
click at [889, 333] on html "This site uses cookies, as explained in our Privacy Policy . If you agree to th…" at bounding box center [445, 259] width 890 height 518
click at [723, 17] on button "Continue" at bounding box center [722, 21] width 73 height 25
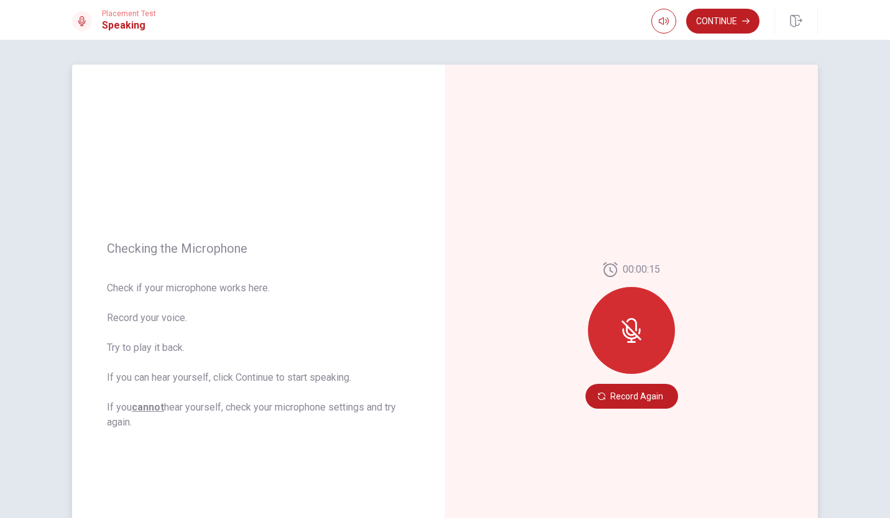
click at [629, 339] on icon at bounding box center [630, 334] width 16 height 11
click at [623, 395] on button "Record Again" at bounding box center [631, 396] width 93 height 25
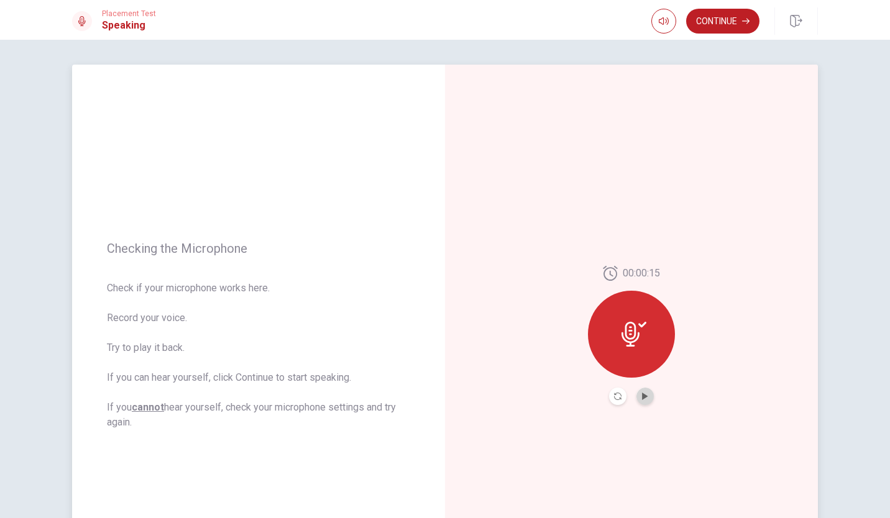
click at [645, 390] on button "Play Audio" at bounding box center [644, 396] width 17 height 17
click at [625, 201] on div "00:00:15" at bounding box center [631, 336] width 373 height 542
click at [720, 17] on button "Continue" at bounding box center [722, 21] width 73 height 25
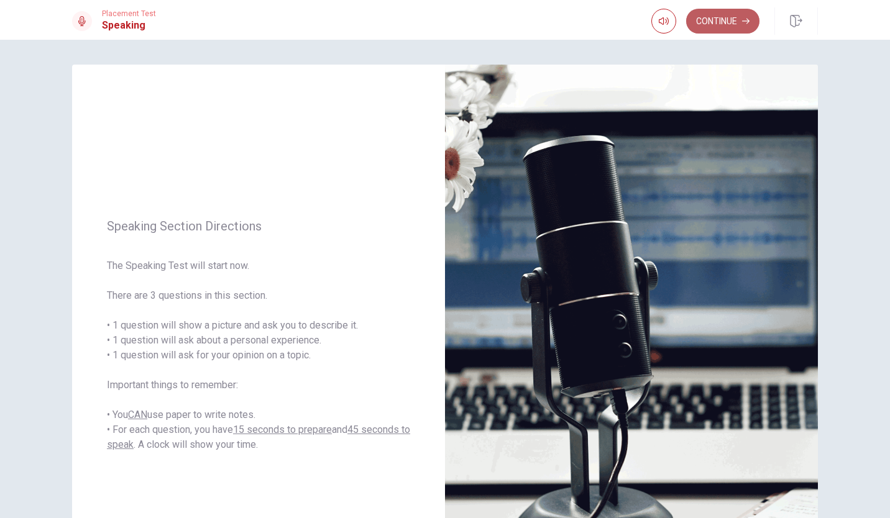
click at [744, 15] on button "Continue" at bounding box center [722, 21] width 73 height 25
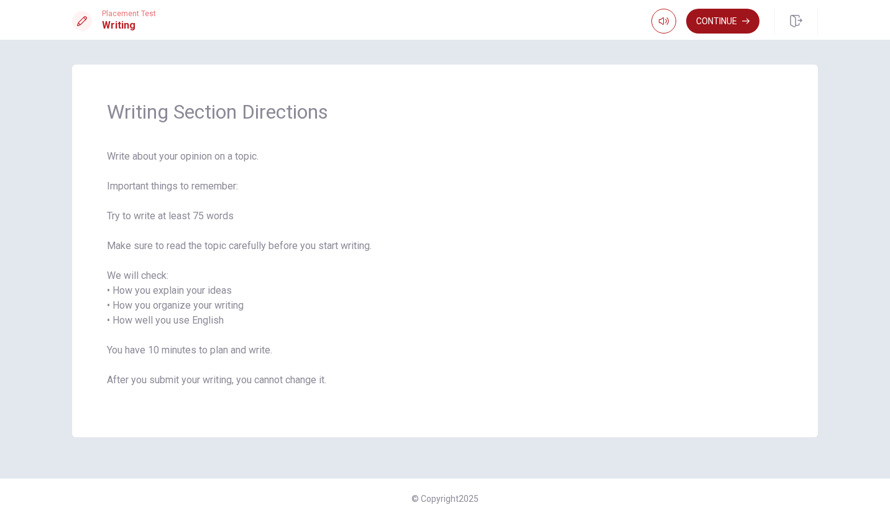
click at [729, 9] on button "Continue" at bounding box center [722, 21] width 73 height 25
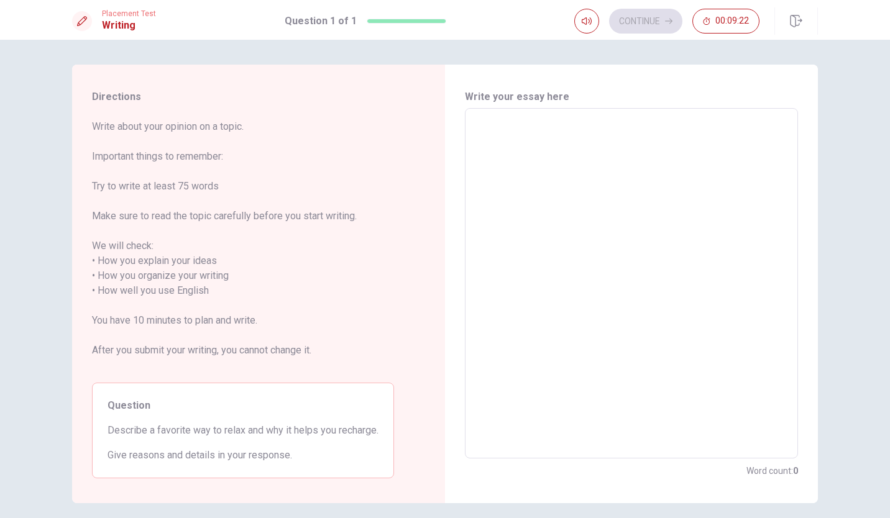
click at [481, 131] on textarea at bounding box center [632, 284] width 316 height 330
type textarea "M"
type textarea "x"
type textarea "My"
type textarea "x"
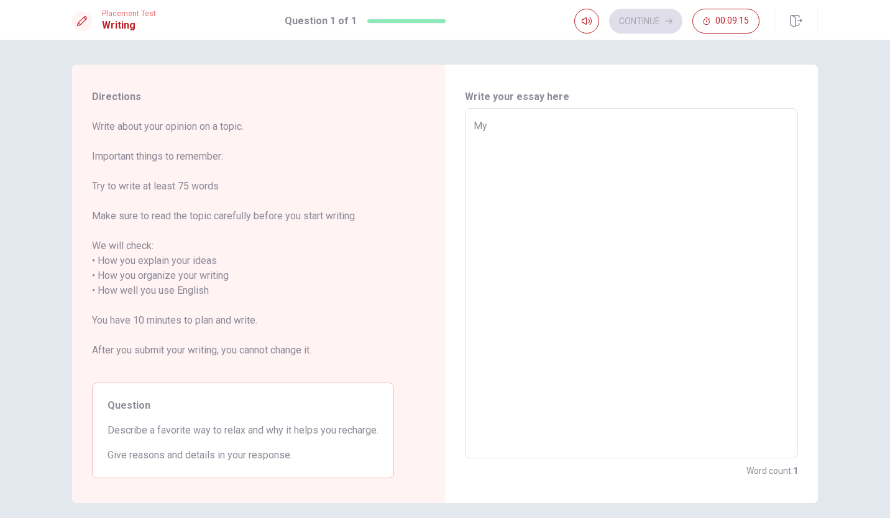
type textarea "My"
type textarea "x"
type textarea "My f"
type textarea "x"
type textarea "My fa"
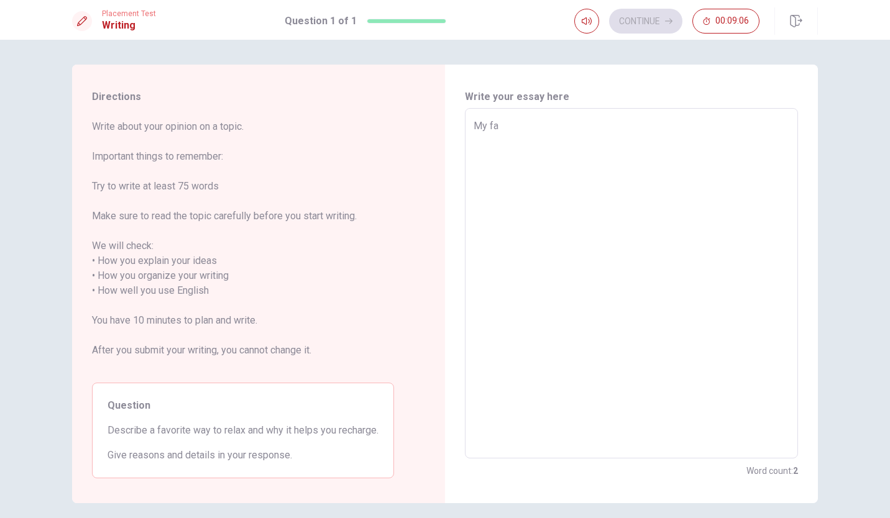
type textarea "x"
type textarea "My fav"
type textarea "x"
type textarea "My favo"
type textarea "x"
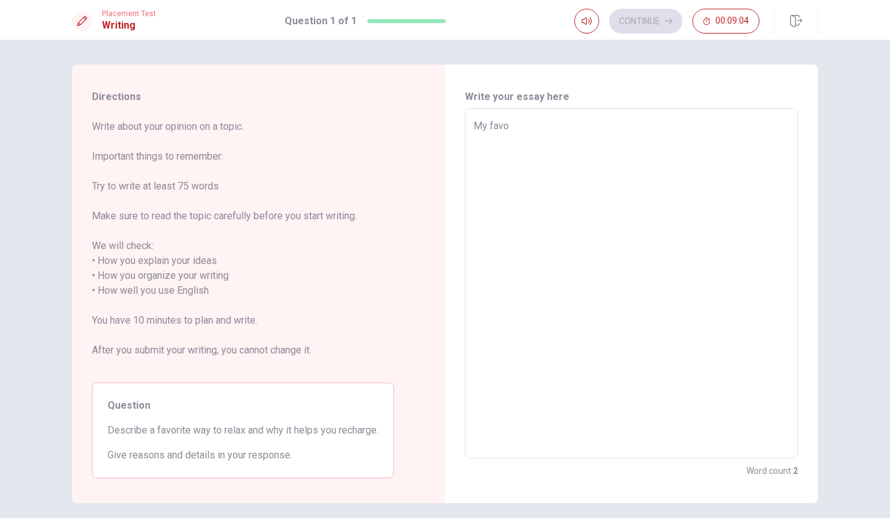
type textarea "My favor"
type textarea "x"
type textarea "My favori"
type textarea "x"
type textarea "My favorit"
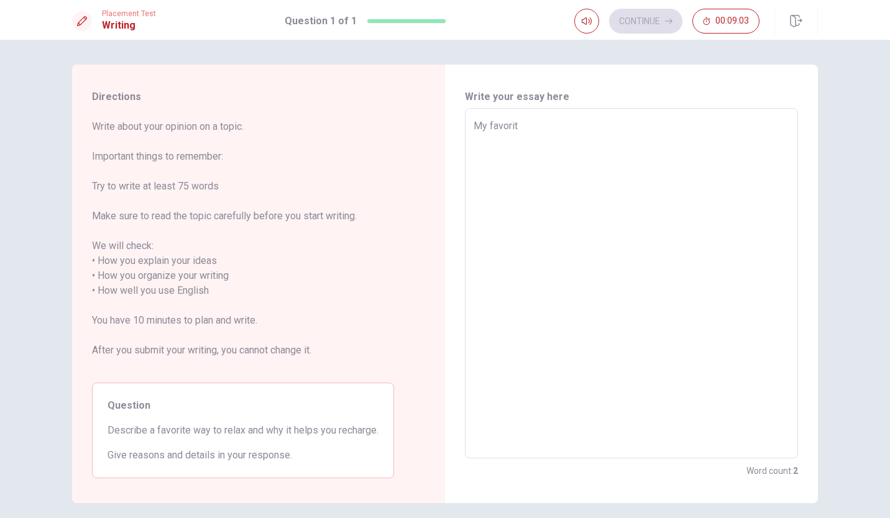
type textarea "x"
type textarea "My favorite"
type textarea "x"
type textarea "My favorite"
type textarea "x"
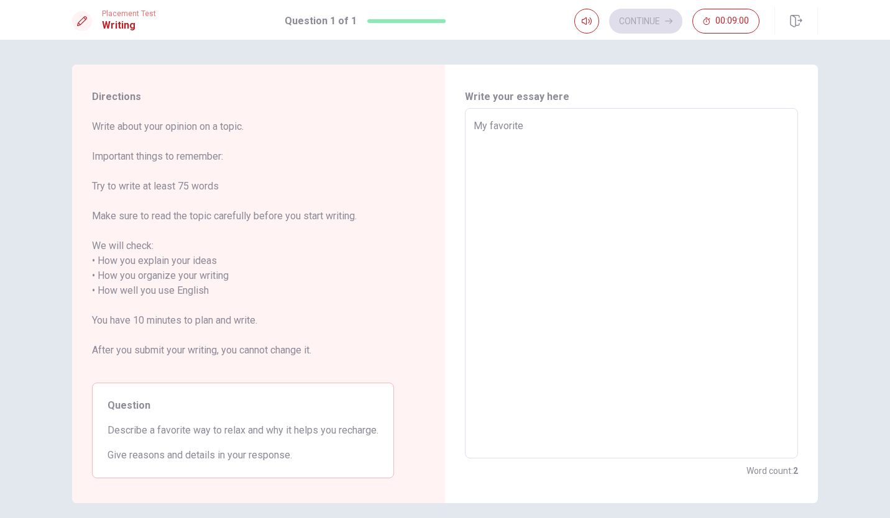
type textarea "My favorite w"
type textarea "x"
type textarea "My favorite wa"
type textarea "x"
type textarea "My favorite way"
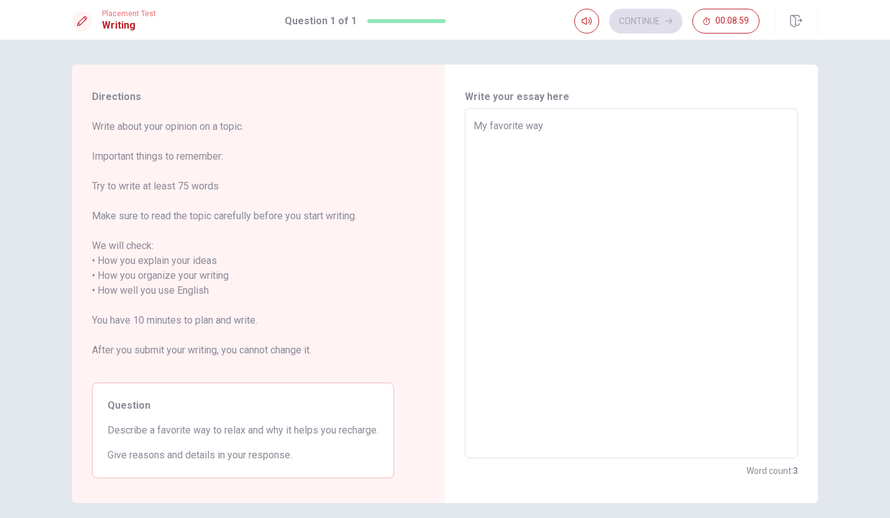
type textarea "x"
type textarea "My favorite way"
type textarea "x"
type textarea "My favorite way t"
type textarea "x"
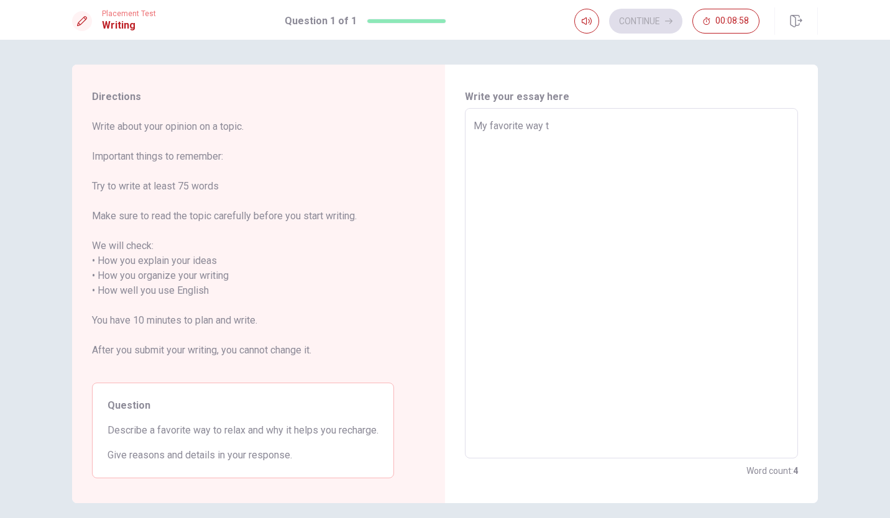
type textarea "My favorite way to"
type textarea "x"
type textarea "My favorite way to"
type textarea "x"
type textarea "My favorite way to"
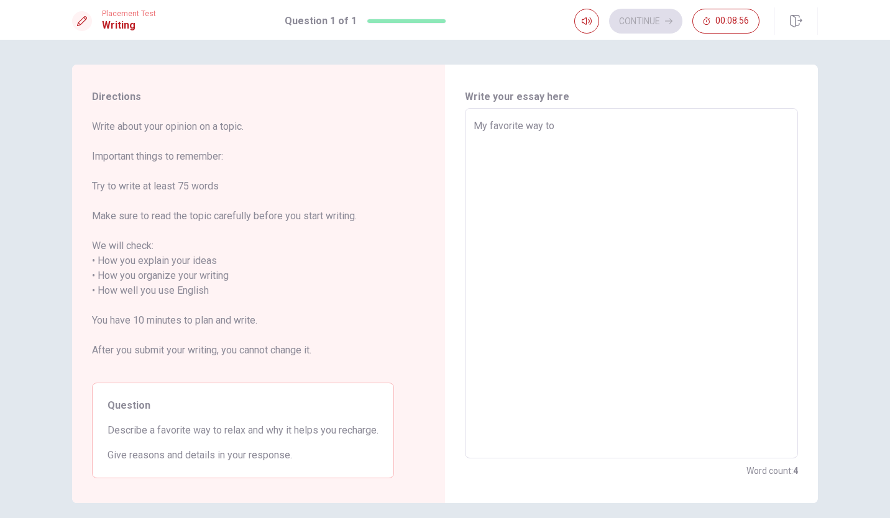
type textarea "x"
type textarea "My favorite way to r"
type textarea "x"
type textarea "My favorite way to re"
type textarea "x"
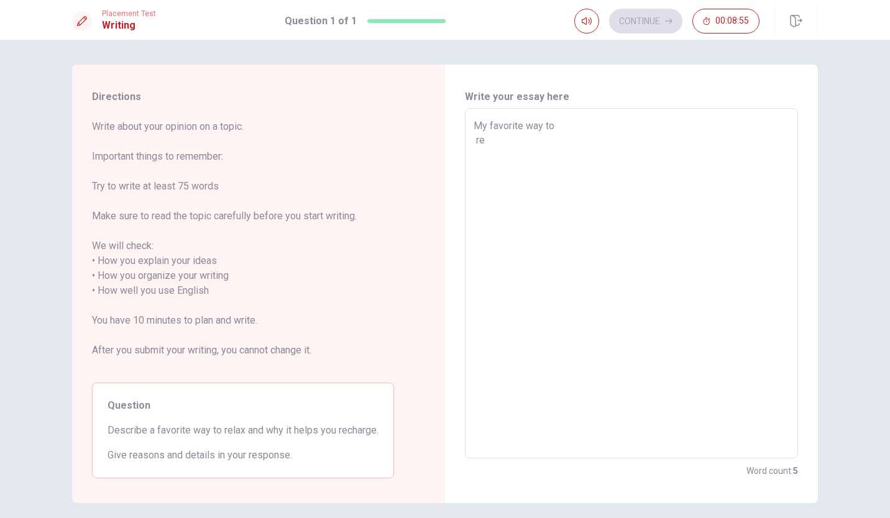
type textarea "My favorite way to rel"
type textarea "x"
type textarea "My favorite way to [MEDICAL_DATA]"
type textarea "x"
type textarea "My favorite way to relax"
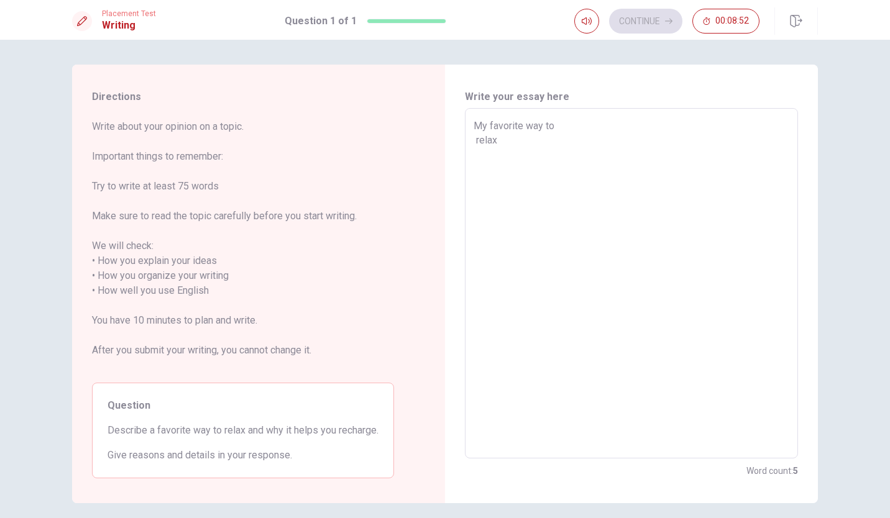
type textarea "x"
type textarea "My favorite way to relax"
type textarea "x"
type textarea "My favorite way to relax"
type textarea "x"
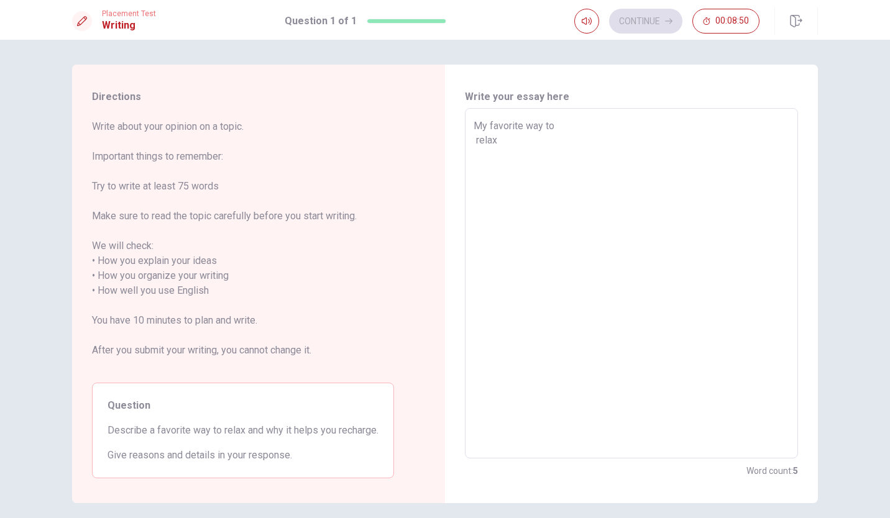
type textarea "My favorite way to [MEDICAL_DATA]"
type textarea "x"
type textarea "My favorite way to rel"
type textarea "x"
type textarea "My favorite way to re"
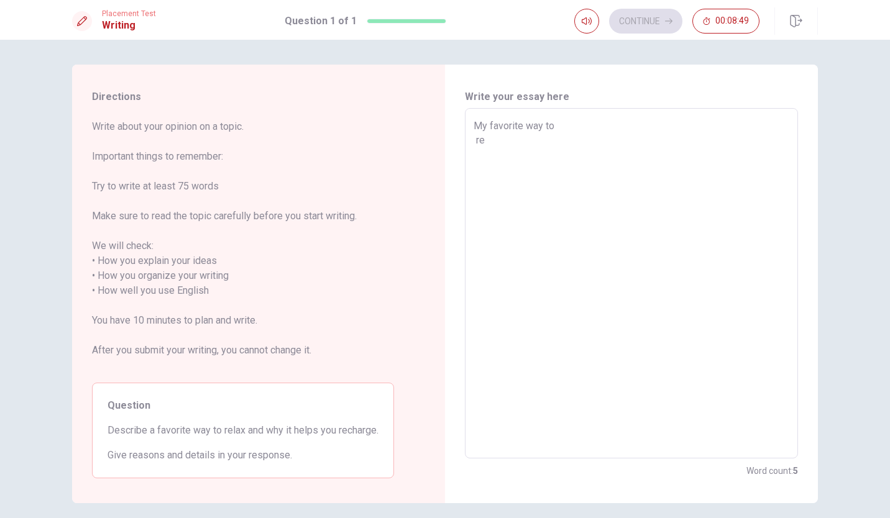
type textarea "x"
type textarea "My favorite way to r"
type textarea "x"
type textarea "My favorite way to"
type textarea "x"
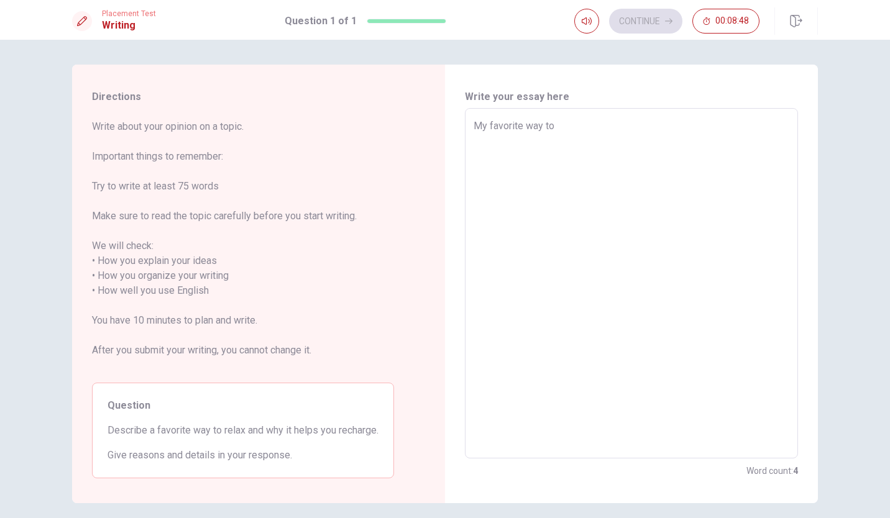
type textarea "My favorite way to"
type textarea "x"
type textarea "My favorite way to"
type textarea "x"
type textarea "My favorite way to"
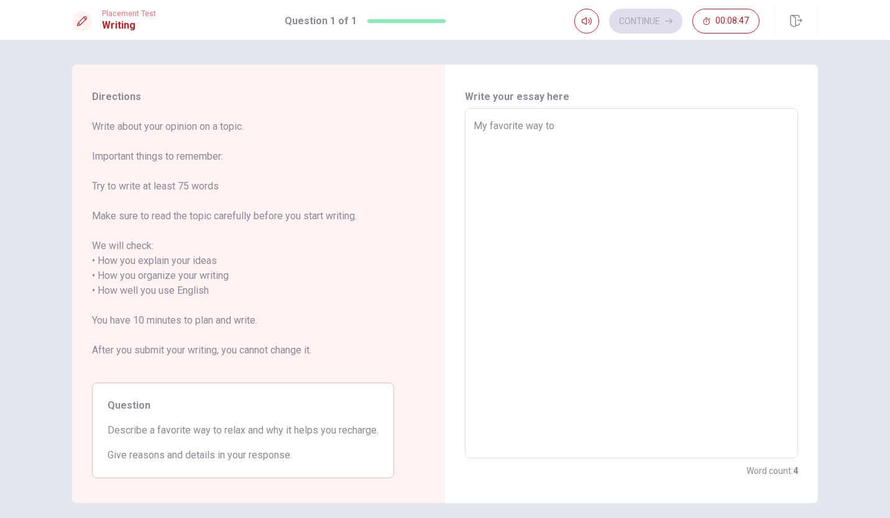
type textarea "x"
type textarea "My favorite way to r"
type textarea "x"
type textarea "My favorite way to re"
type textarea "x"
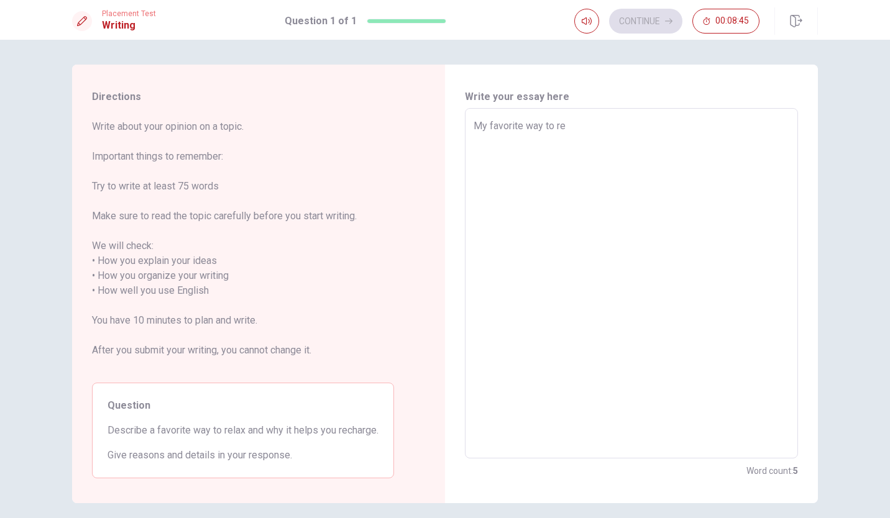
type textarea "My favorite way to rel"
type textarea "x"
type textarea "My favorite way to [MEDICAL_DATA]"
type textarea "x"
type textarea "My favorite way to relax"
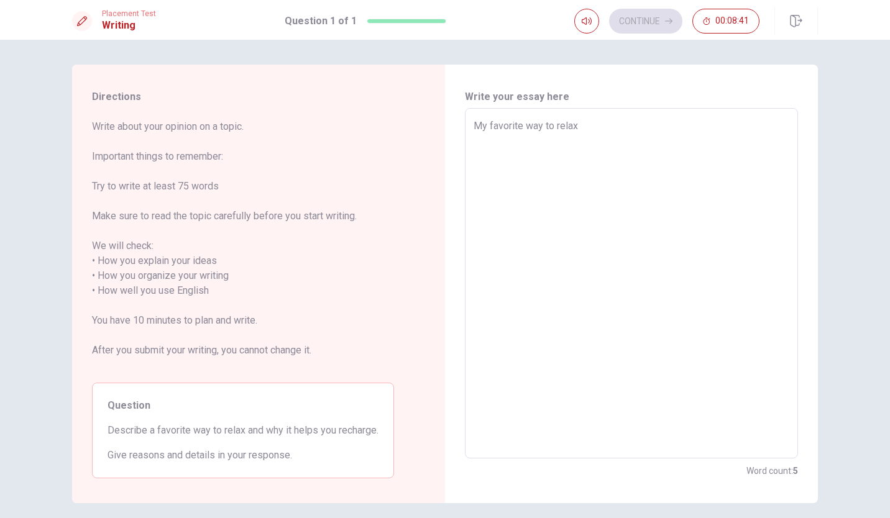
type textarea "x"
type textarea "My favorite way to relax"
type textarea "x"
type textarea "My favorite way to relax i"
type textarea "x"
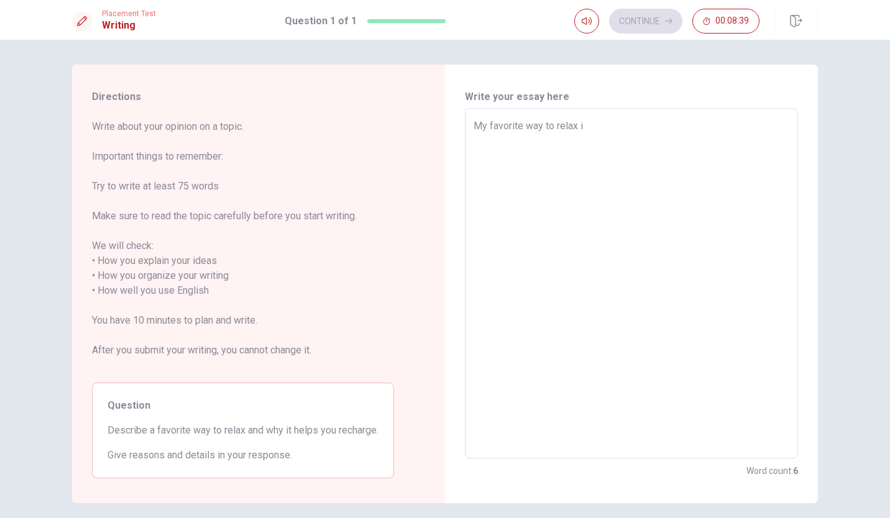
type textarea "My favorite way to relax is"
type textarea "x"
type textarea "My favorite way to relax is"
type textarea "x"
type textarea "My favorite way to relax is t"
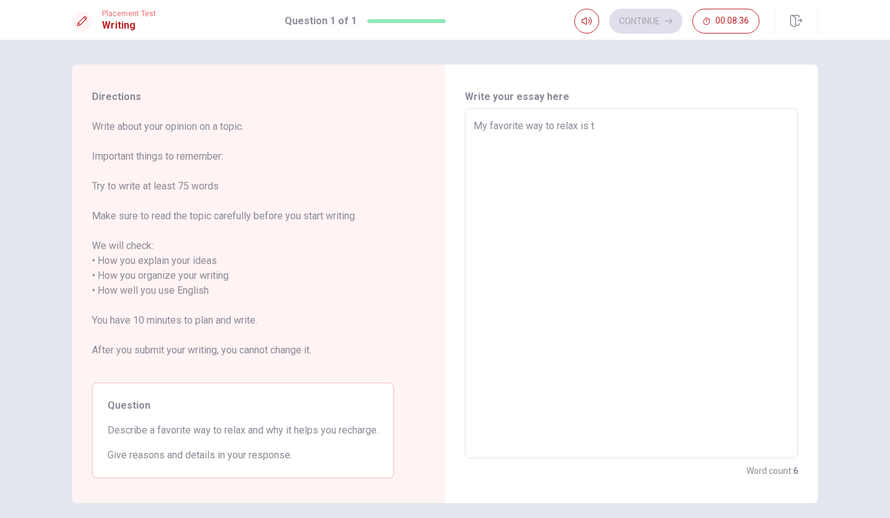
type textarea "x"
type textarea "My favorite way to relax is to"
type textarea "x"
type textarea "My favorite way to relax is to"
type textarea "x"
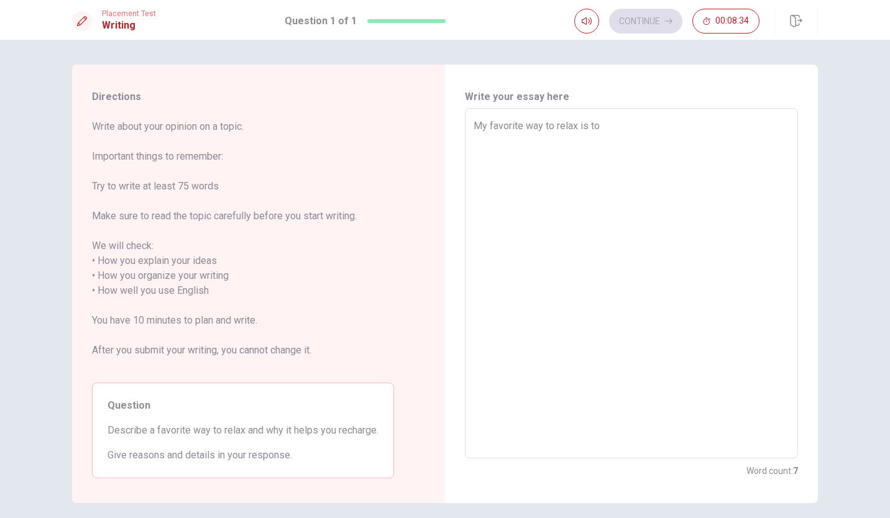
type textarea "My favorite way to relax is to"
type textarea "x"
type textarea "My favorite way to relax is to"
type textarea "x"
type textarea "My favorite way to relax is to l"
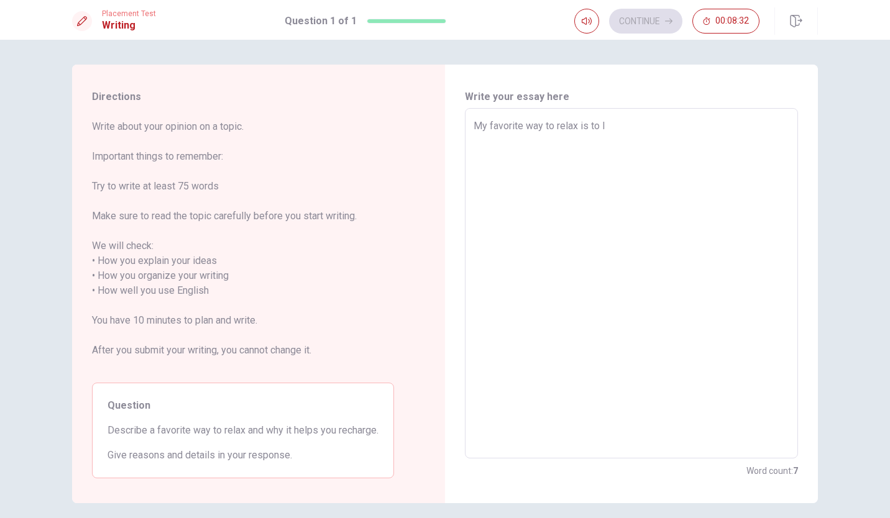
type textarea "x"
type textarea "My favorite way to relax is to li"
type textarea "x"
type textarea "My favorite way to relax is to lis"
type textarea "x"
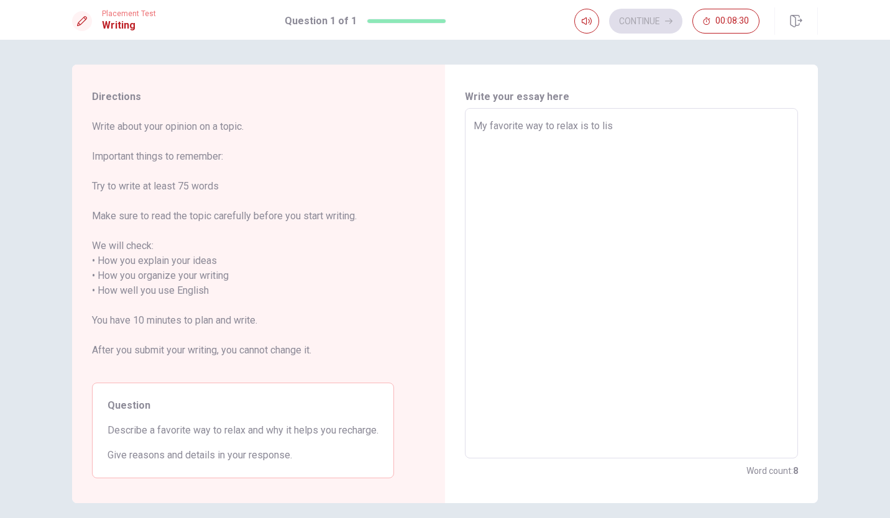
type textarea "My favorite way to relax is to list"
type textarea "x"
type textarea "My favorite way to relax is to liste"
type textarea "x"
type textarea "My favorite way to relax is to listen"
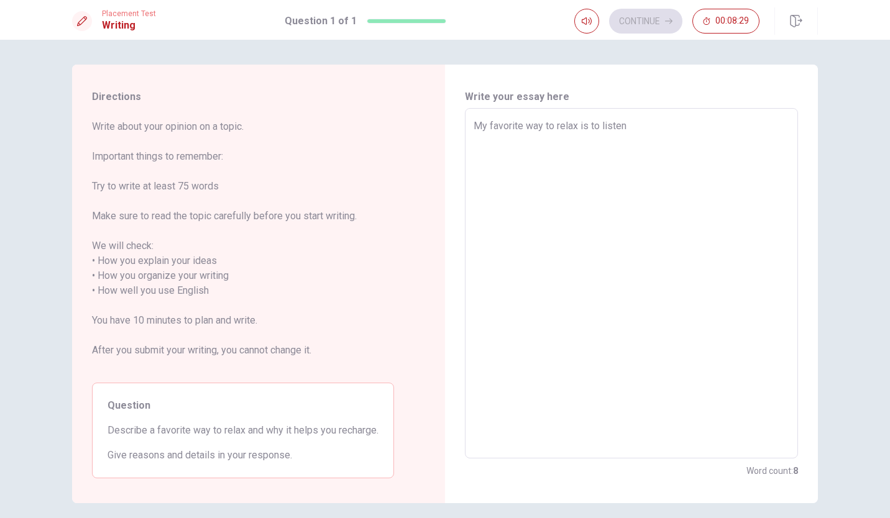
type textarea "x"
type textarea "My favorite way to relax is to listeni"
type textarea "x"
type textarea "My favorite way to relax is to listenin"
type textarea "x"
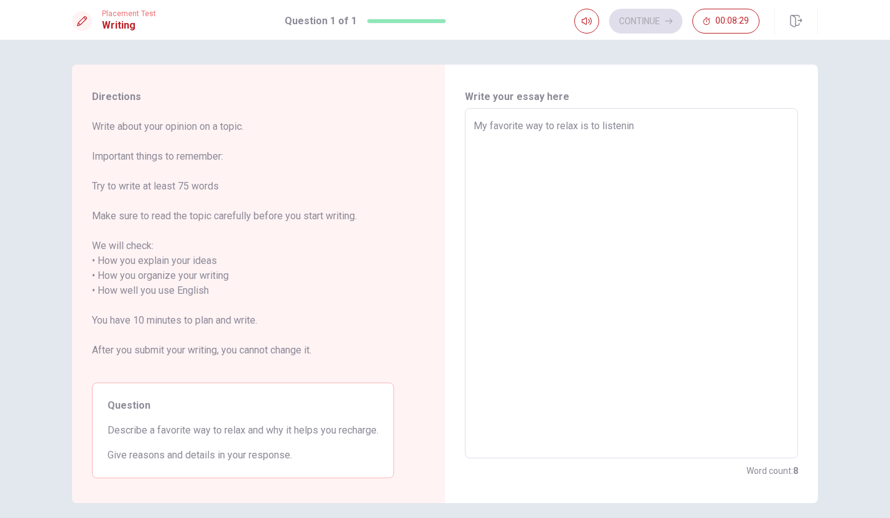
type textarea "My favorite way to relax is to listeninn"
type textarea "x"
type textarea "My favorite way to relax is to listenin"
type textarea "x"
type textarea "My favorite way to relax is to listening"
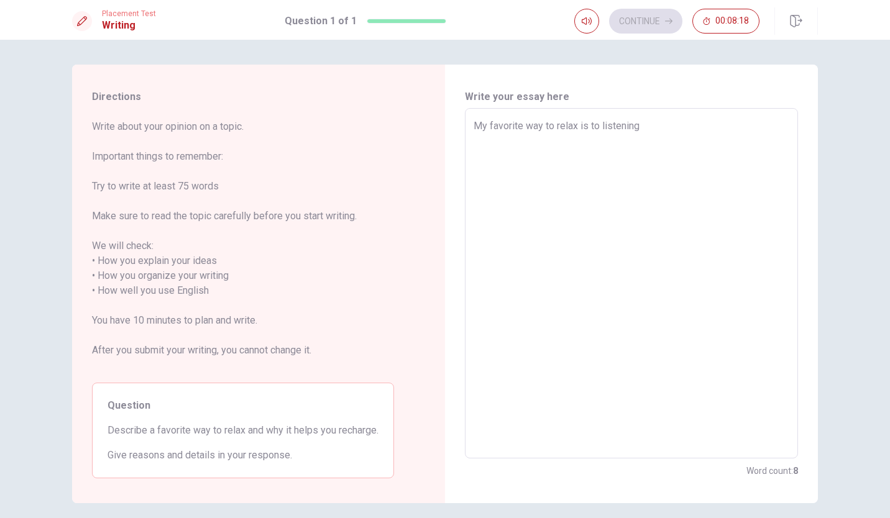
type textarea "x"
type textarea "My favorite way to relax is to listening"
type textarea "x"
type textarea "My favorite way to relax is to listening t"
type textarea "x"
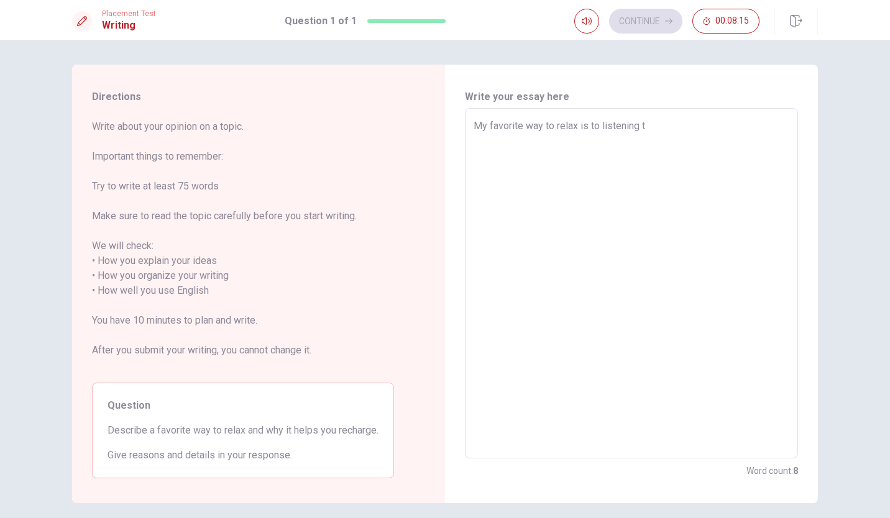
type textarea "My favorite way to relax is to listening ti"
type textarea "x"
type textarea "My favorite way to relax is to listening ti"
type textarea "x"
type textarea "My favorite way to relax is to listening ti m"
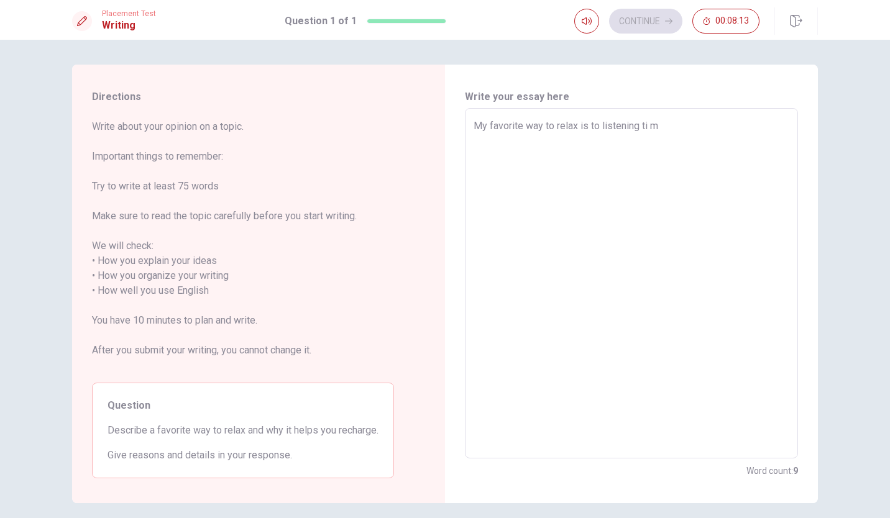
type textarea "x"
type textarea "My favorite way to relax is to listening ti mu"
type textarea "x"
type textarea "My favorite way to relax is to listening ti mus"
type textarea "x"
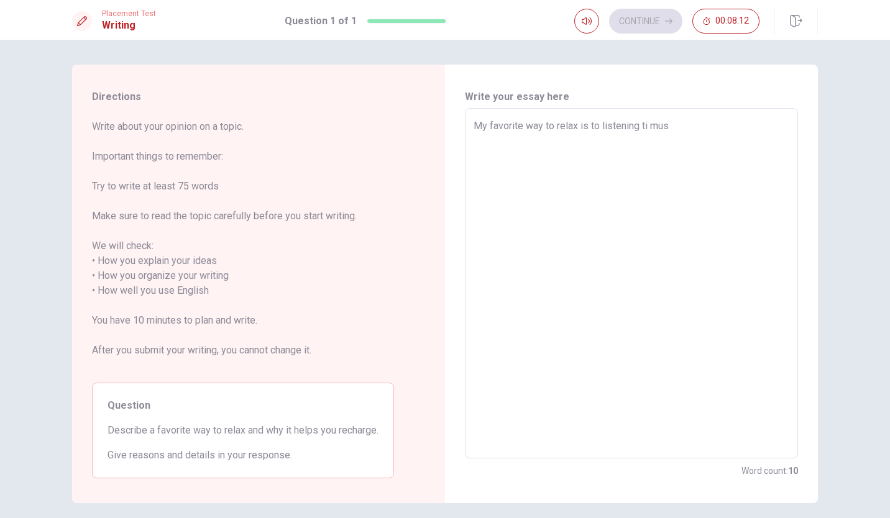
type textarea "My favorite way to relax is to listening ti musi"
type textarea "x"
type textarea "My favorite way to relax is to listening ti music"
type textarea "x"
type textarea "My favorite way to relax is to listening ti music."
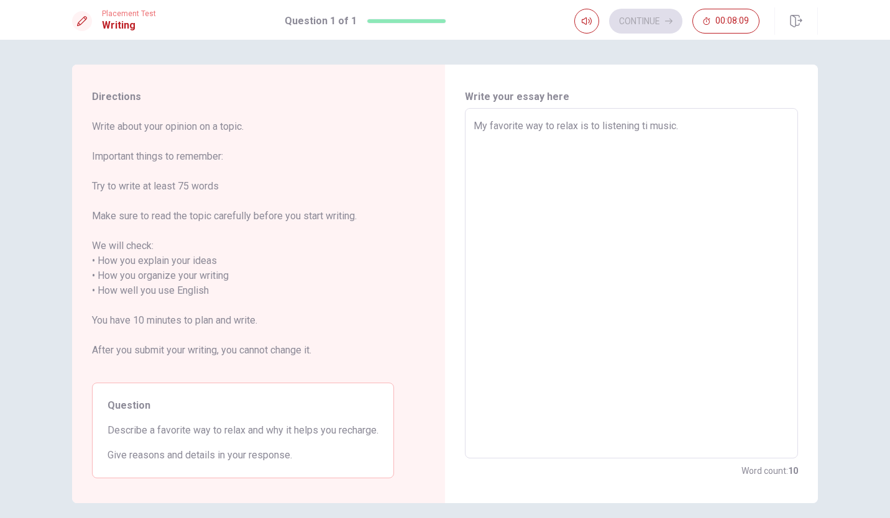
type textarea "x"
type textarea "My favorite way to relax is to listening ti music."
type textarea "x"
type textarea "My favorite way to relax is to listening ti music."
type textarea "x"
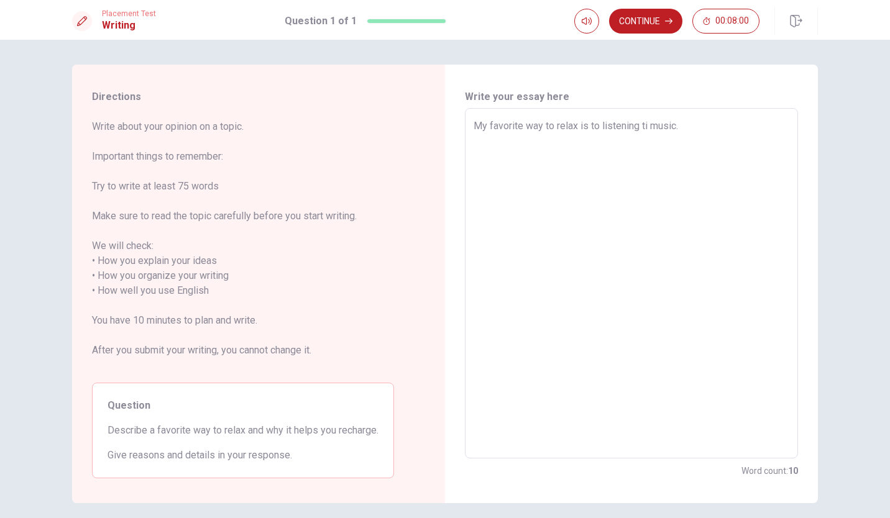
type textarea "My favorite way to relax is to listening ti music.B"
type textarea "x"
type textarea "My favorite way to relax is to listening ti [DOMAIN_NAME]"
type textarea "x"
type textarea "My favorite way to relax is to listening ti music.Bec"
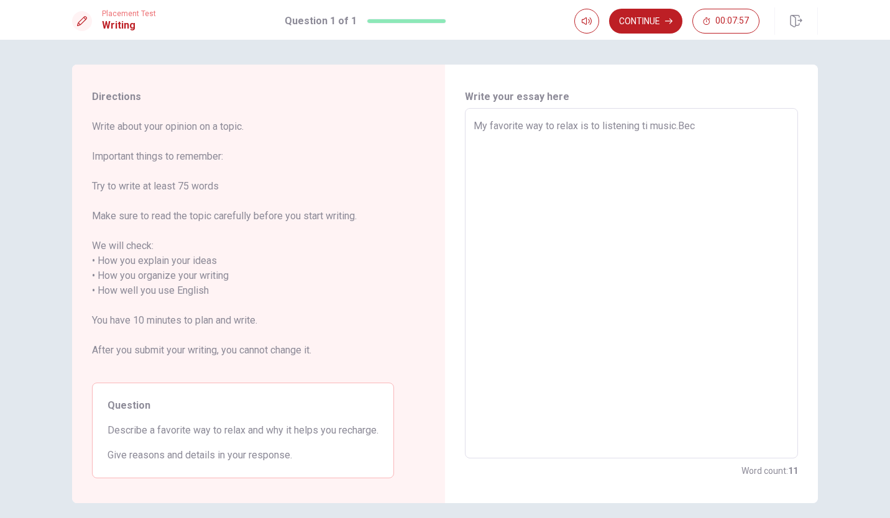
type textarea "x"
type textarea "My favorite way to relax is to listening ti music.Beca"
type textarea "x"
type textarea "My favorite way to relax is to listening ti music.Becau"
type textarea "x"
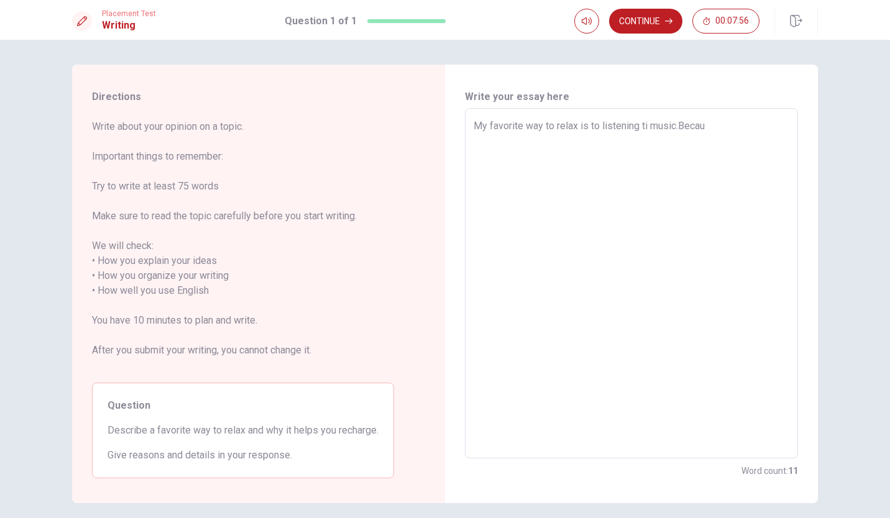
type textarea "My favorite way to relax is to listening ti music.Becaus"
type textarea "x"
type textarea "My favorite way to relax is to listening ti music.Because"
type textarea "x"
type textarea "My favorite way to relax is to listening ti music.Because"
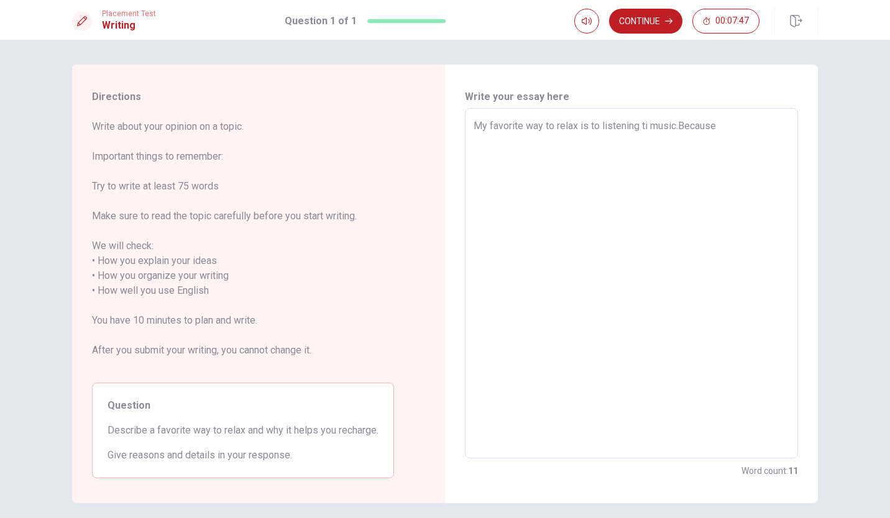
click at [646, 124] on textarea "My favorite way to relax is to listening ti music.Because" at bounding box center [632, 284] width 316 height 330
click at [643, 124] on textarea "My favorite way to relax is to listening ti music.Because" at bounding box center [632, 284] width 316 height 330
click at [644, 126] on textarea "My favorite way to relax is to listening ti music.Because" at bounding box center [632, 284] width 316 height 330
type textarea "x"
type textarea "My favorite way to relax is to listening t music.Because"
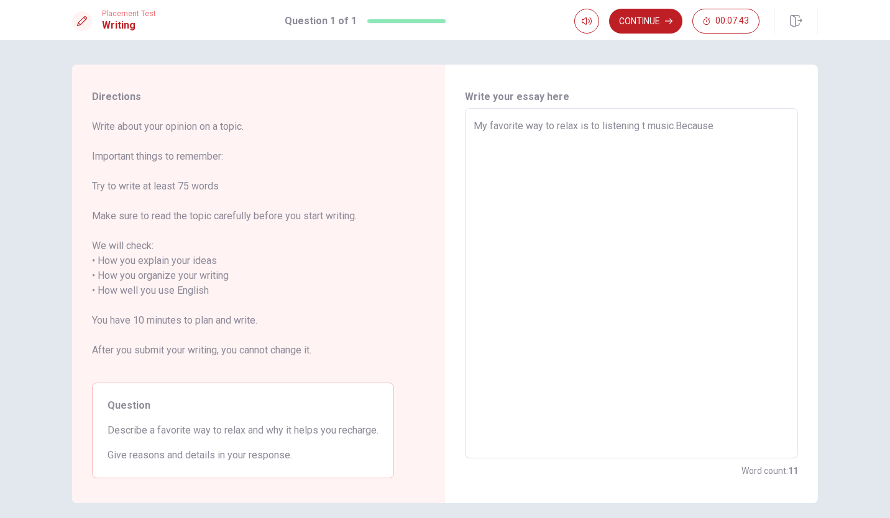
type textarea "x"
type textarea "My favorite way to relax is to listening to music.Because"
type textarea "x"
type textarea "My favorite way to relax is to listening to music.Because"
type textarea "x"
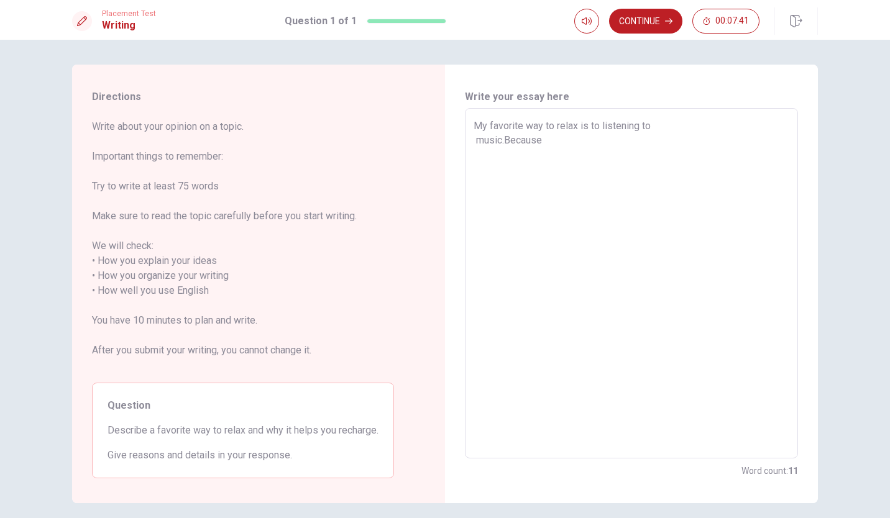
type textarea "My favorite way to relax is to listening to music.Because"
click at [721, 124] on textarea "My favorite way to relax is to listening to music.Because" at bounding box center [632, 284] width 316 height 330
type textarea "x"
type textarea "My favorite way to relax is to listening to music.Because l"
type textarea "x"
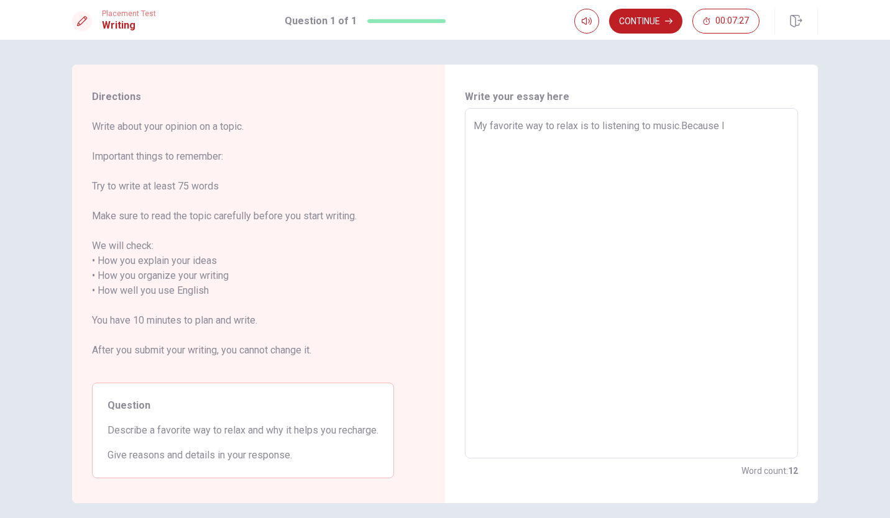
type textarea "My favorite way to relax is to listening to music.Because"
type textarea "x"
type textarea "My favorite way to relax is to listening to music.Because"
type textarea "x"
type textarea "My favorite way to relax is to listening to music.Becaus"
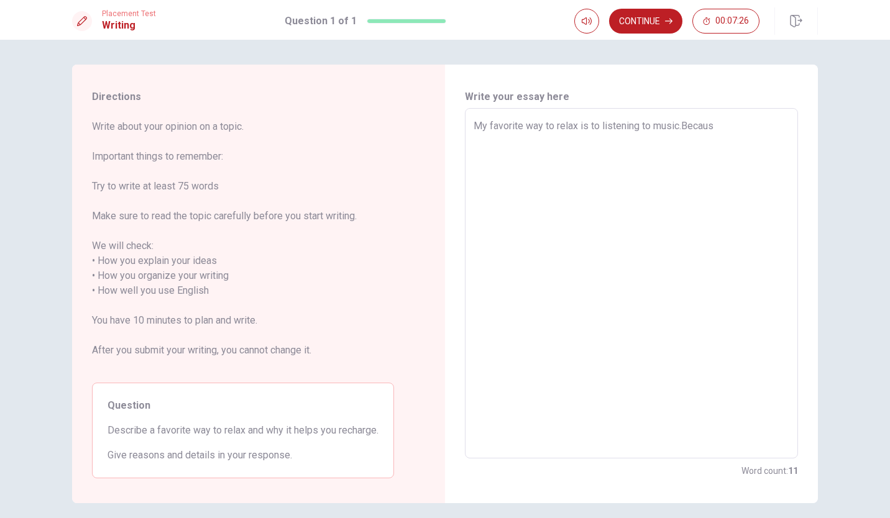
type textarea "x"
type textarea "My favorite way to relax is to listening to music.Becau"
type textarea "x"
type textarea "My favorite way to relax is to listening to music.Beca"
type textarea "x"
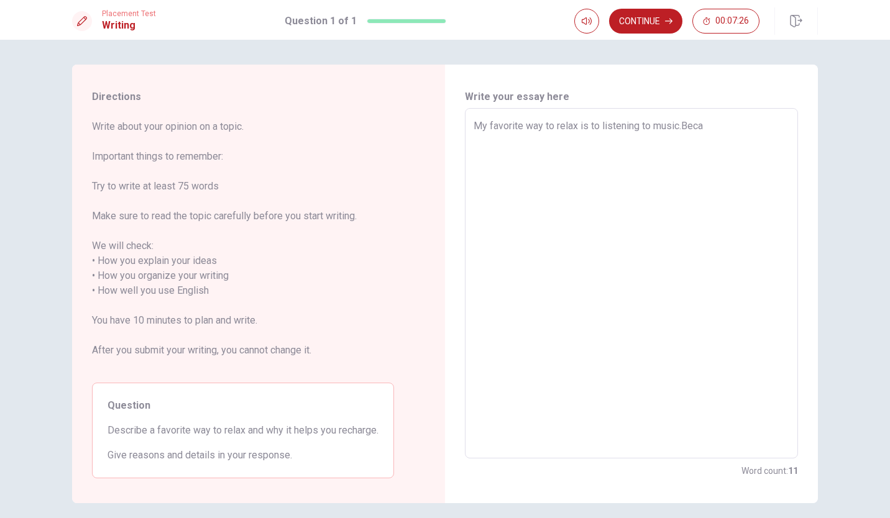
type textarea "My favorite way to relax is to listening to music.Bec"
type textarea "x"
type textarea "My favorite way to relax is to listening to [DOMAIN_NAME]"
type textarea "x"
type textarea "My favorite way to relax is to listening to music.B"
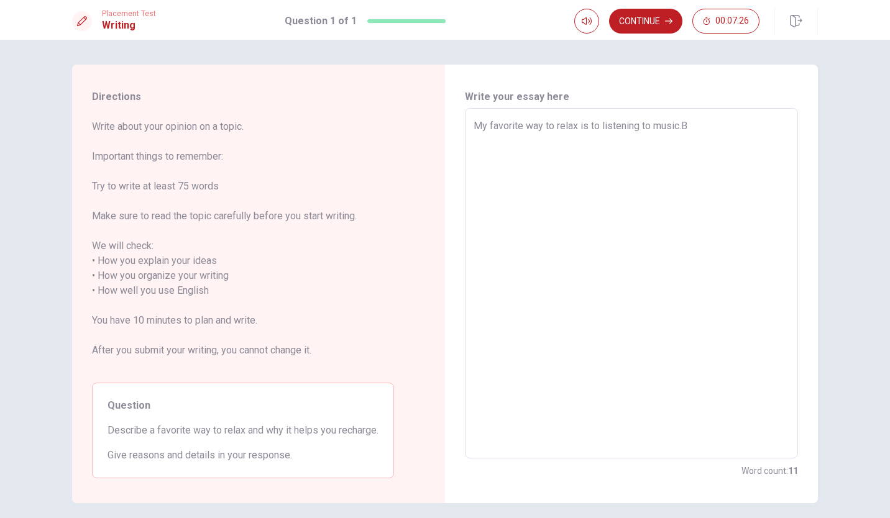
type textarea "x"
type textarea "My favorite way to relax is to listening to music."
type textarea "x"
type textarea "My favorite way to relax is to listening to music."
type textarea "x"
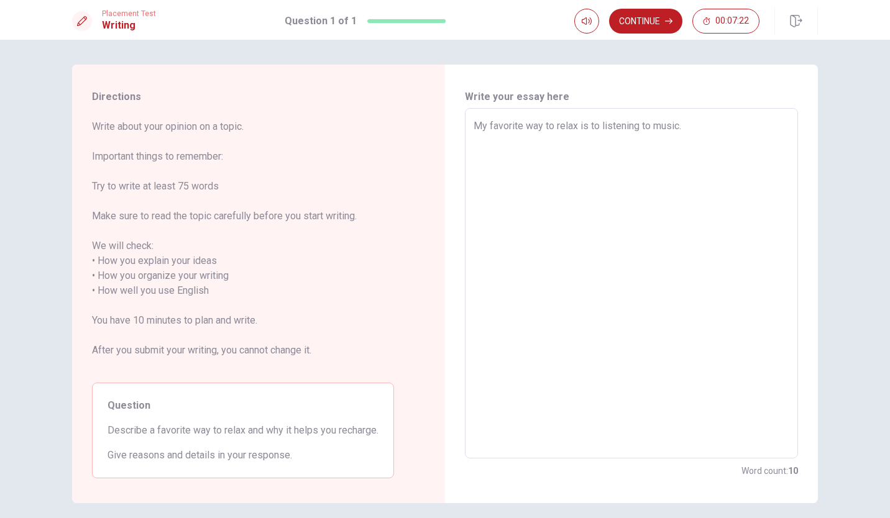
type textarea "My favorite way to relax is to listening to music. i"
type textarea "x"
type textarea "My favorite way to relax is to listening to music."
type textarea "x"
type textarea "My favorite way to relax is to listening to music. I"
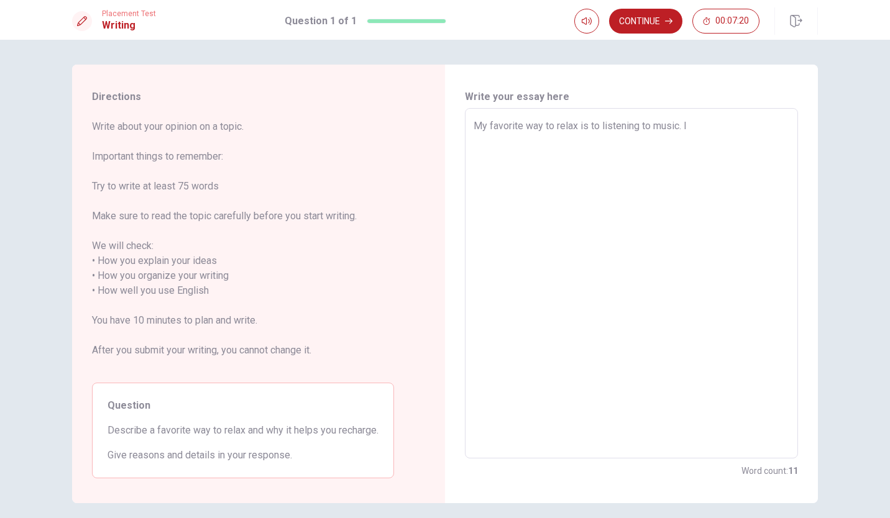
type textarea "x"
type textarea "My favorite way to relax is to listening to music. I"
click at [676, 122] on textarea "My favorite way to relax is to listening to music." at bounding box center [632, 284] width 316 height 330
click at [650, 119] on textarea "My favorite way to relax is to play sports." at bounding box center [632, 284] width 316 height 330
click at [754, 122] on textarea "My favorite way to relax is to play sports. Moving my body make my health and m…" at bounding box center [632, 284] width 316 height 330
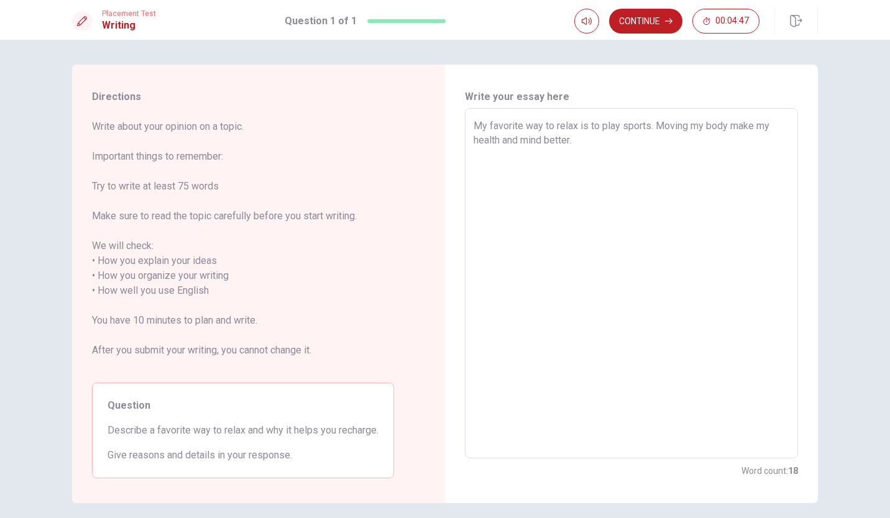
click at [750, 122] on textarea "My favorite way to relax is to play sports. Moving my body make my health and m…" at bounding box center [632, 284] width 316 height 330
click at [578, 134] on textarea "My favorite way to relax is to play sports. Moving my body makes my health and …" at bounding box center [632, 284] width 316 height 330
click at [466, 155] on div "My favorite way to relax is to play sports. Moving my body makes my health and …" at bounding box center [631, 283] width 333 height 350
click at [474, 152] on textarea "My favorite way to relax is to play sports. Moving my body makes my health and …" at bounding box center [632, 284] width 316 height 330
click at [535, 153] on textarea "My favorite way to relax is to play sports. Moving my body makes my health and …" at bounding box center [632, 284] width 316 height 330
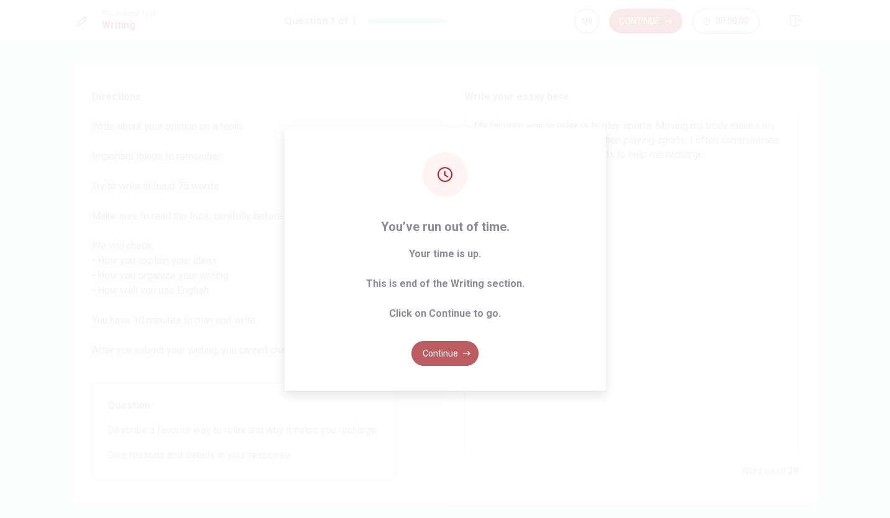
click at [441, 347] on button "Continue" at bounding box center [444, 353] width 67 height 25
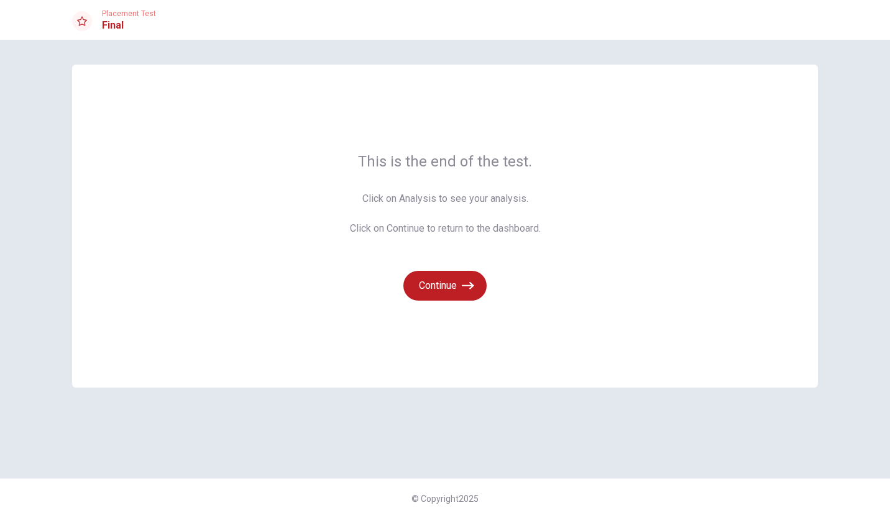
click at [464, 268] on div "Continue" at bounding box center [445, 278] width 191 height 45
click at [460, 280] on button "Continue" at bounding box center [444, 286] width 83 height 30
